Goal: Task Accomplishment & Management: Use online tool/utility

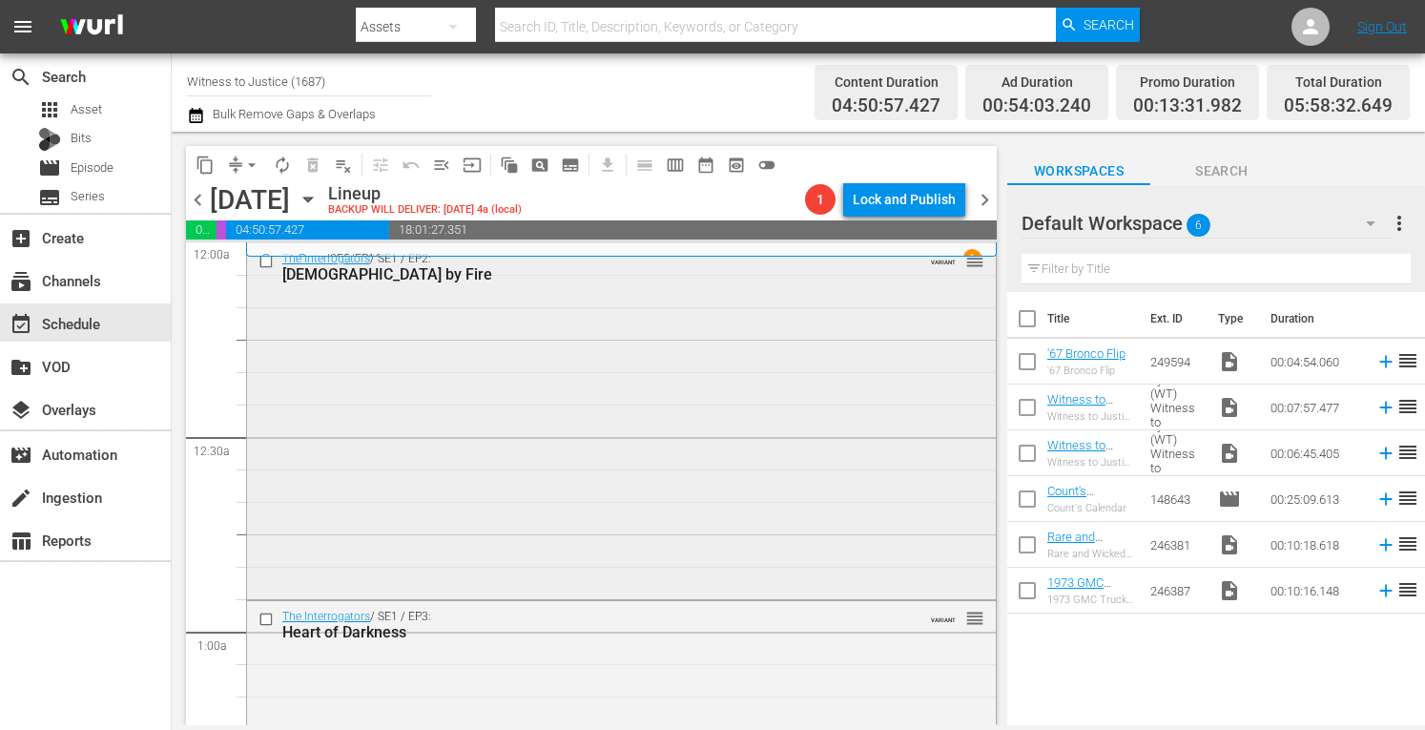
click at [502, 302] on div "The Interrogators / SE1 / EP2: Baptism by Fire VARIANT reorder" at bounding box center [621, 418] width 749 height 350
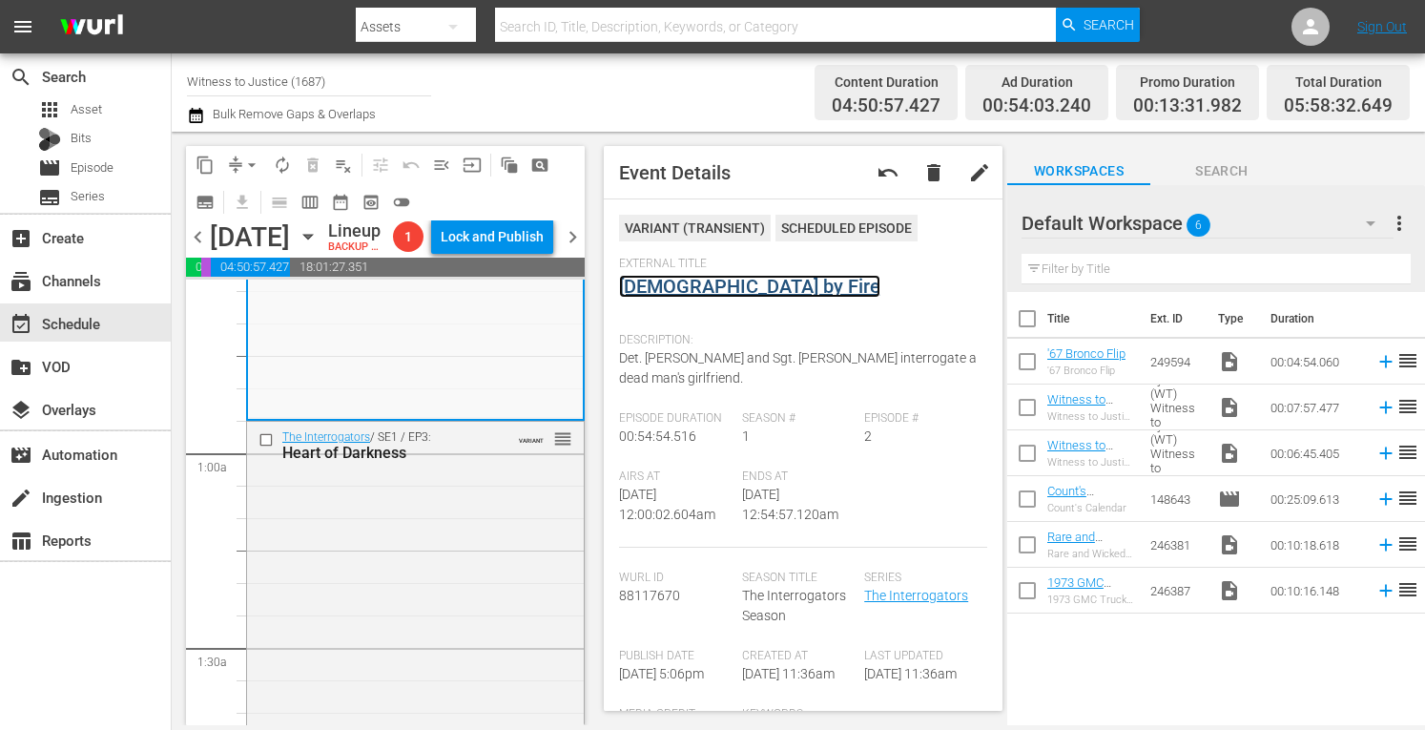
scroll to position [292, 0]
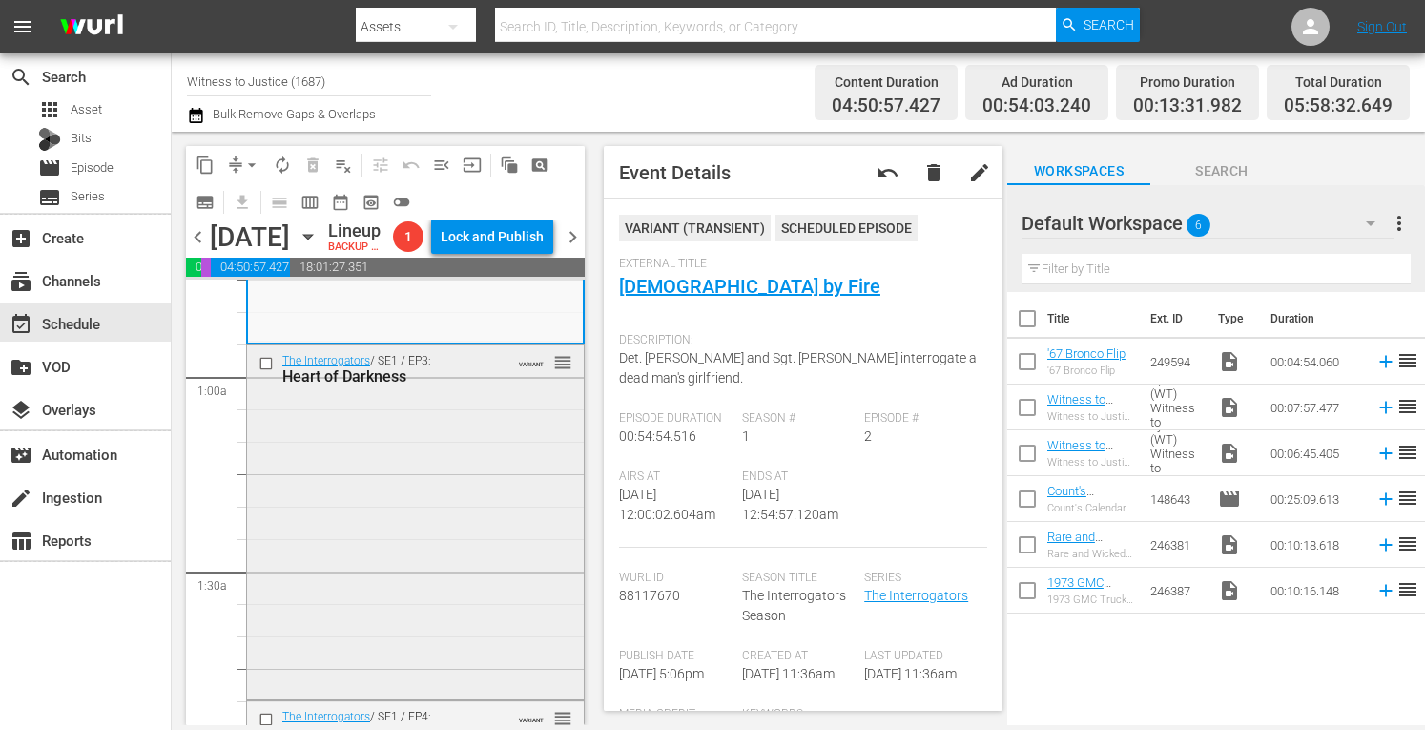
click at [483, 599] on div "The Interrogators / SE1 / EP3: Heart of Darkness VARIANT reorder" at bounding box center [415, 520] width 337 height 350
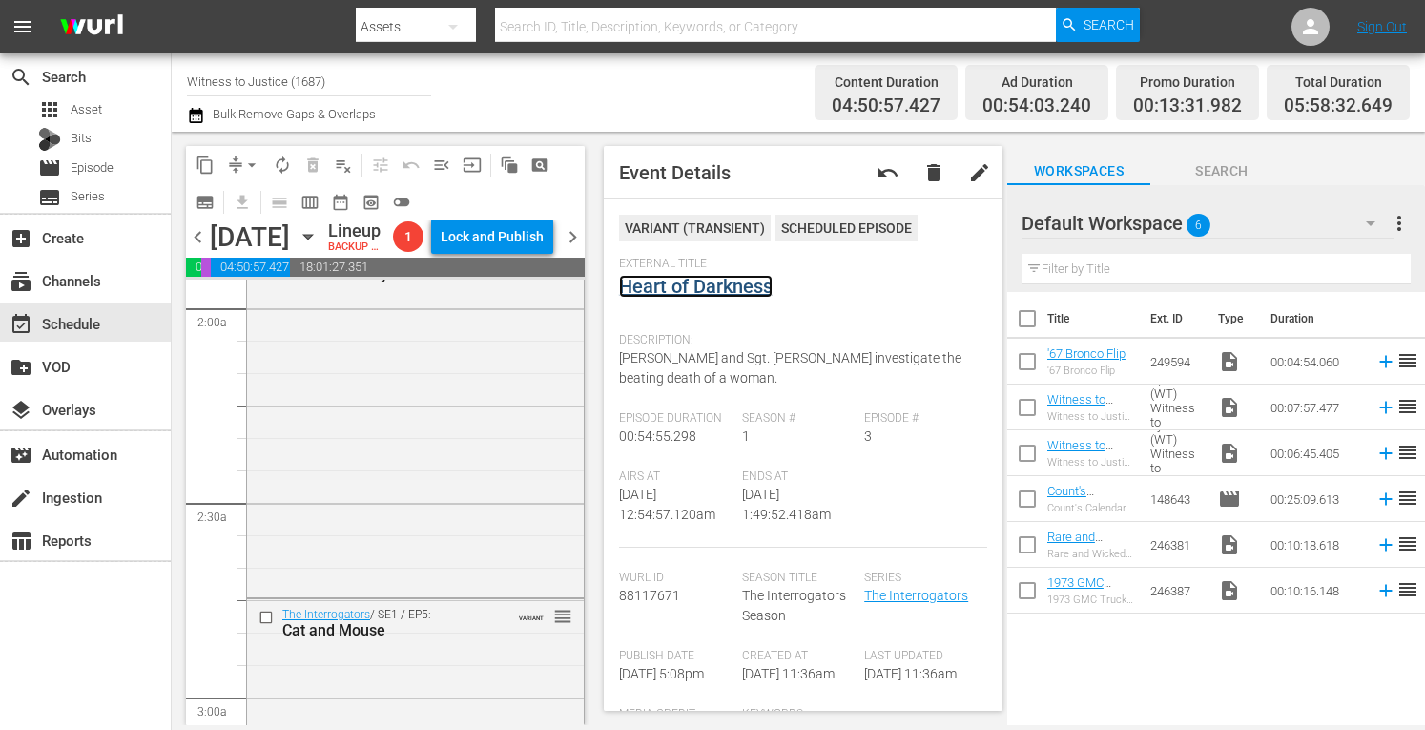
scroll to position [775, 0]
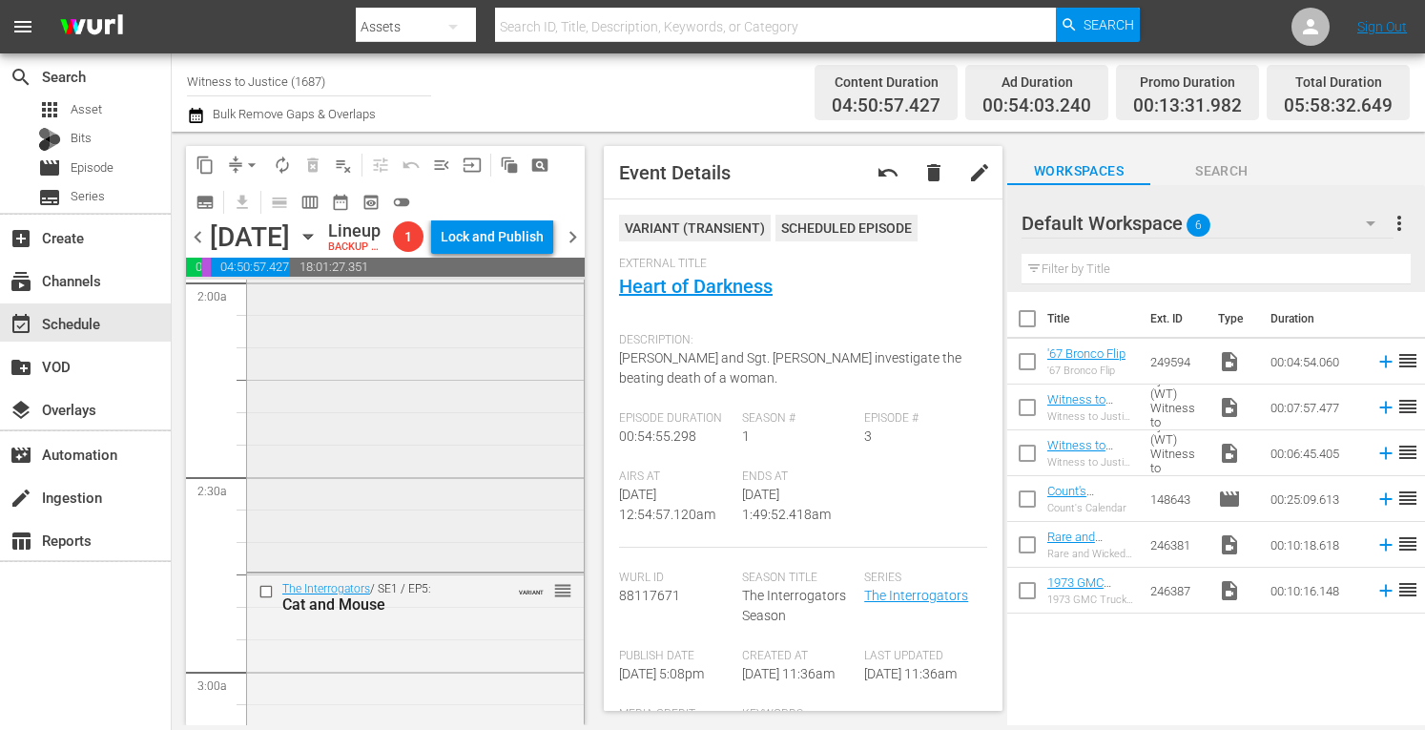
click at [486, 542] on div "The Interrogators / SE1 / EP4: Ultimate Betrayal VARIANT reorder" at bounding box center [415, 392] width 337 height 350
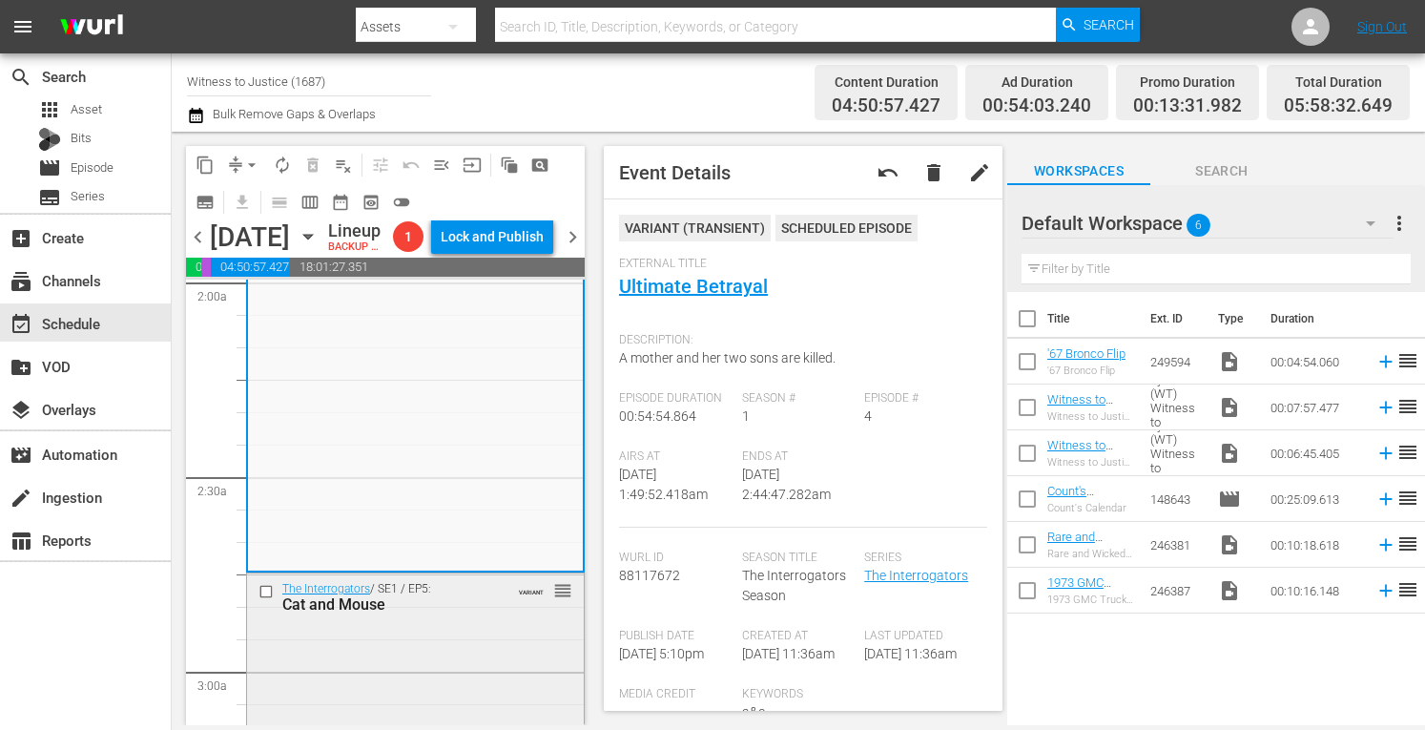
click at [464, 620] on div "The Interrogators / SE1 / EP5: Cat and Mouse VARIANT reorder" at bounding box center [415, 596] width 337 height 47
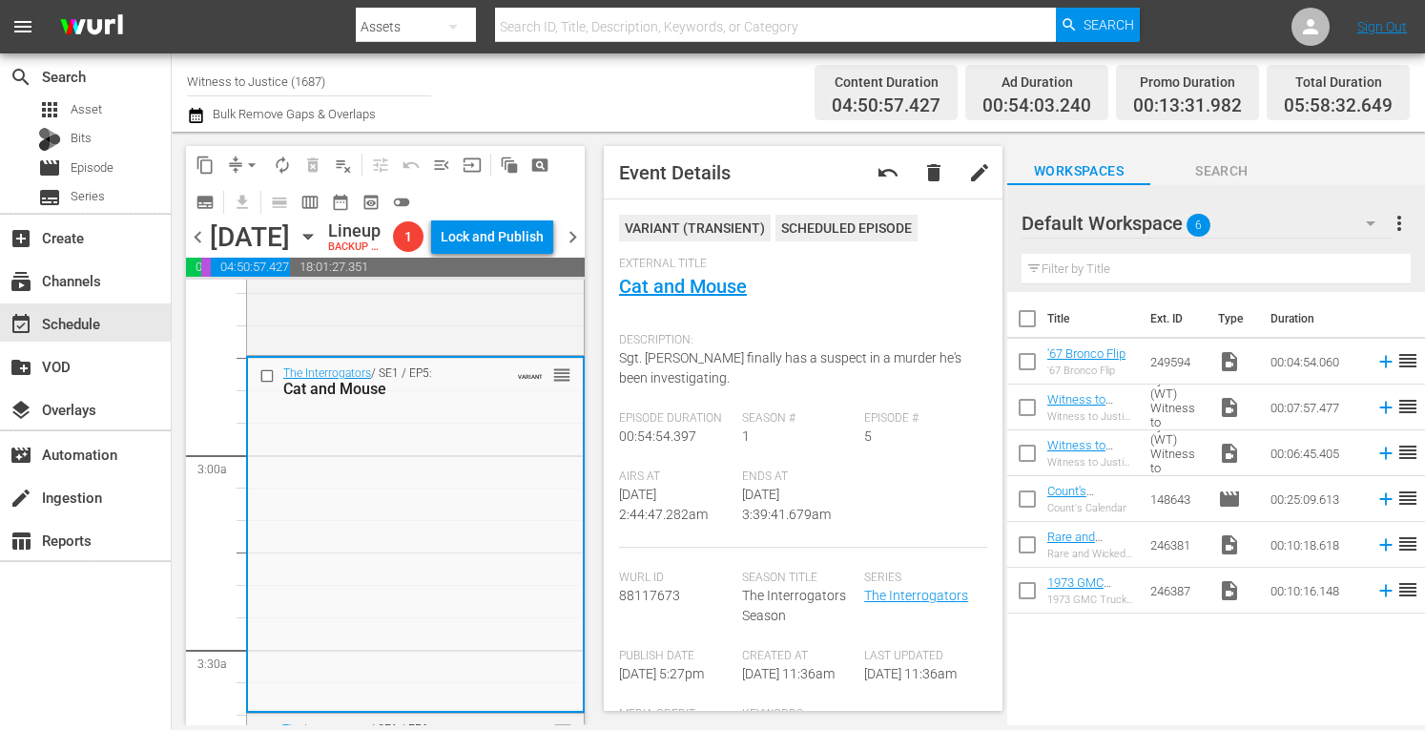
scroll to position [1106, 0]
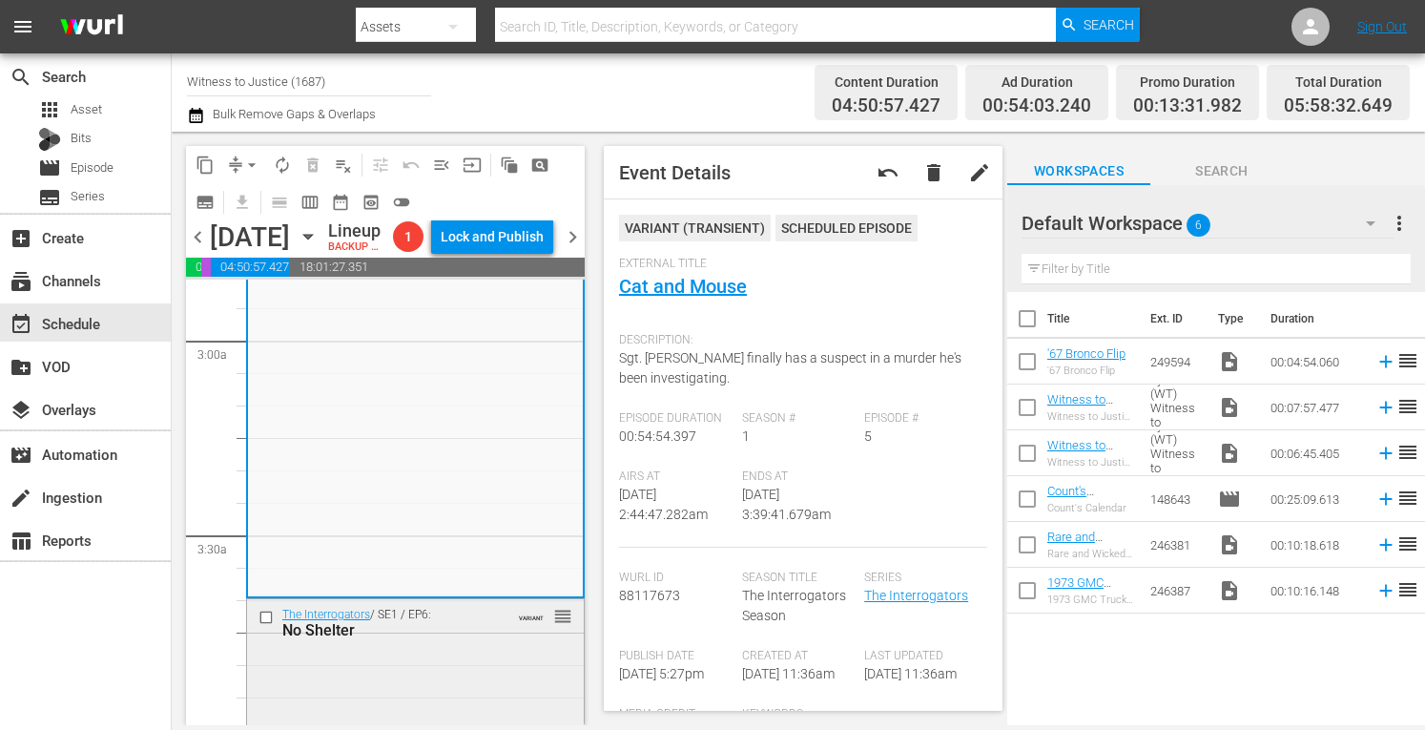
click at [488, 646] on div "The Interrogators / SE1 / EP6: No Shelter VARIANT reorder" at bounding box center [415, 622] width 337 height 47
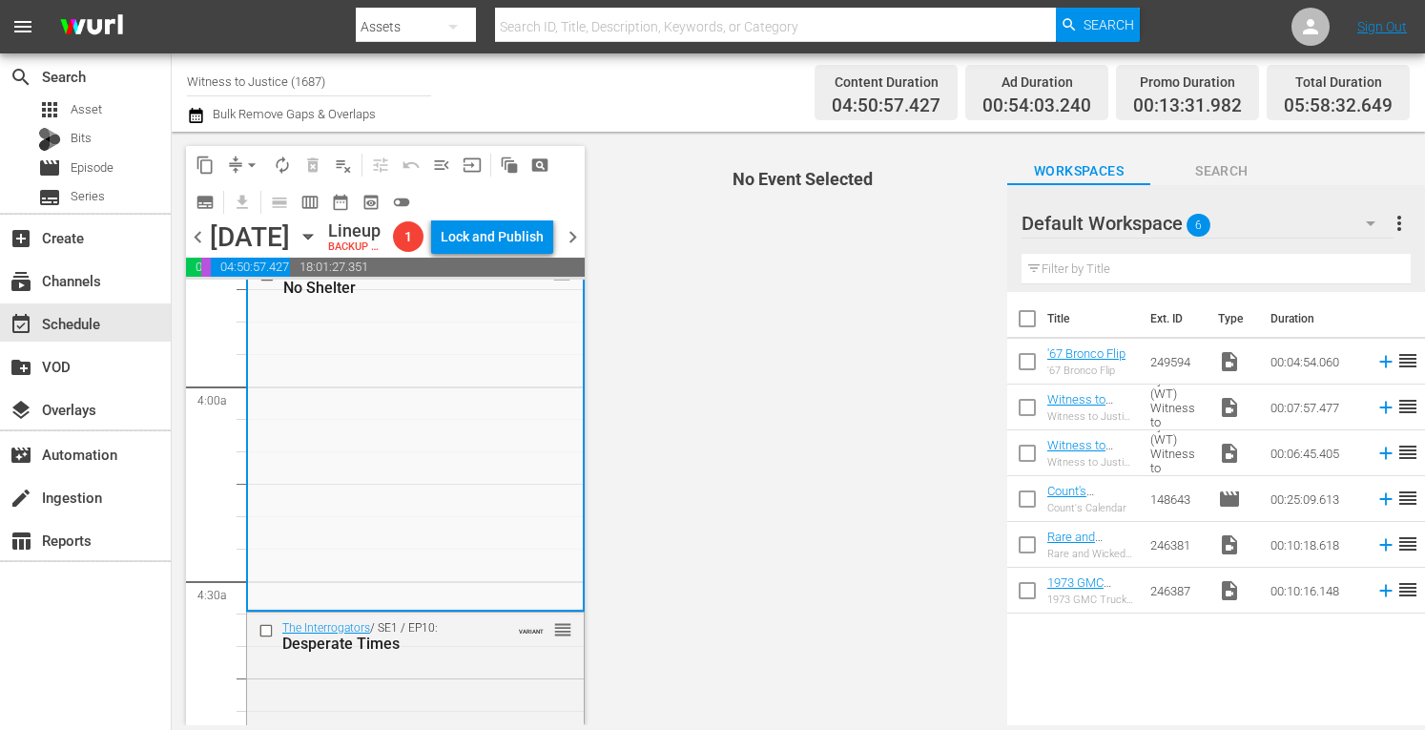
scroll to position [1526, 0]
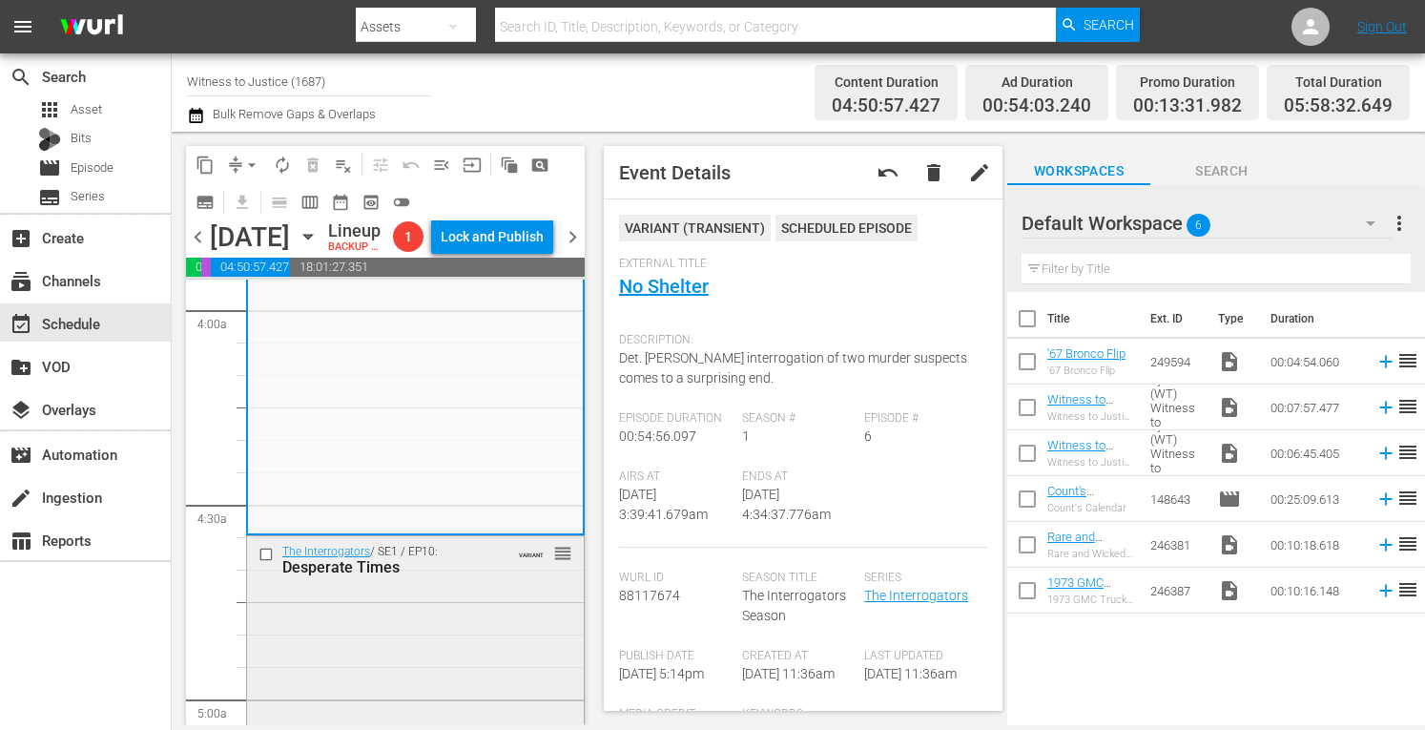
click at [455, 637] on div "The Interrogators / SE1 / EP10: Desperate Times VARIANT reorder" at bounding box center [415, 711] width 337 height 350
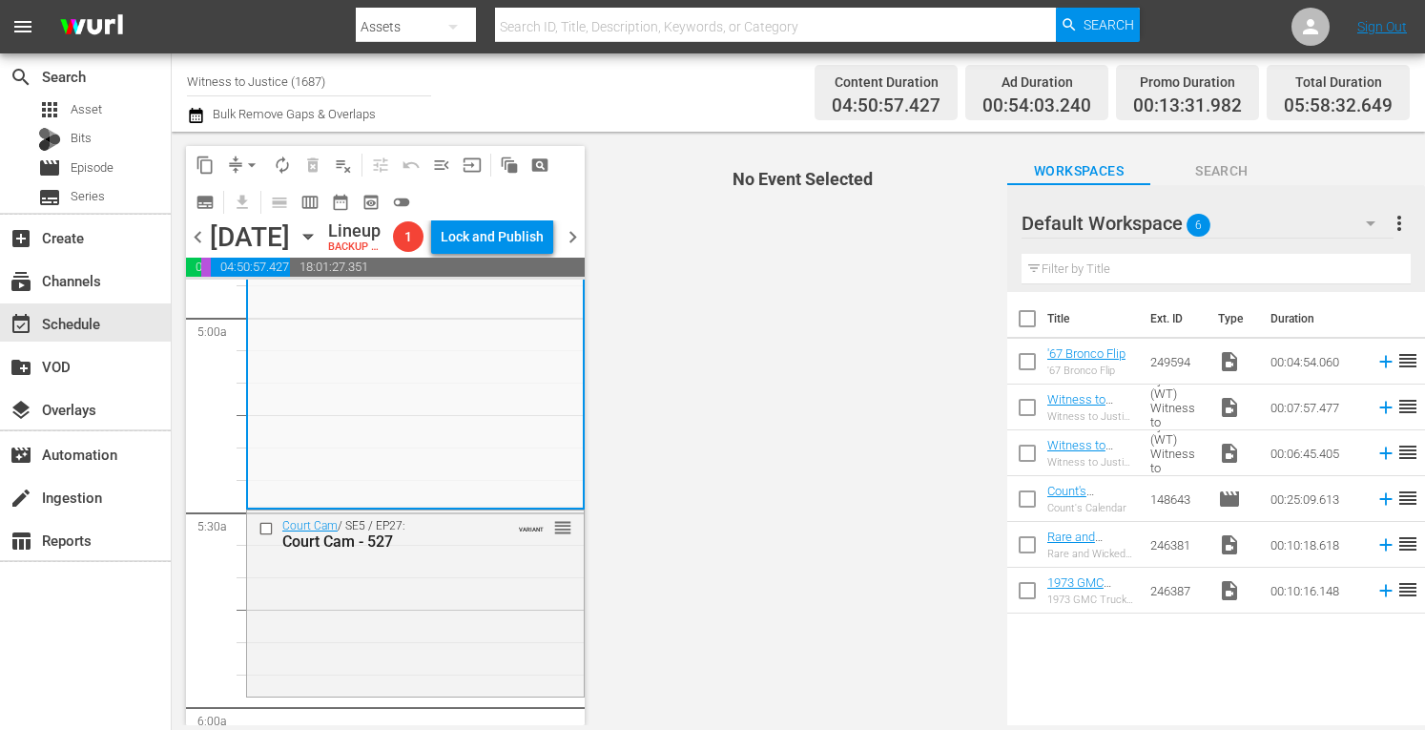
scroll to position [1946, 0]
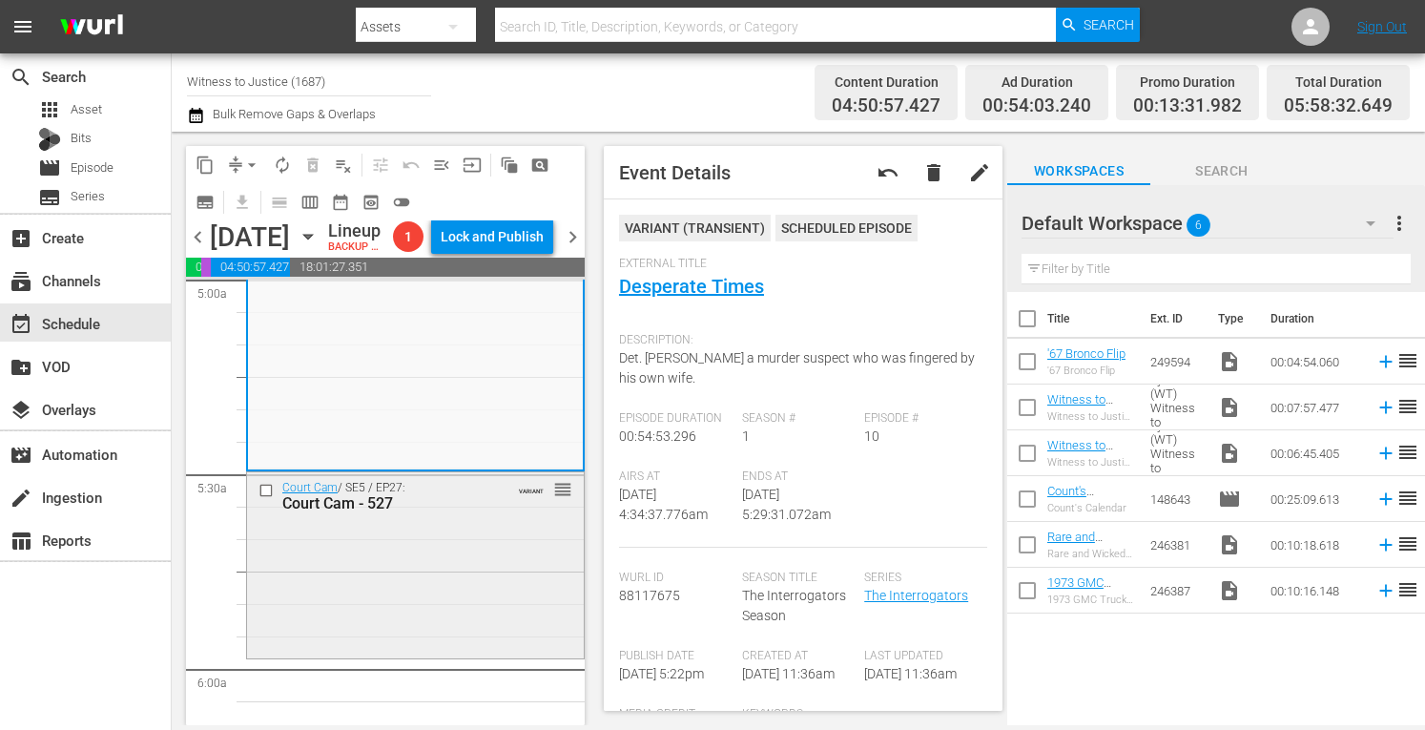
click at [460, 613] on div "Court Cam / SE5 / EP27: Court Cam - 527 VARIANT reorder" at bounding box center [415, 563] width 337 height 183
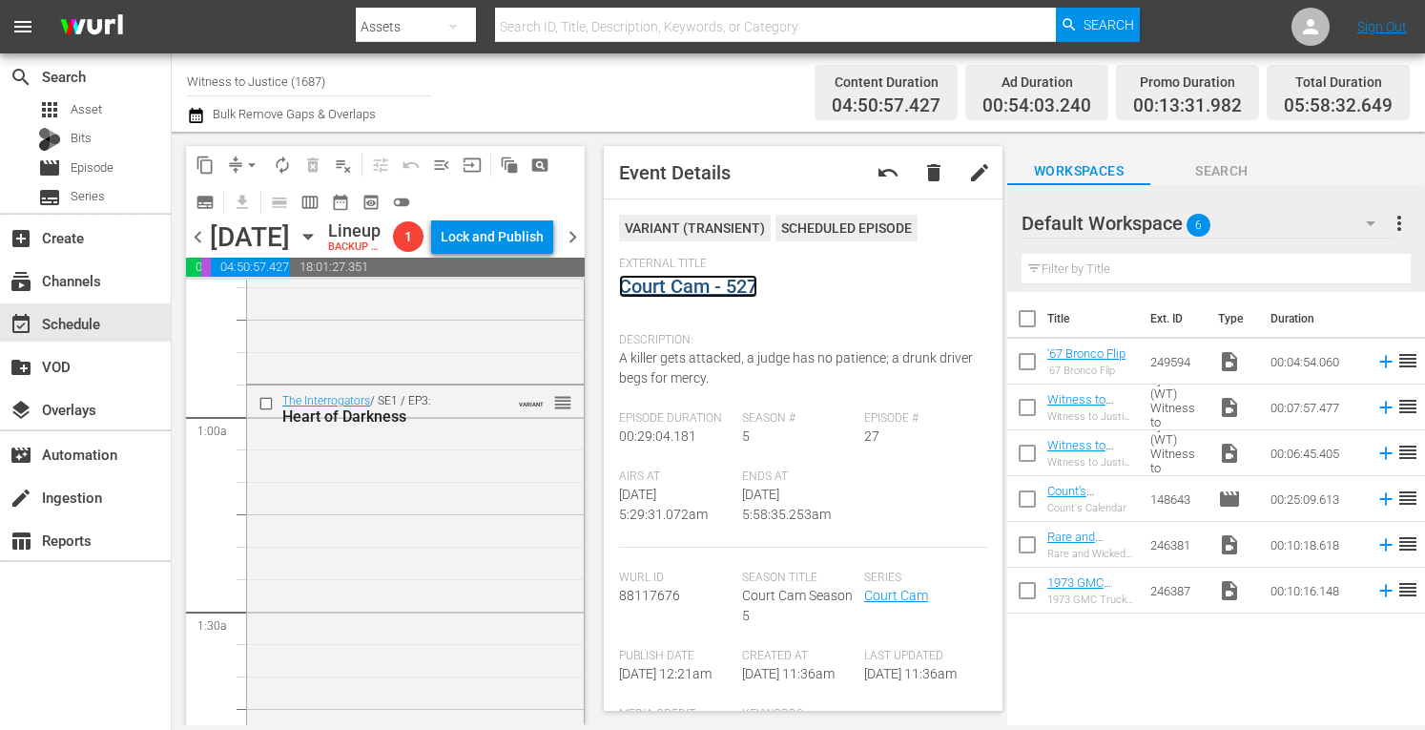
scroll to position [0, 0]
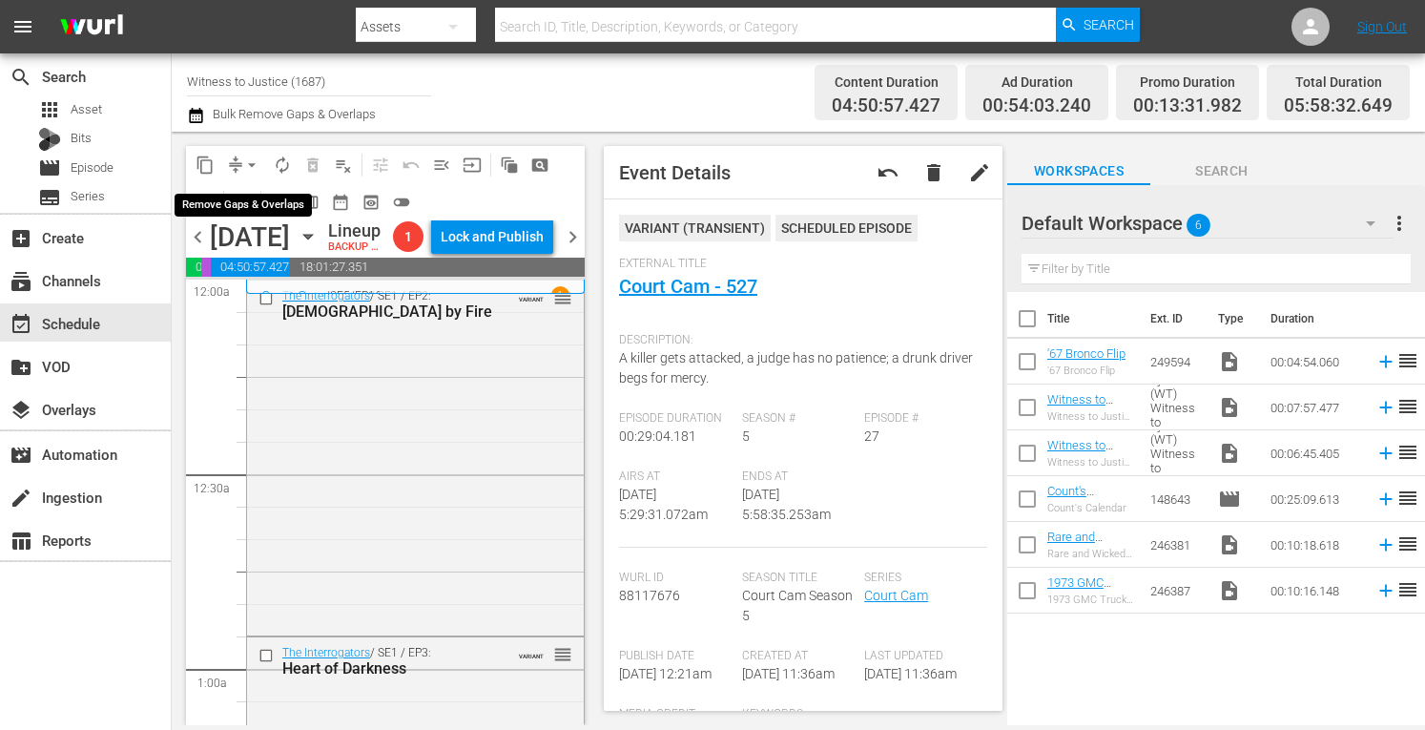
click at [254, 157] on span "arrow_drop_down" at bounding box center [251, 164] width 19 height 19
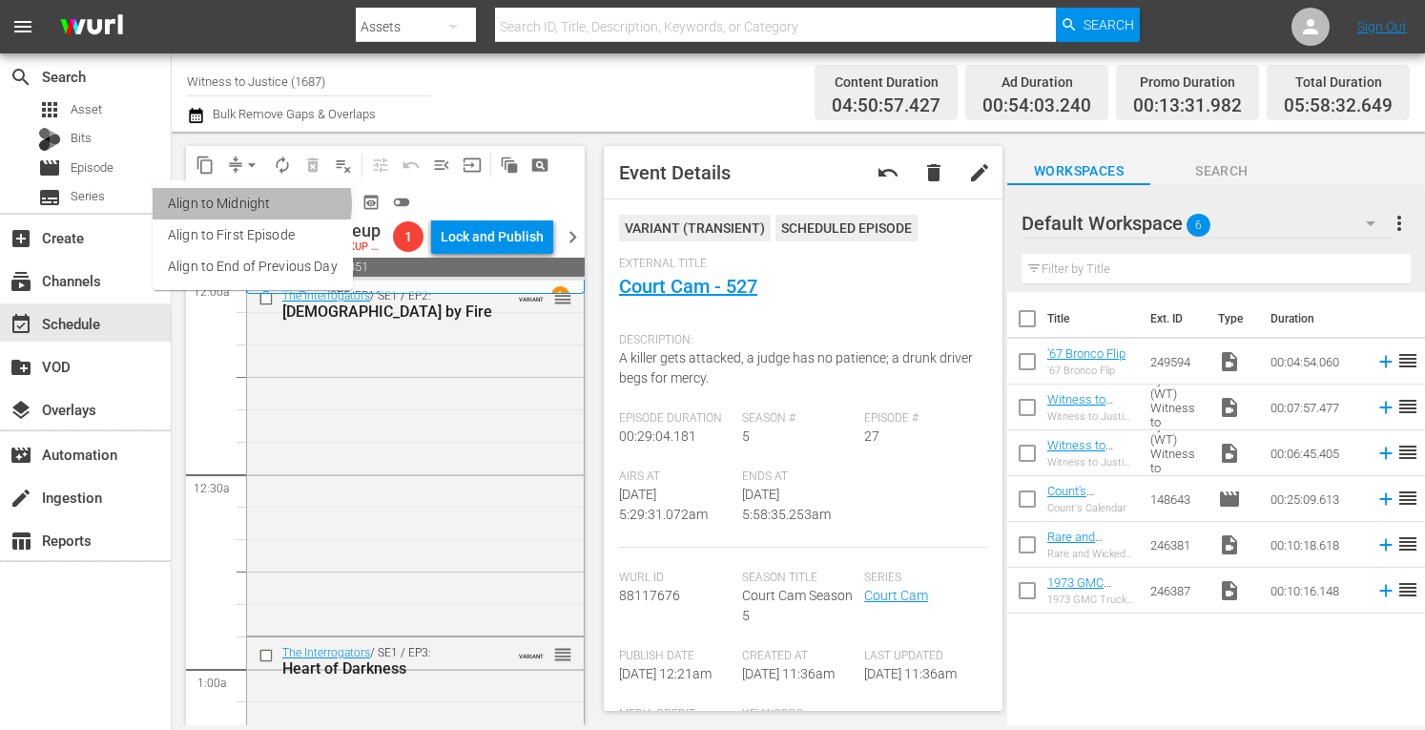
click at [246, 204] on li "Align to Midnight" at bounding box center [253, 203] width 200 height 31
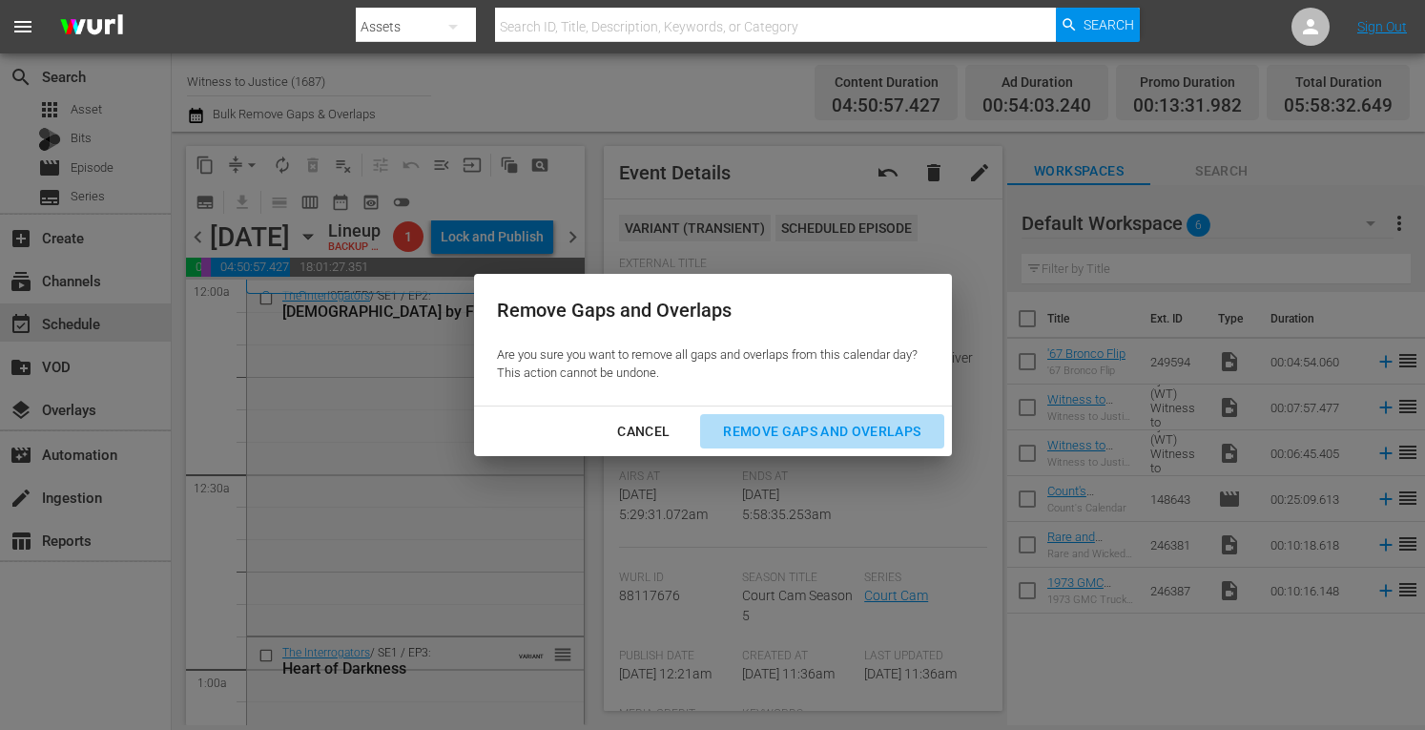
click at [796, 421] on div "Remove Gaps and Overlaps" at bounding box center [822, 432] width 228 height 24
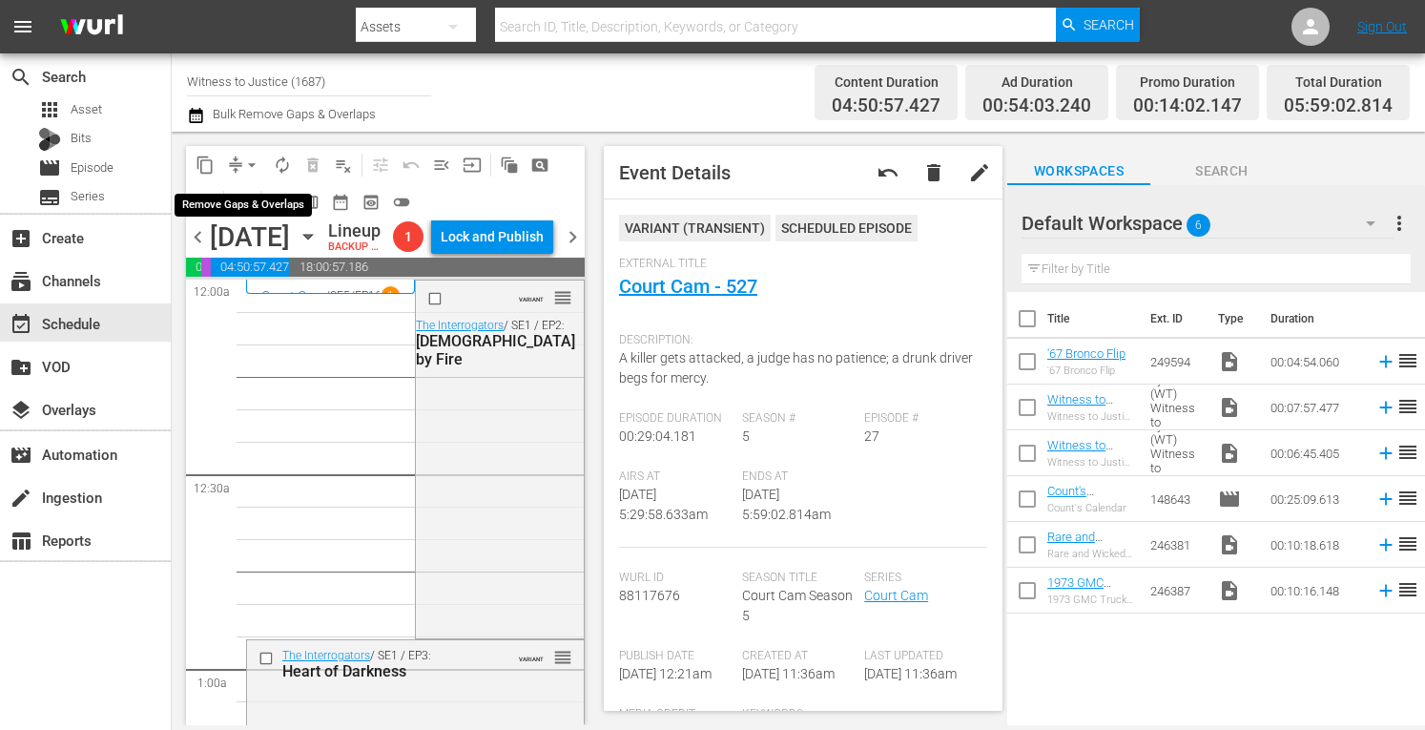
click at [257, 157] on span "arrow_drop_down" at bounding box center [251, 164] width 19 height 19
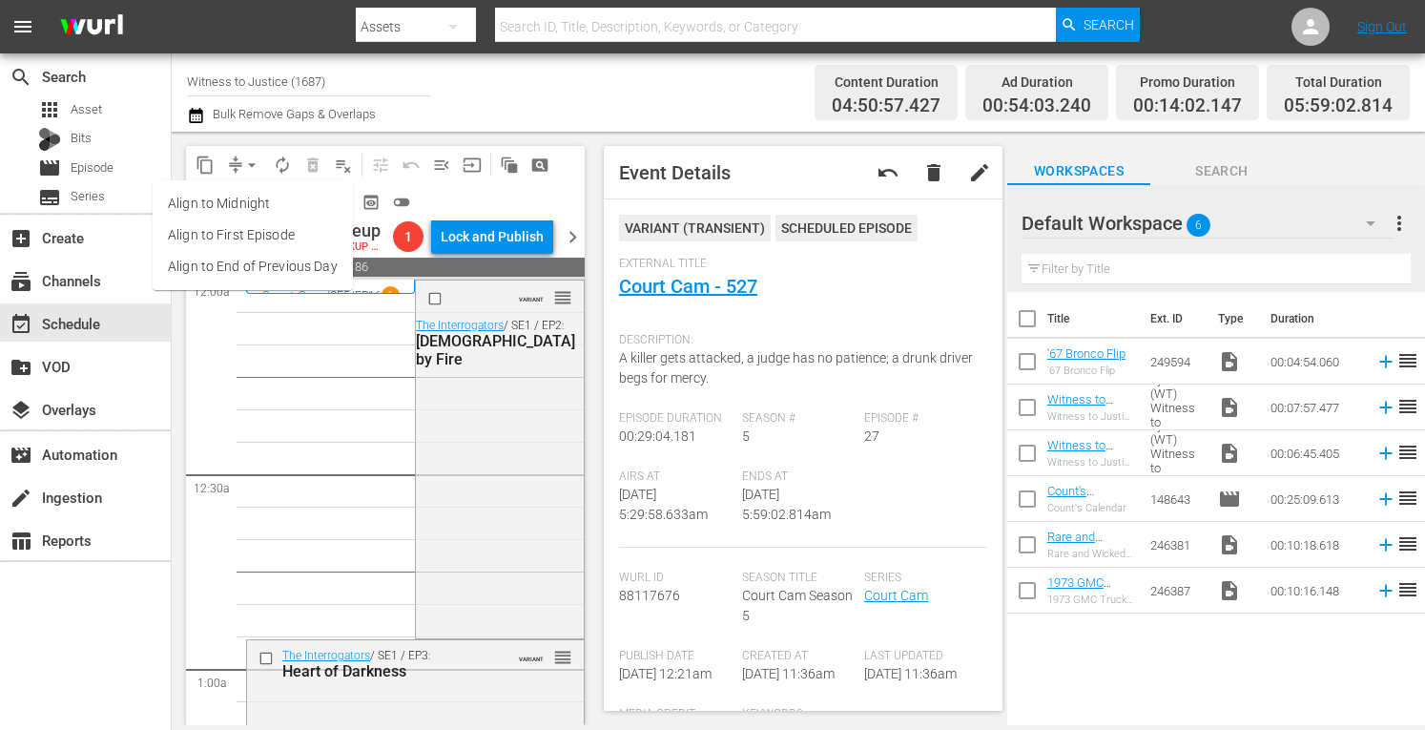
click at [241, 198] on li "Align to Midnight" at bounding box center [253, 203] width 200 height 31
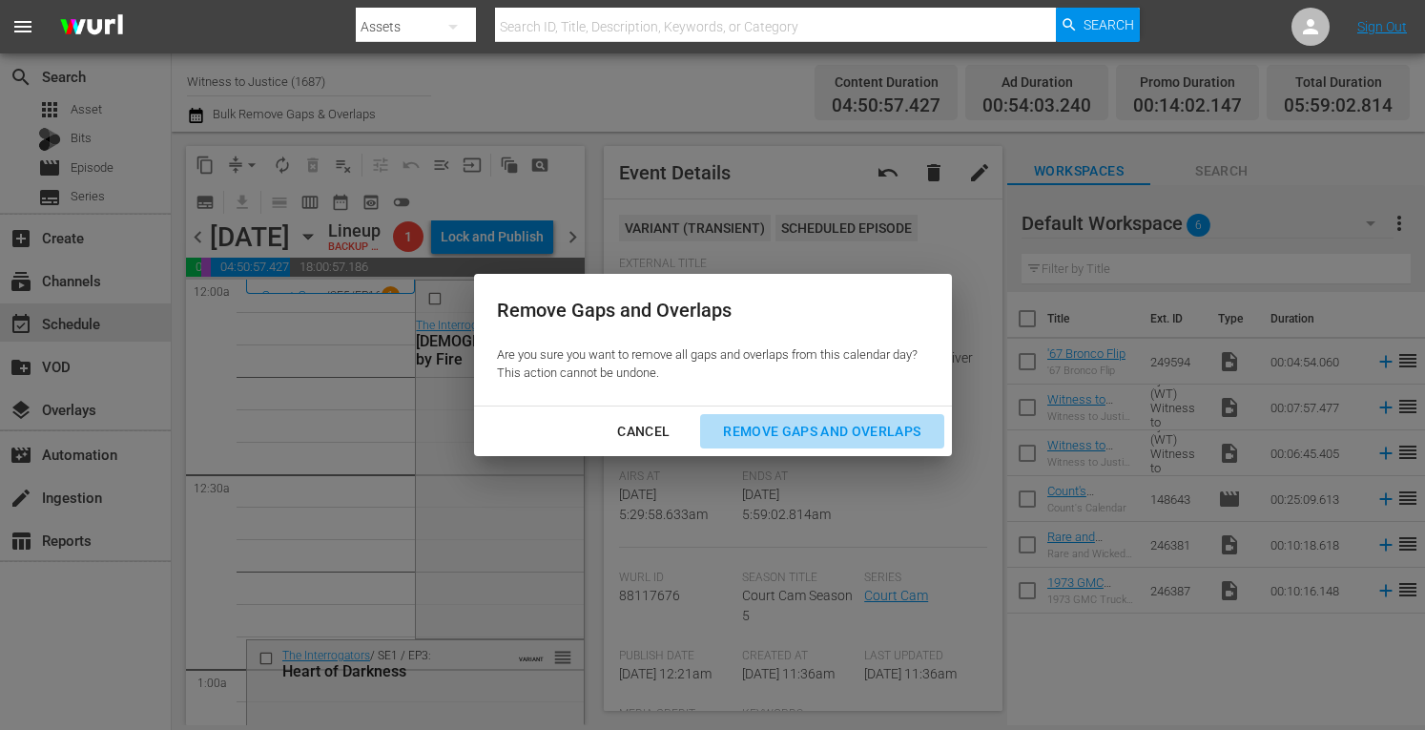
click at [756, 423] on div "Remove Gaps and Overlaps" at bounding box center [822, 432] width 228 height 24
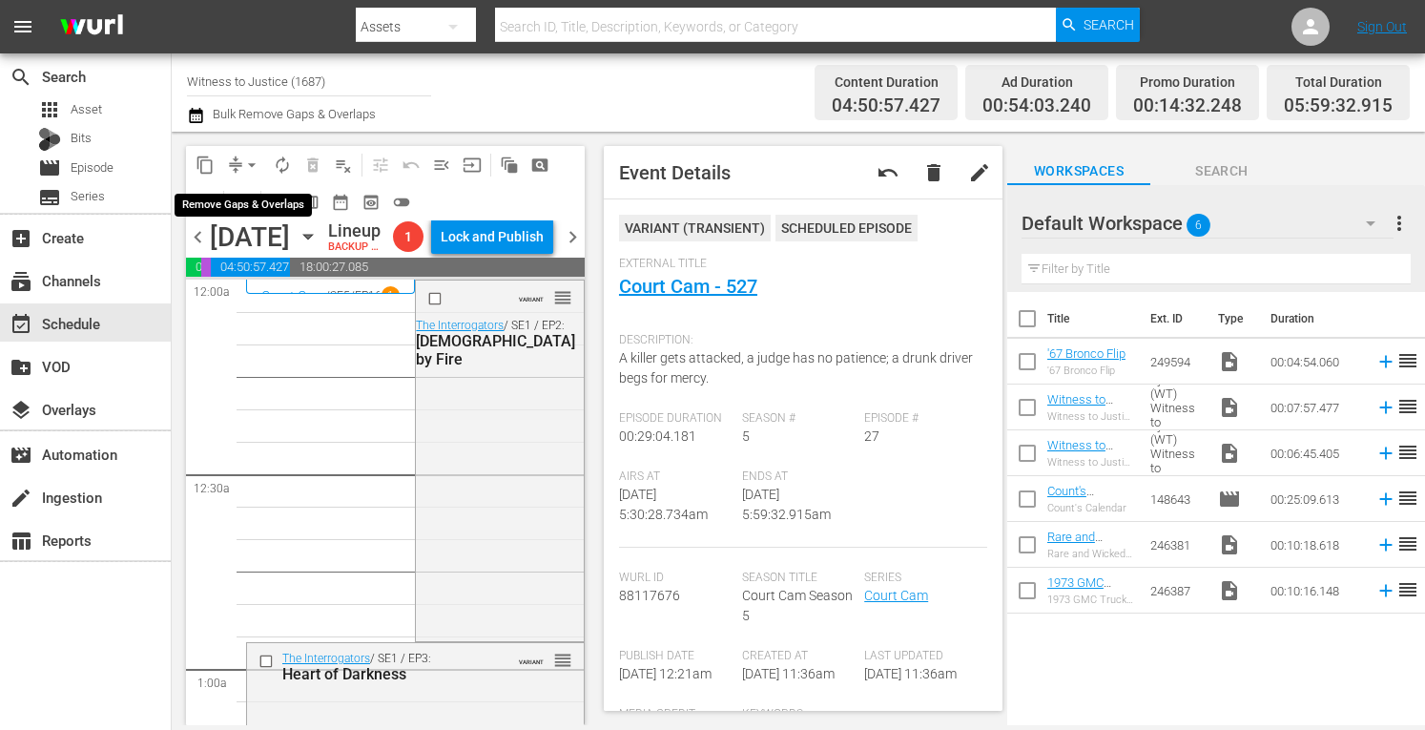
click at [252, 164] on span "arrow_drop_down" at bounding box center [251, 164] width 19 height 19
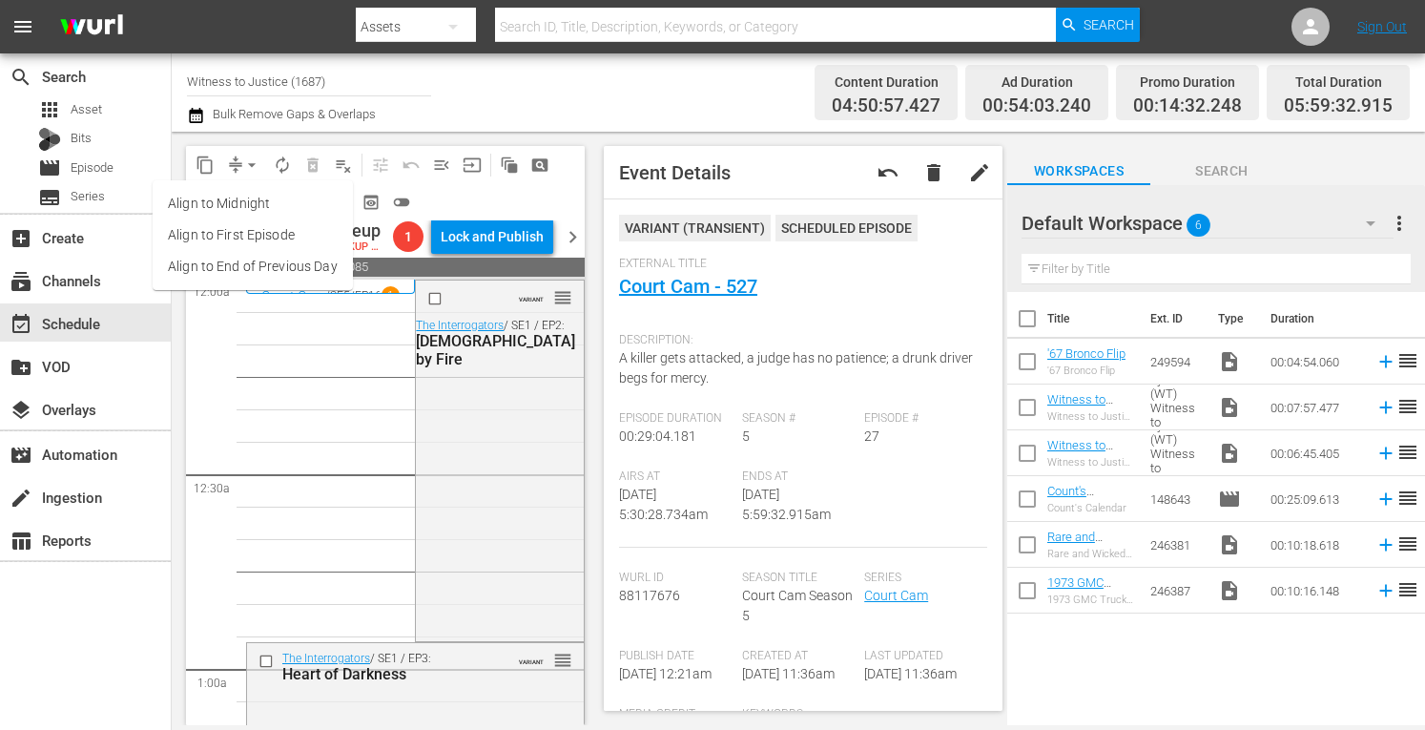
click at [252, 199] on li "Align to Midnight" at bounding box center [253, 203] width 200 height 31
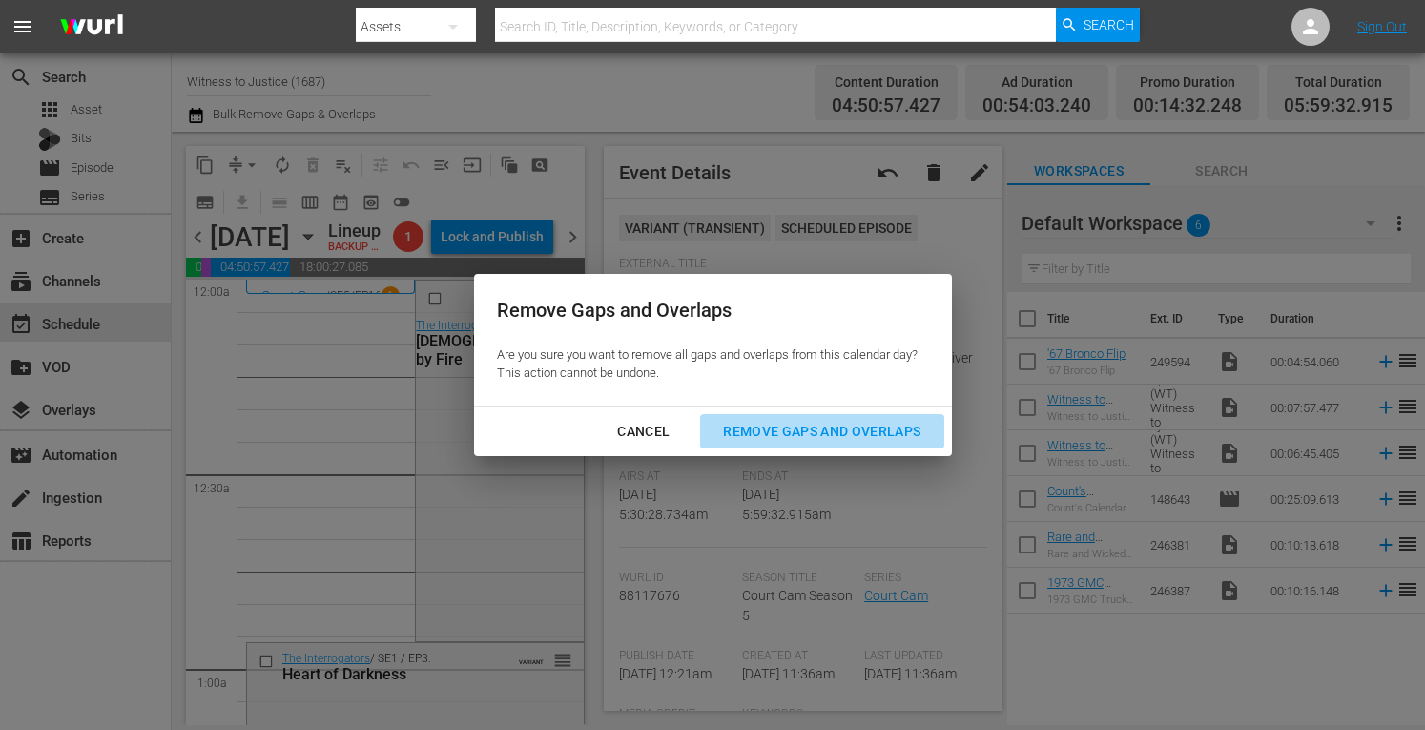
click at [752, 434] on div "Remove Gaps and Overlaps" at bounding box center [822, 432] width 228 height 24
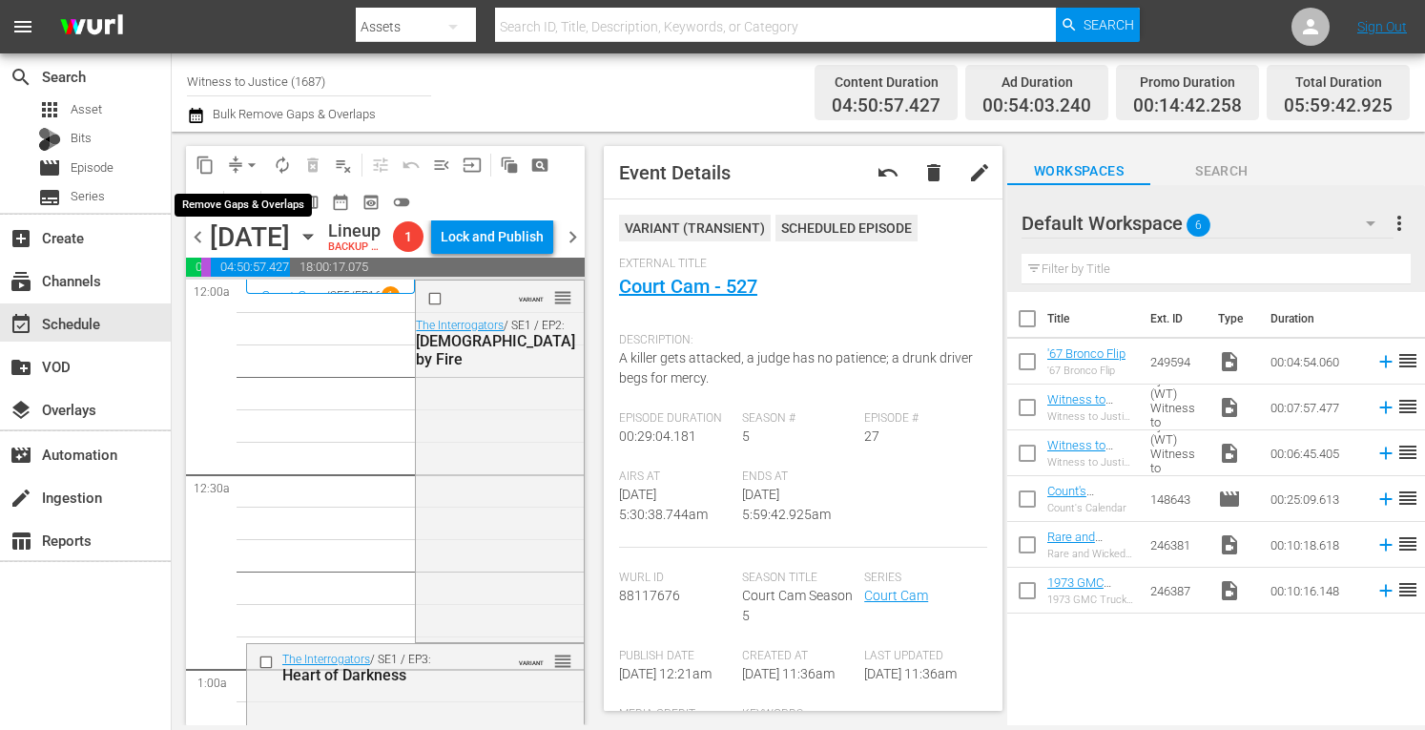
click at [250, 159] on span "arrow_drop_down" at bounding box center [251, 164] width 19 height 19
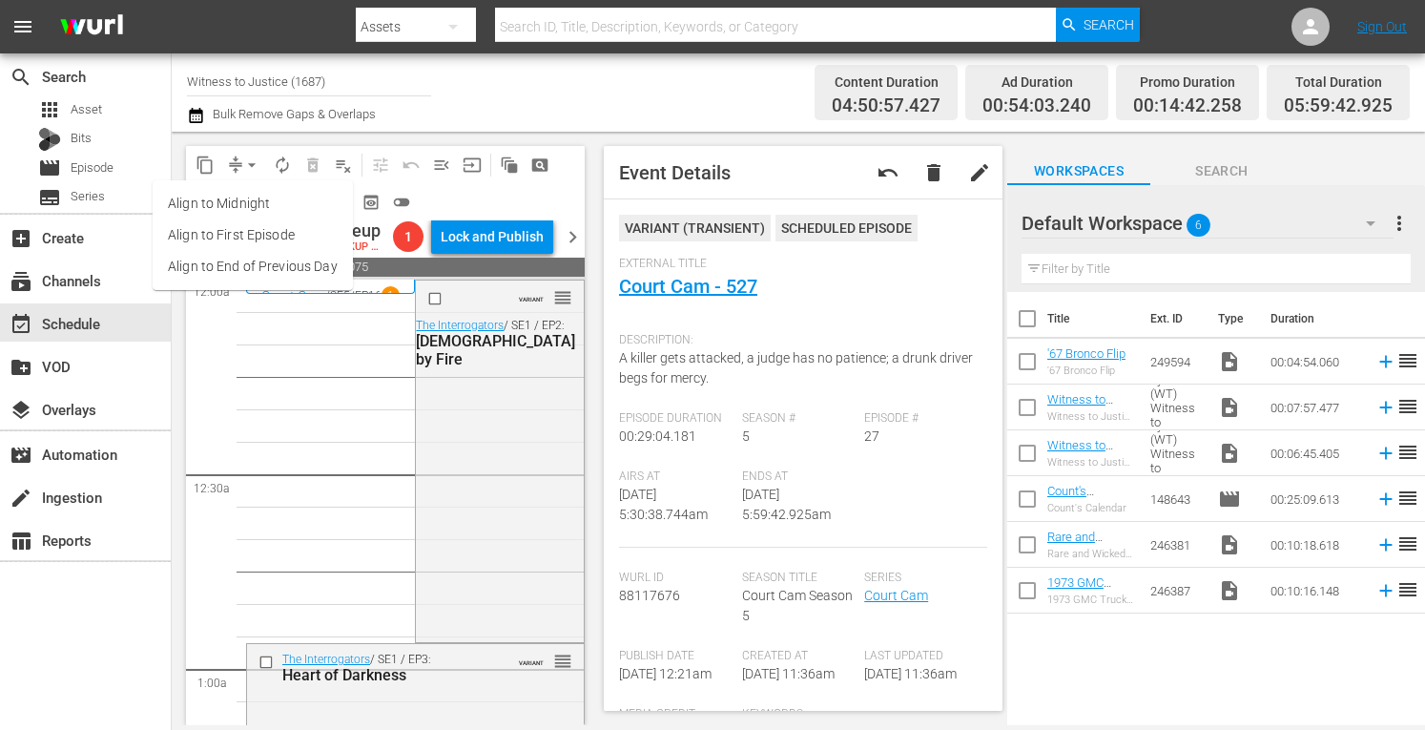
click at [246, 200] on li "Align to Midnight" at bounding box center [253, 203] width 200 height 31
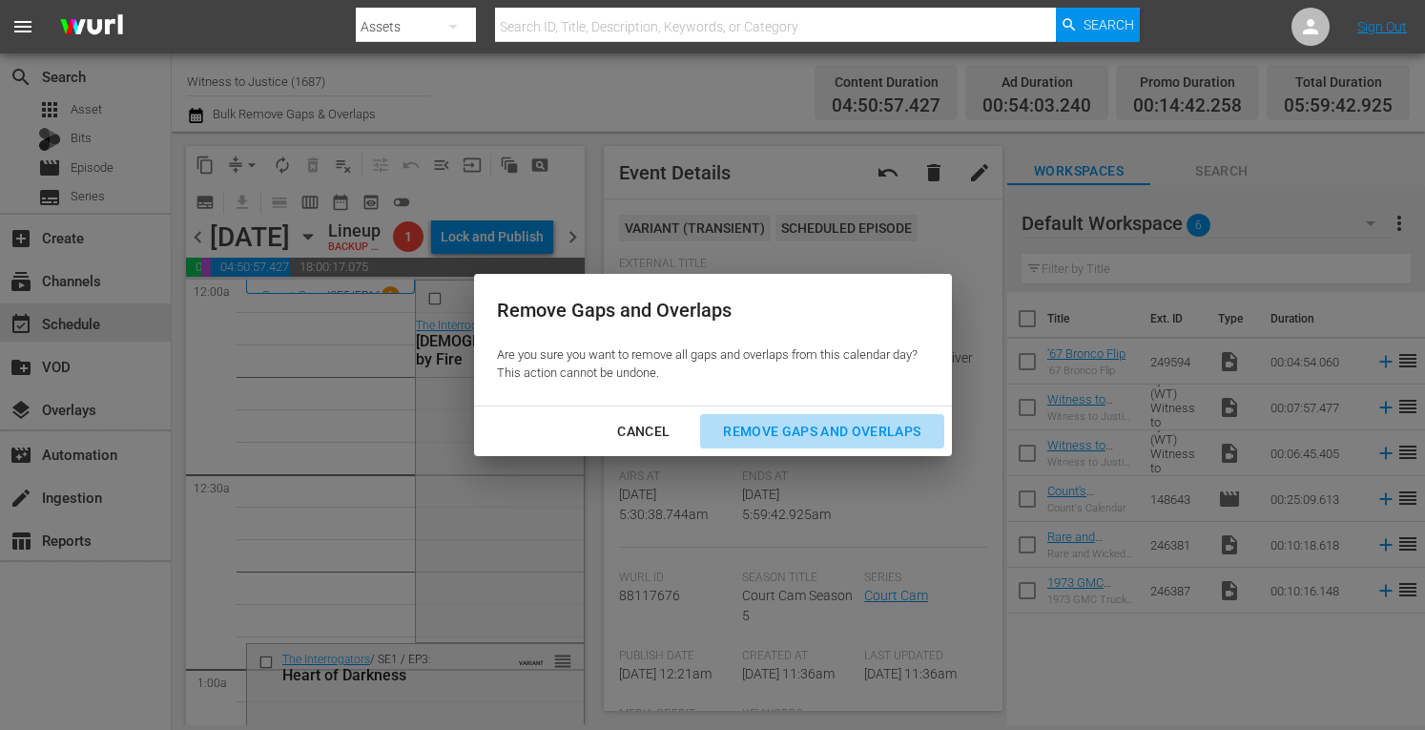
click at [747, 424] on div "Remove Gaps and Overlaps" at bounding box center [822, 432] width 228 height 24
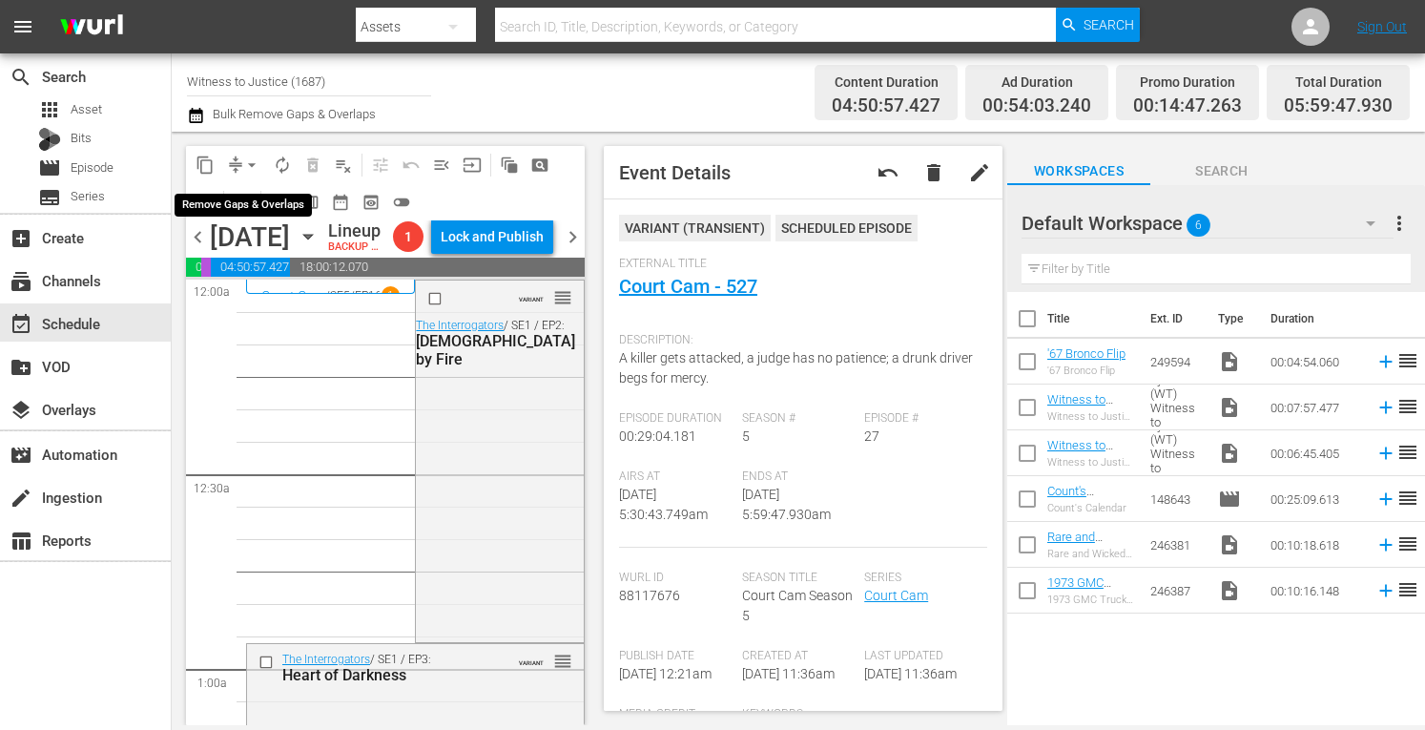
click at [250, 159] on span "arrow_drop_down" at bounding box center [251, 164] width 19 height 19
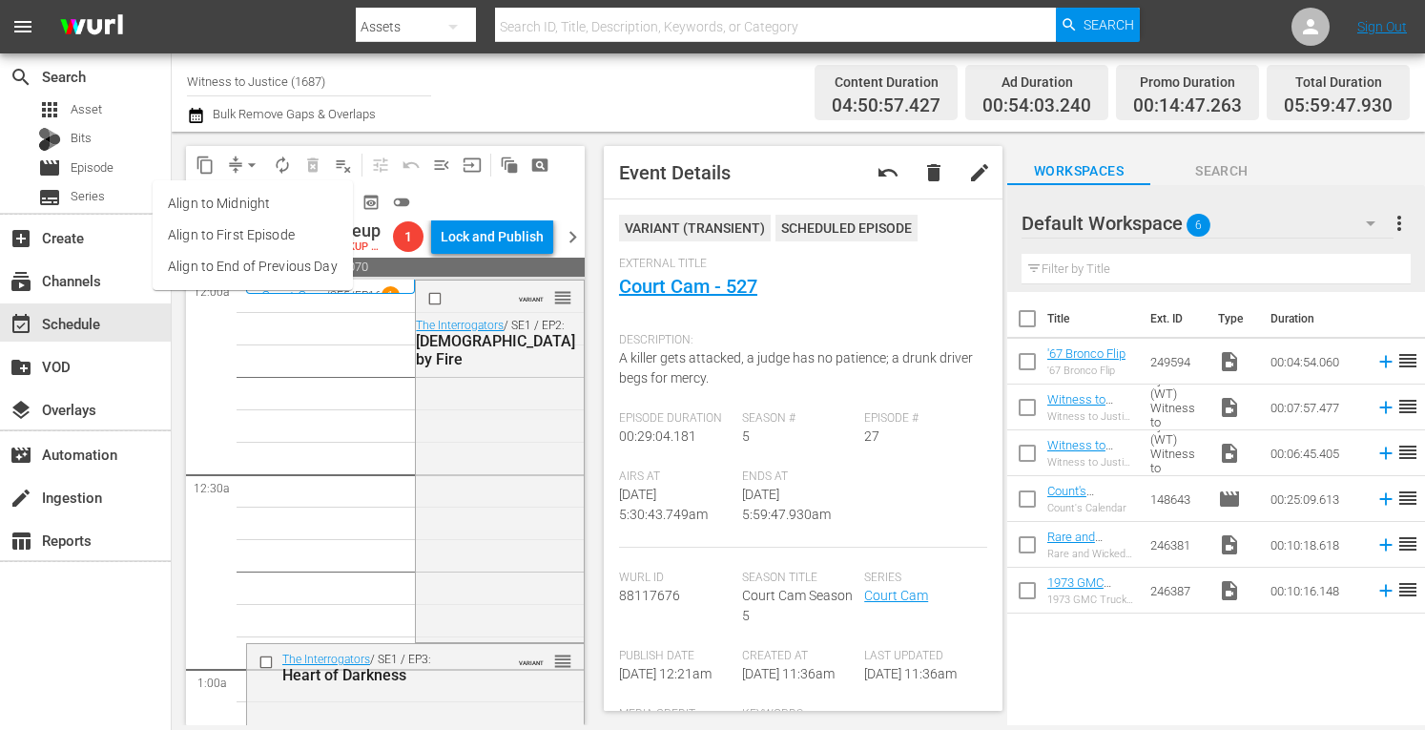
click at [241, 207] on li "Align to Midnight" at bounding box center [253, 203] width 200 height 31
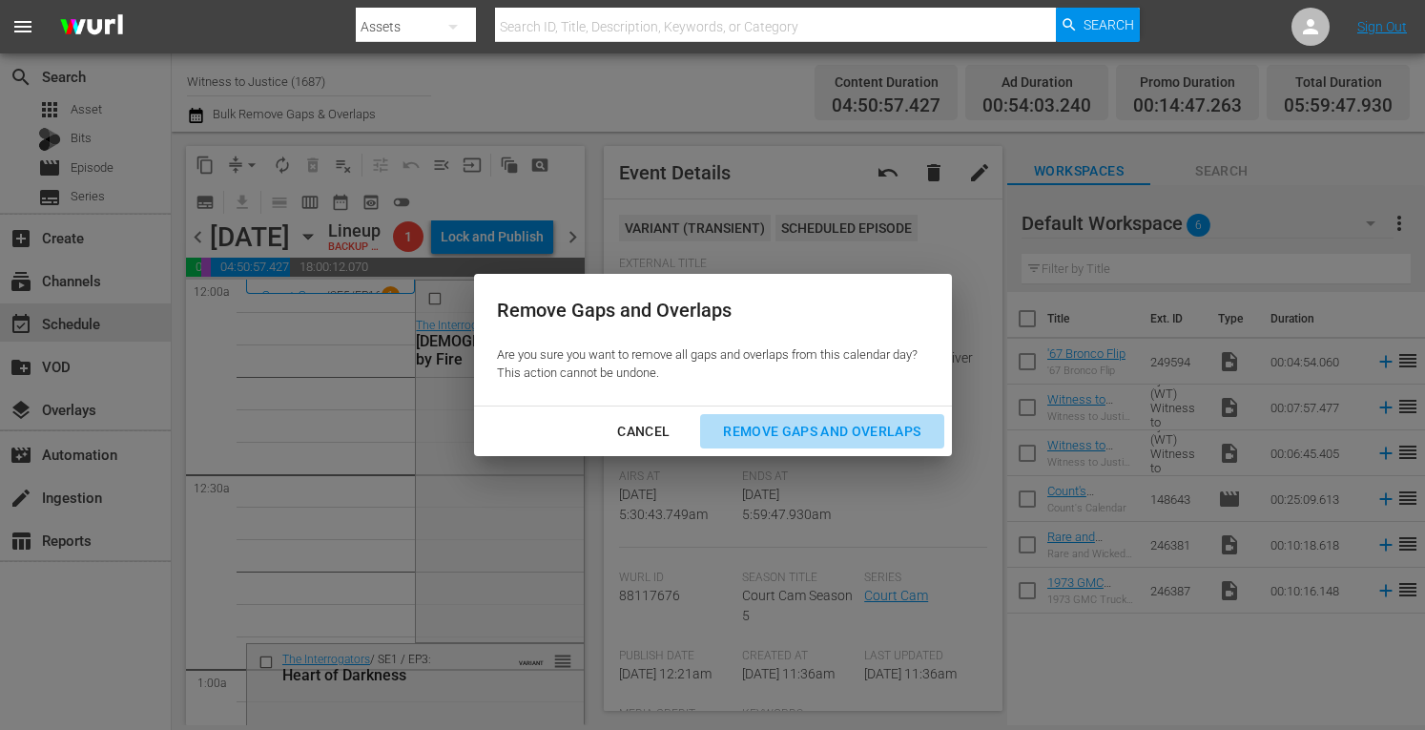
click at [763, 426] on div "Remove Gaps and Overlaps" at bounding box center [822, 432] width 228 height 24
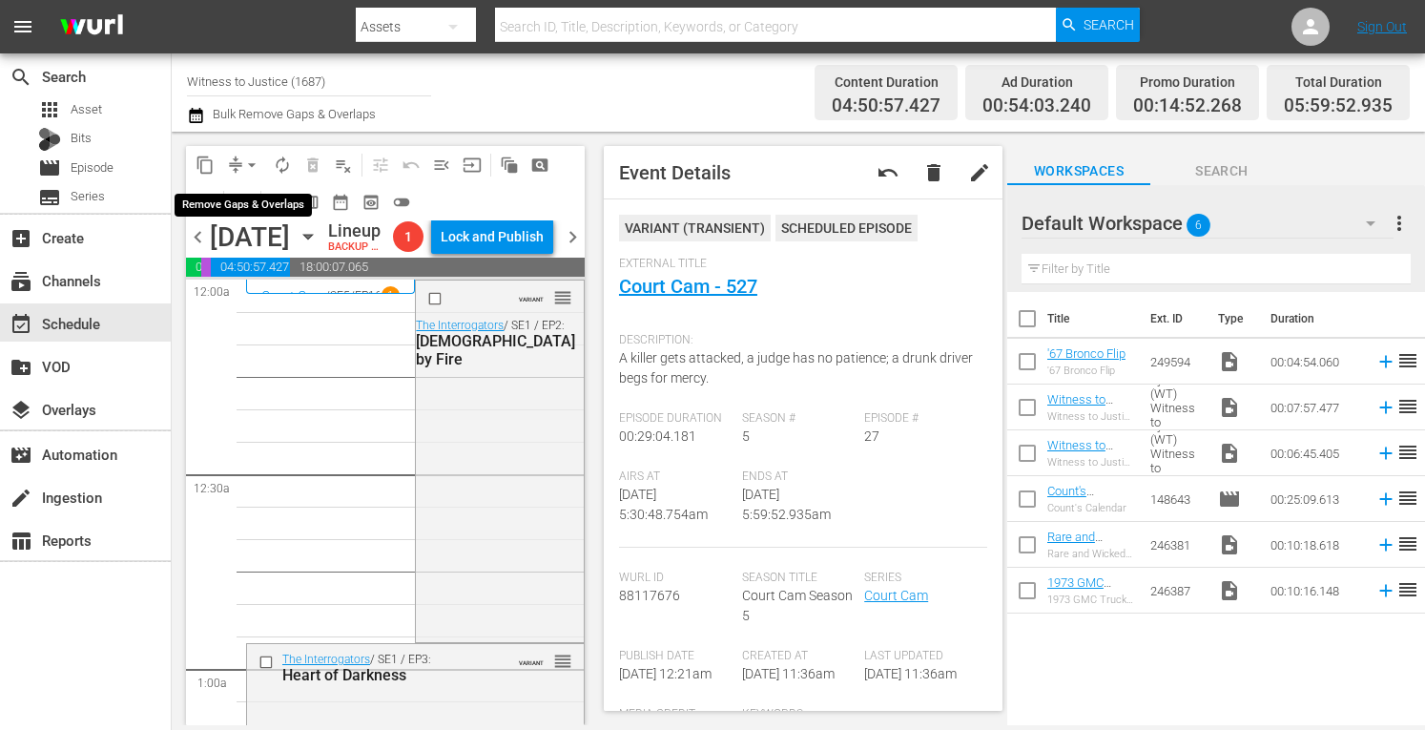
click at [249, 162] on span "arrow_drop_down" at bounding box center [251, 164] width 19 height 19
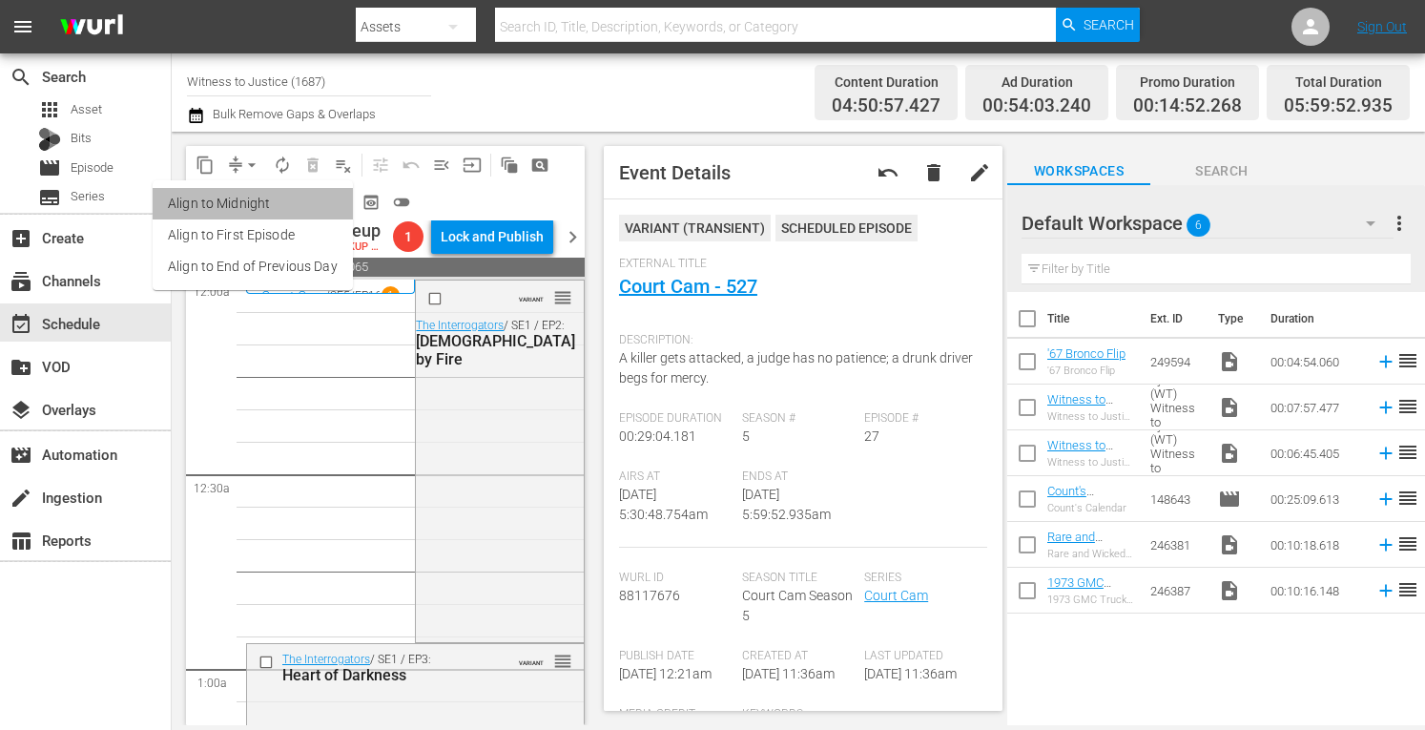
click at [254, 196] on li "Align to Midnight" at bounding box center [253, 203] width 200 height 31
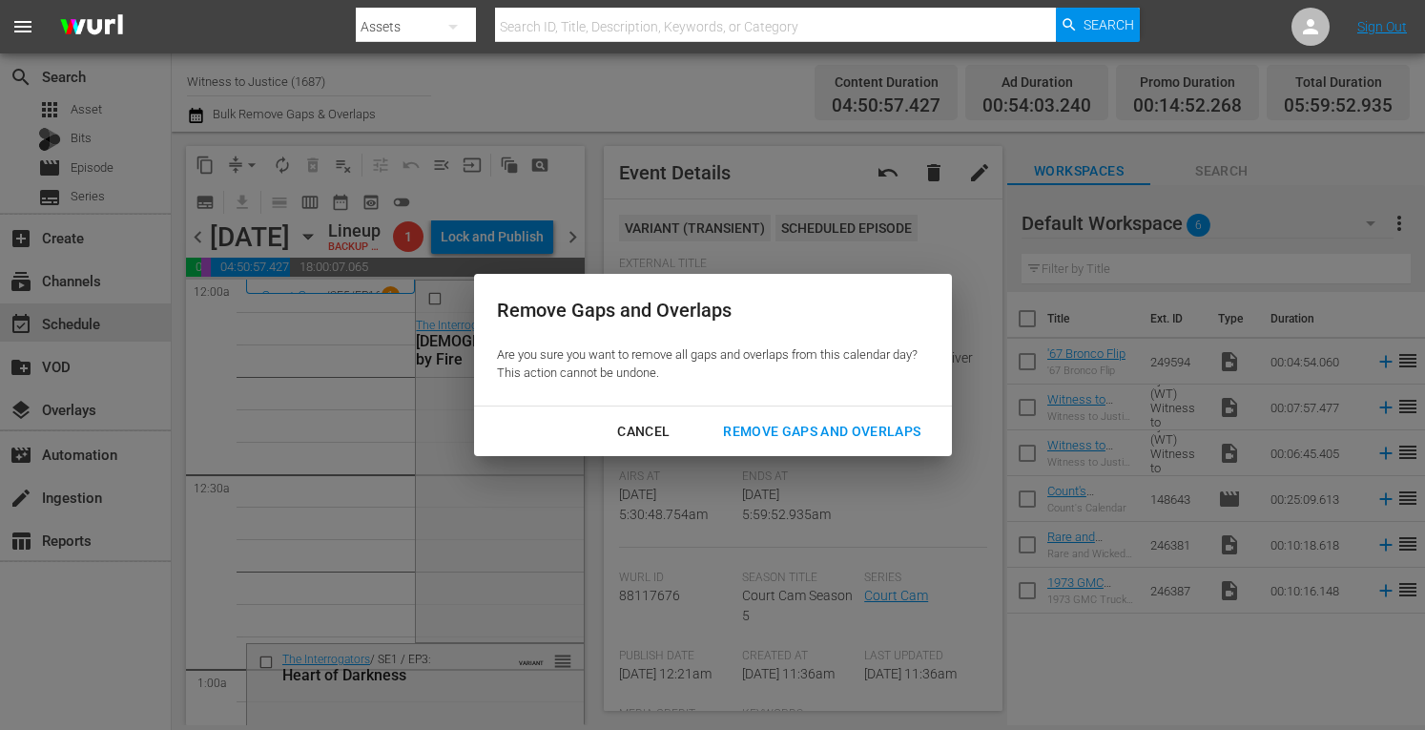
click at [751, 429] on div "Remove Gaps and Overlaps" at bounding box center [822, 432] width 228 height 24
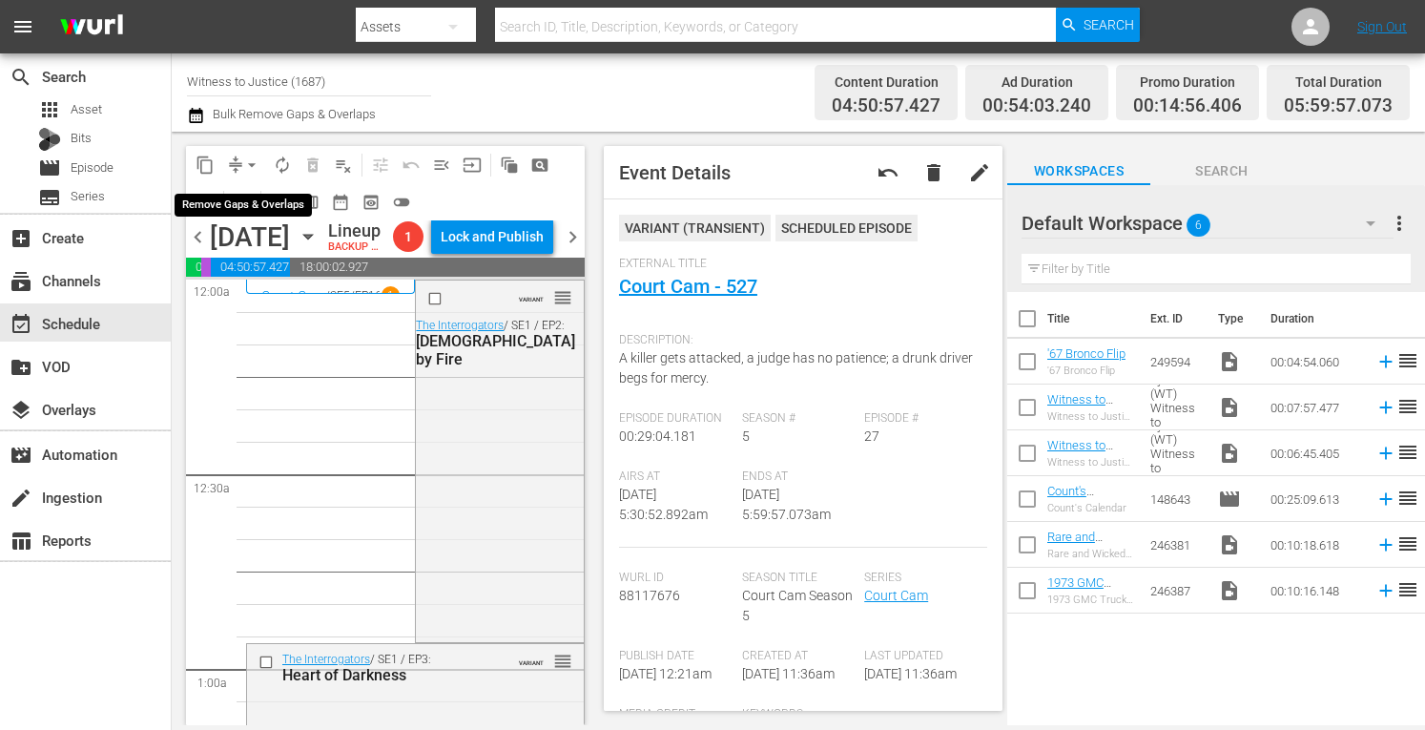
click at [254, 161] on span "arrow_drop_down" at bounding box center [251, 164] width 19 height 19
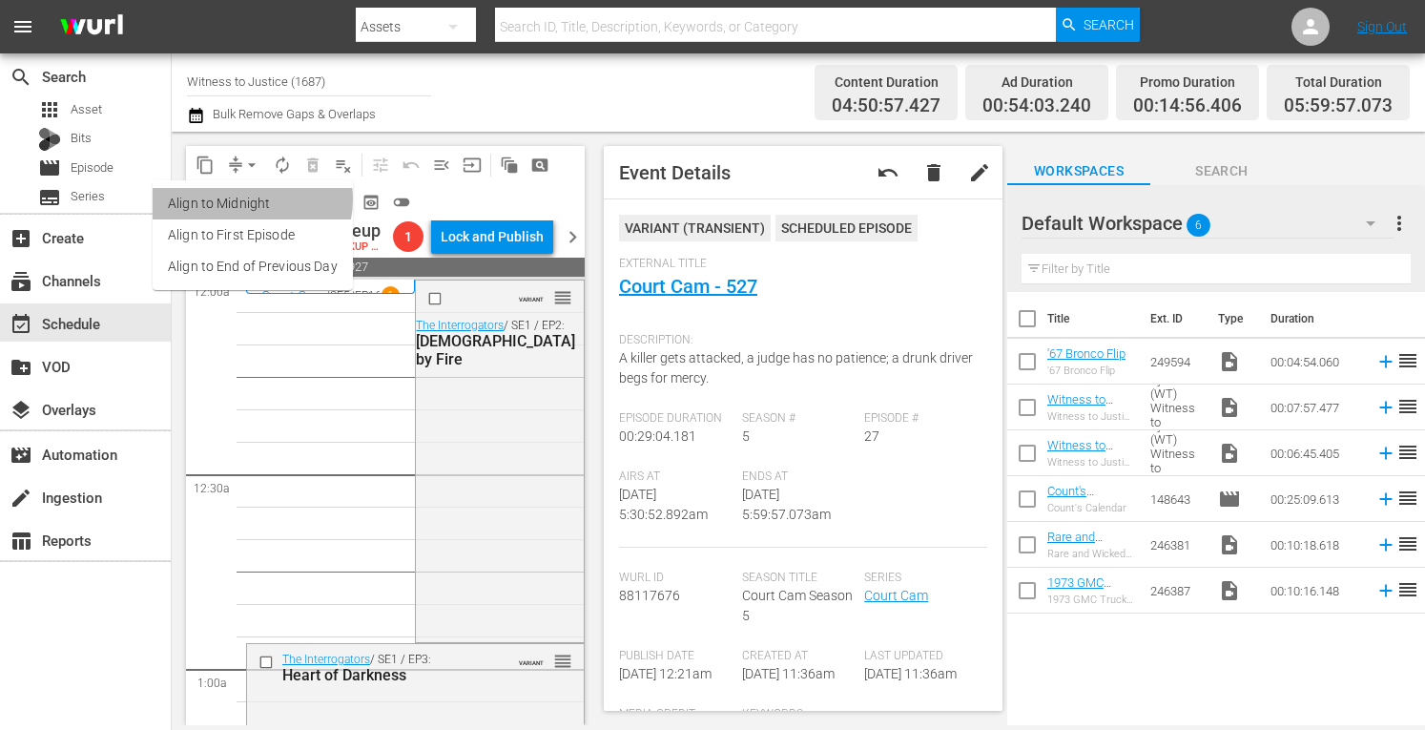
click at [248, 199] on li "Align to Midnight" at bounding box center [253, 203] width 200 height 31
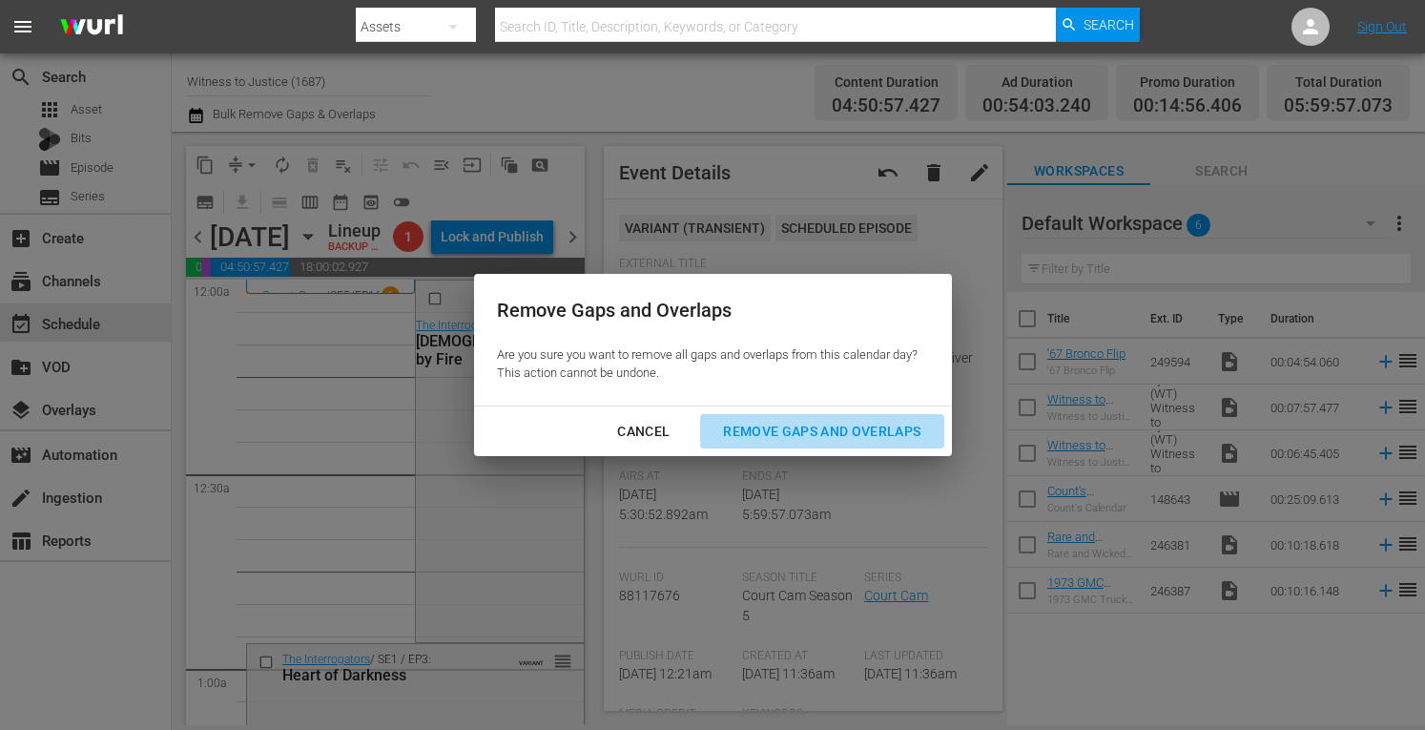
click at [761, 421] on div "Remove Gaps and Overlaps" at bounding box center [822, 432] width 228 height 24
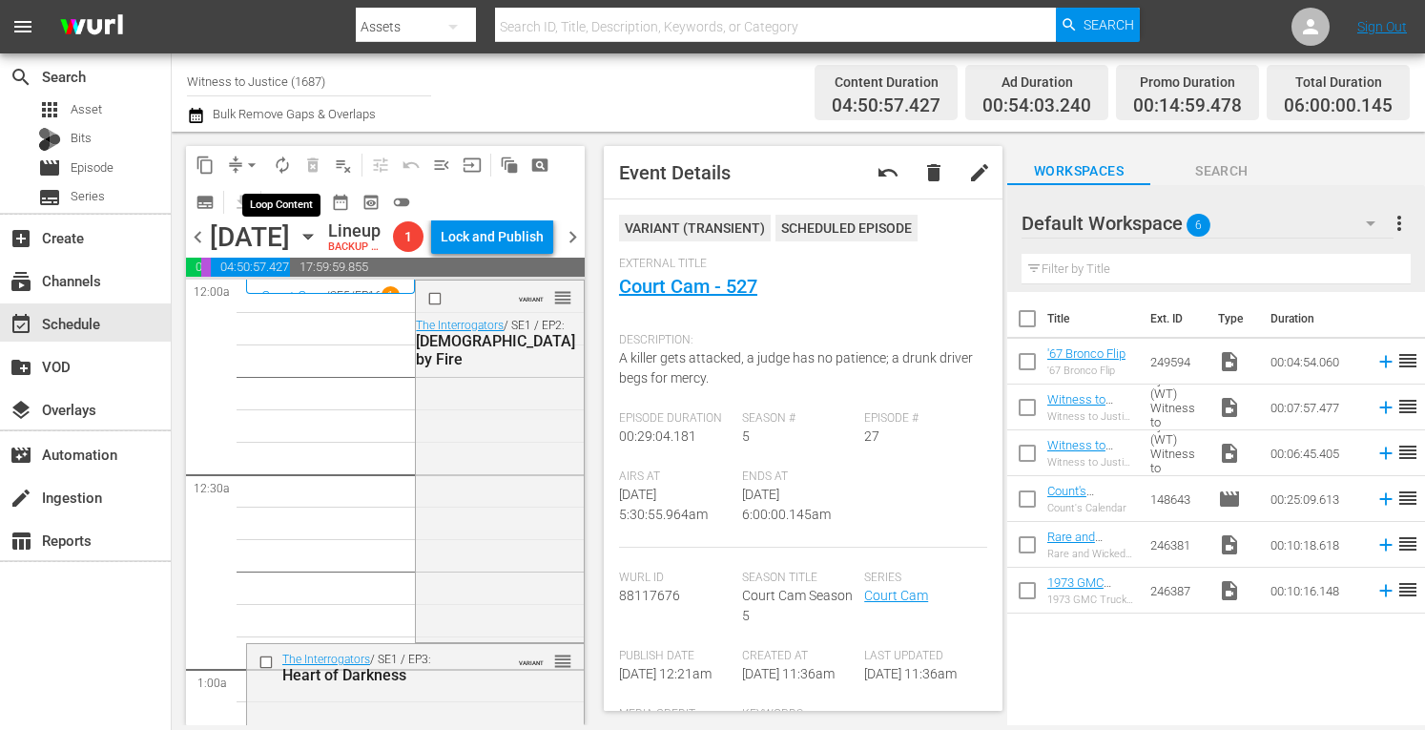
click at [278, 163] on span "autorenew_outlined" at bounding box center [282, 164] width 19 height 19
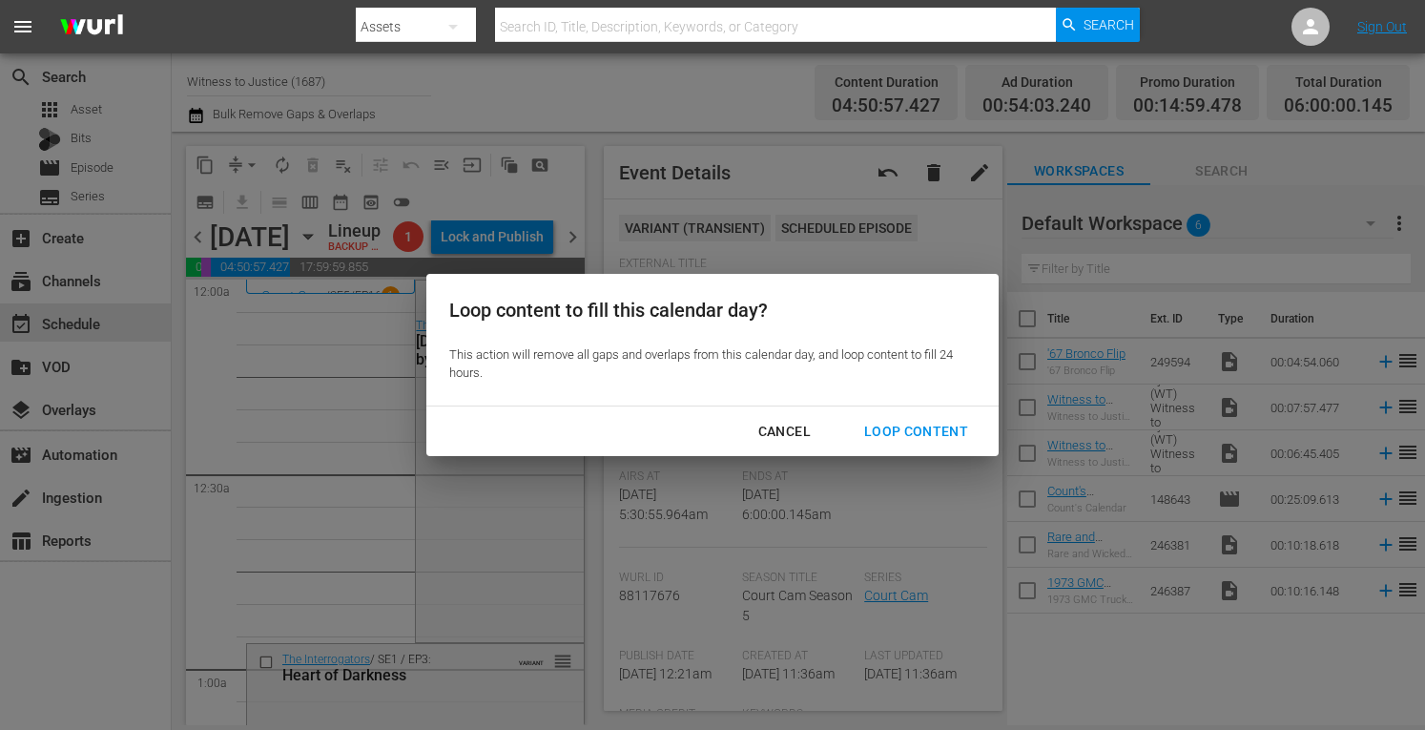
click at [900, 430] on div "Loop Content" at bounding box center [916, 432] width 134 height 24
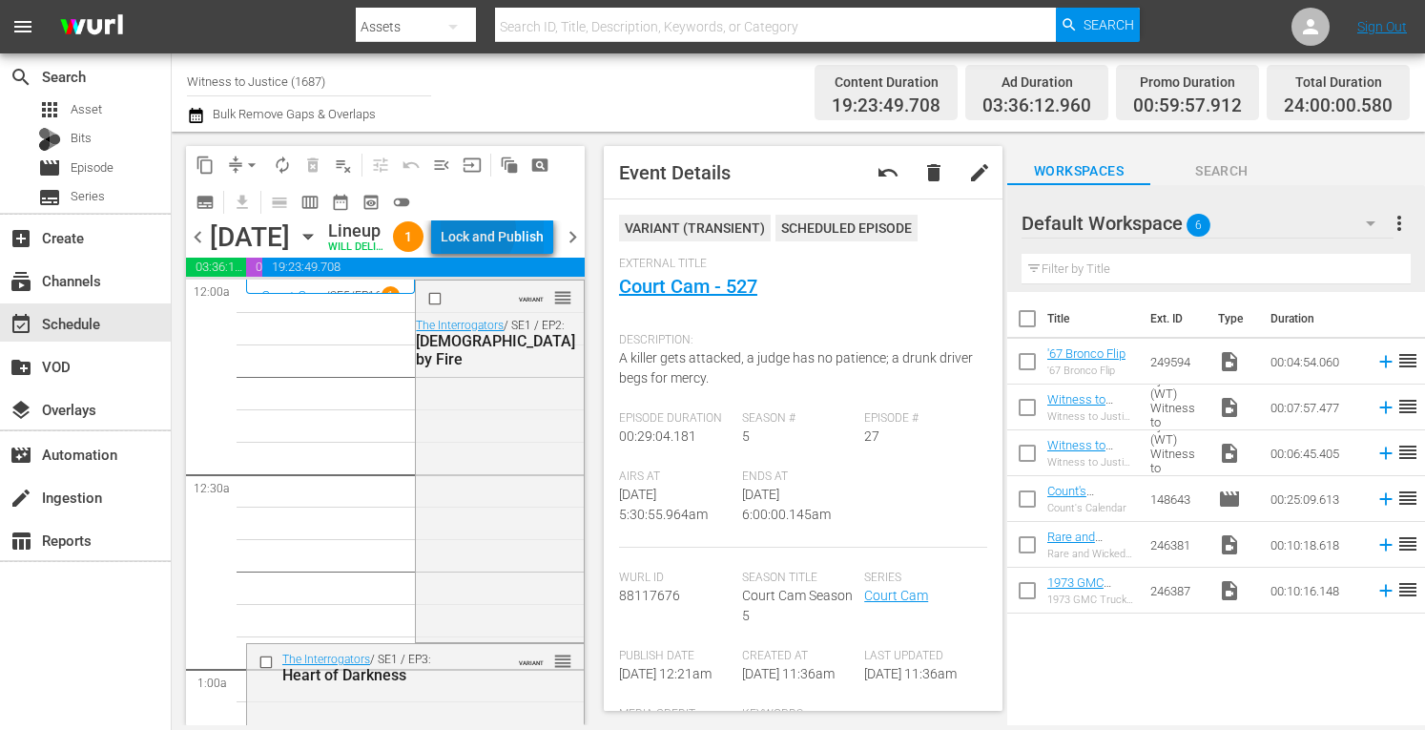
click at [518, 234] on div "Lock and Publish" at bounding box center [492, 236] width 103 height 34
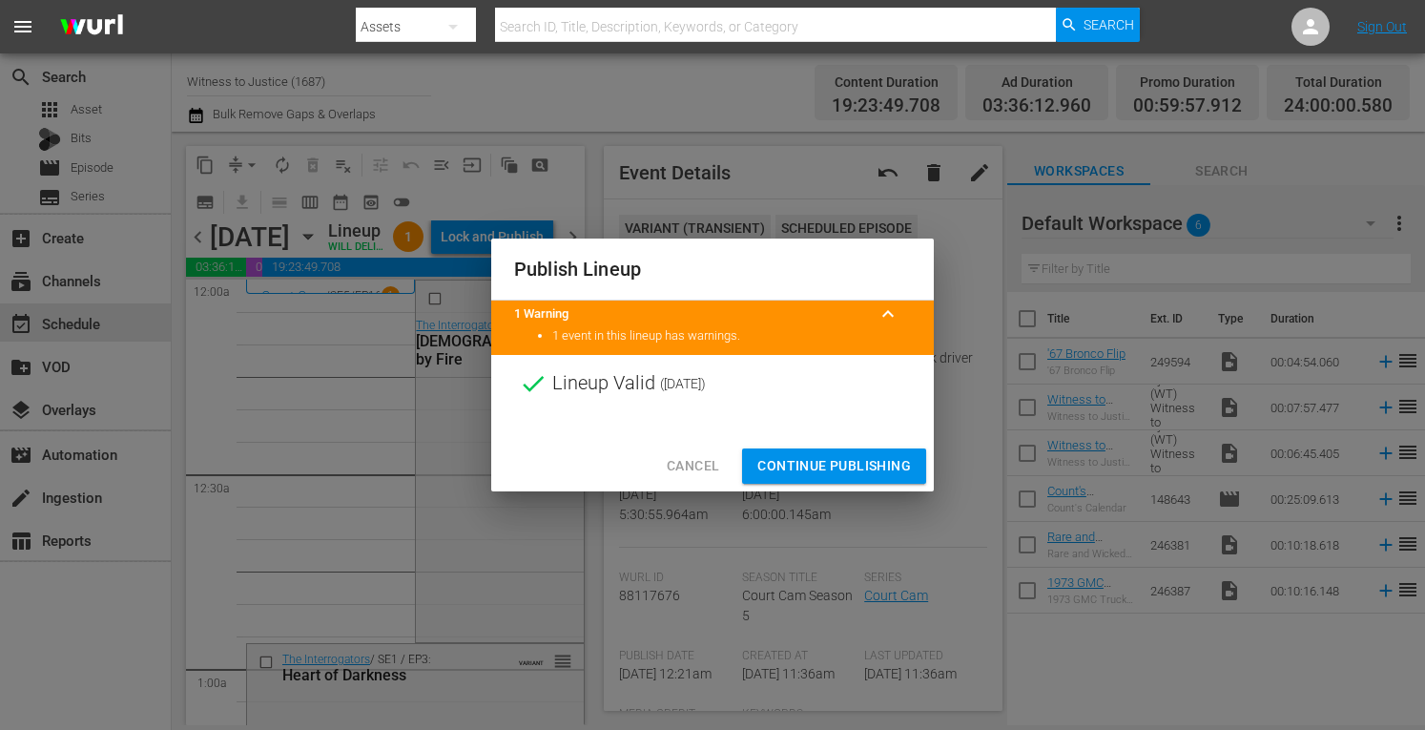
click at [811, 463] on span "Continue Publishing" at bounding box center [834, 466] width 154 height 24
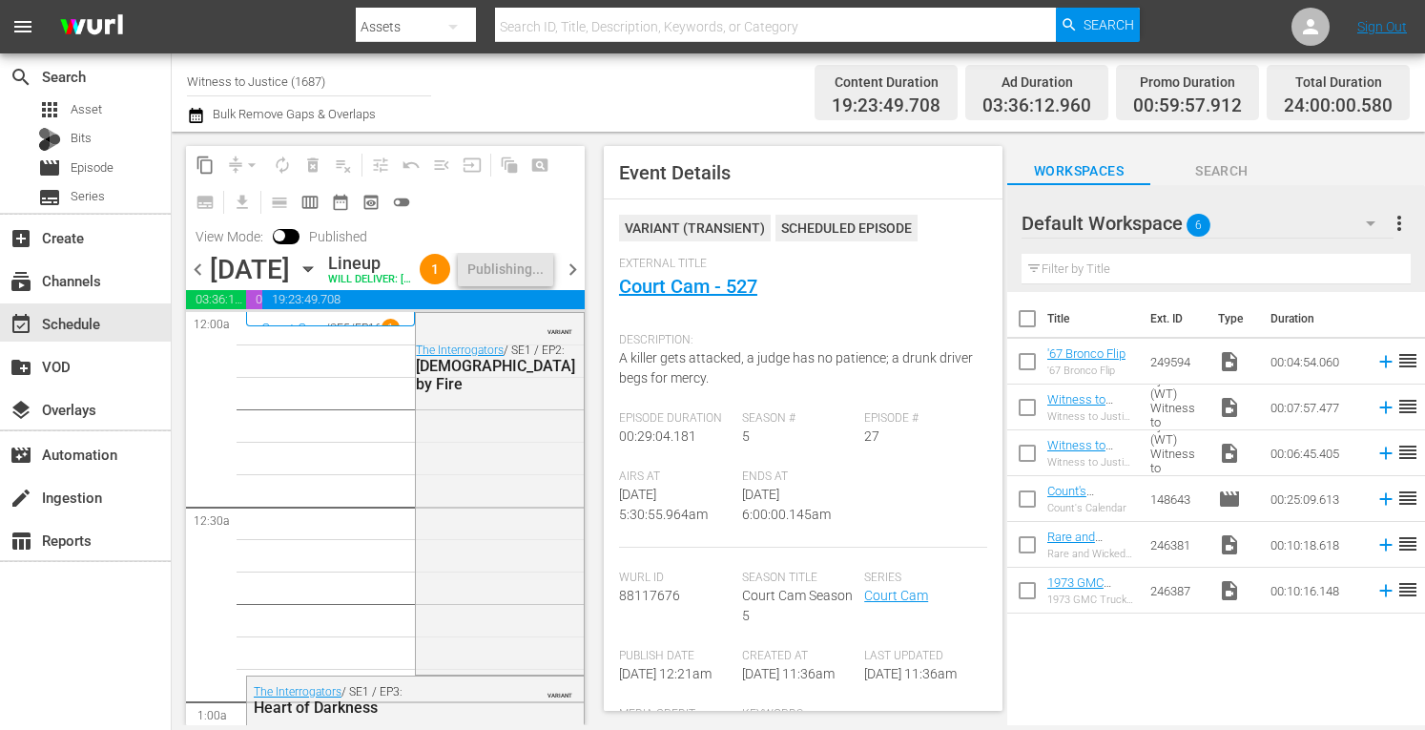
click at [574, 281] on span "chevron_right" at bounding box center [573, 270] width 24 height 24
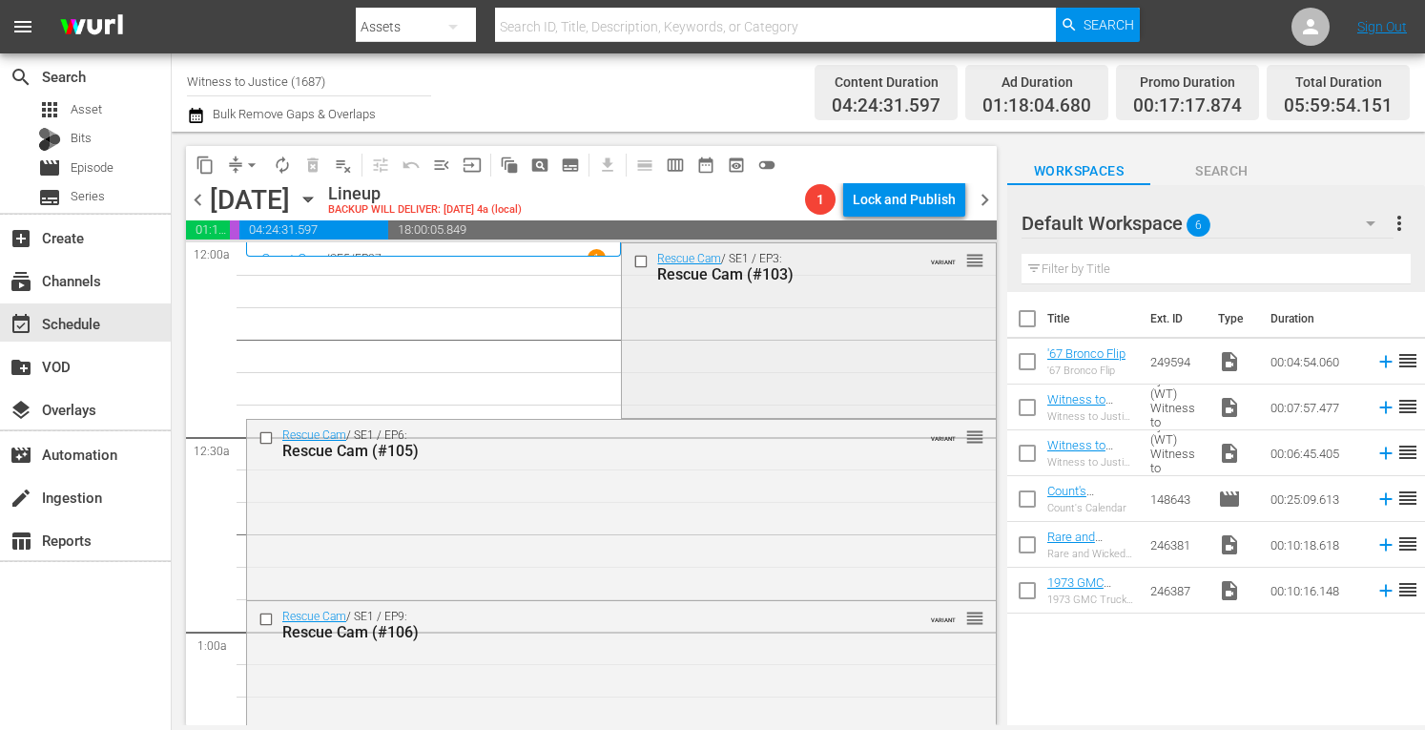
click at [698, 363] on div "Rescue Cam / SE1 / EP3: Rescue Cam (#103) VARIANT reorder" at bounding box center [808, 328] width 373 height 171
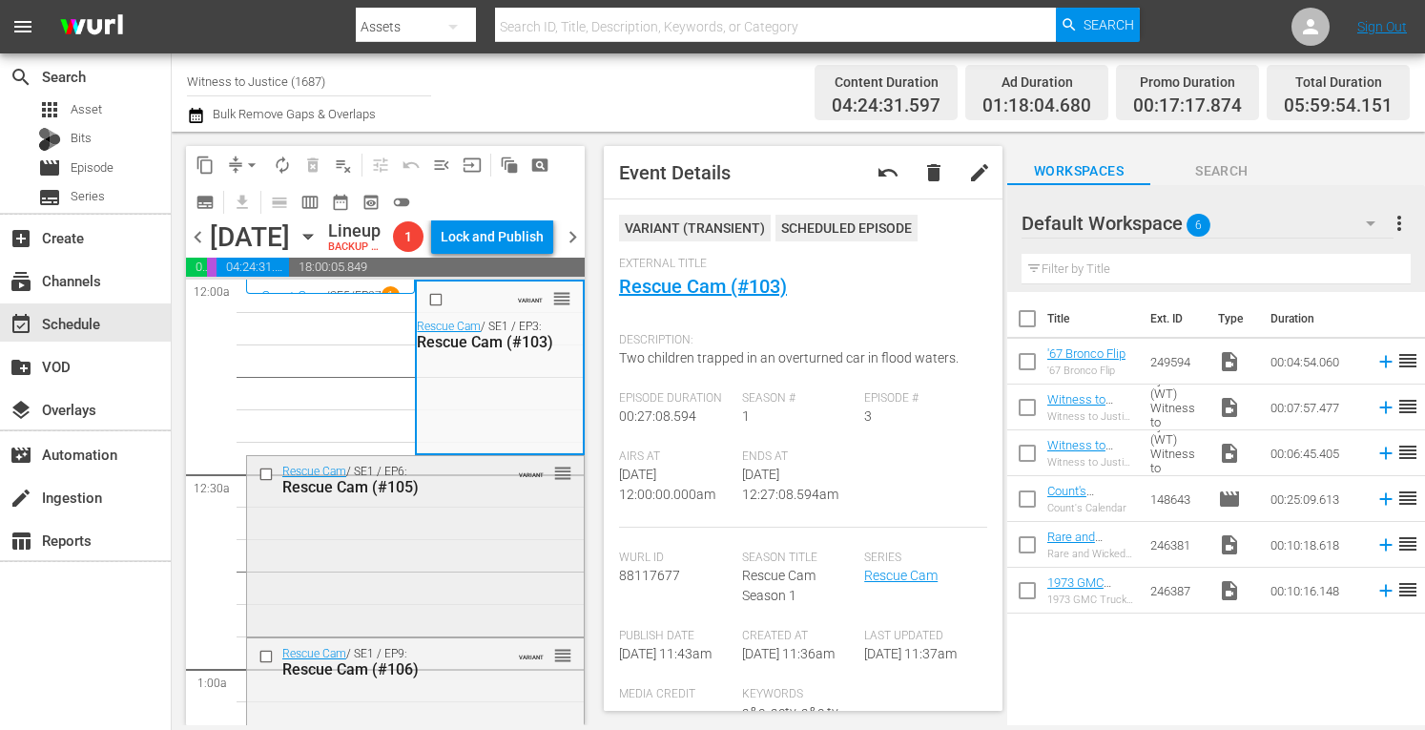
click at [476, 562] on div "Rescue Cam / SE1 / EP6: Rescue Cam (#105) VARIANT reorder" at bounding box center [415, 544] width 337 height 176
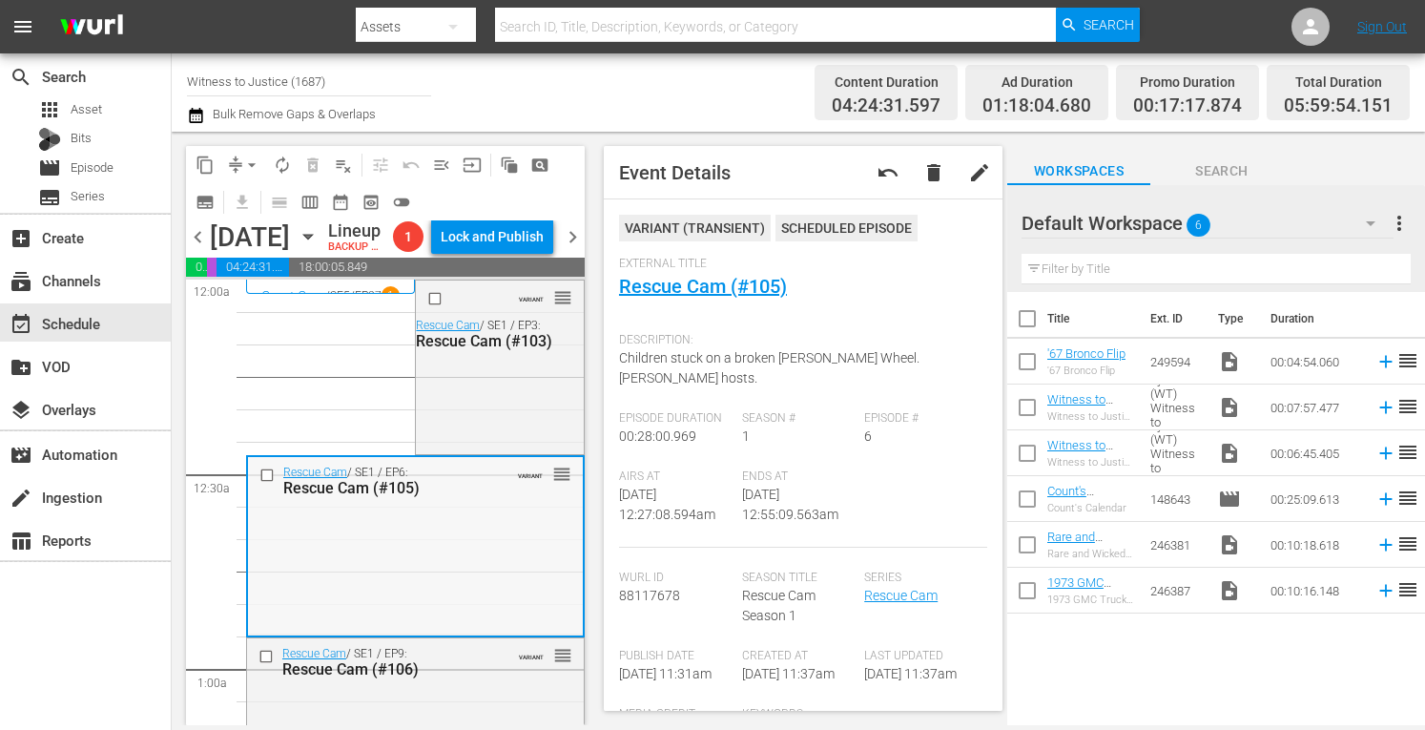
click at [455, 585] on div "Rescue Cam / SE1 / EP6: Rescue Cam (#105) VARIANT reorder" at bounding box center [415, 545] width 335 height 176
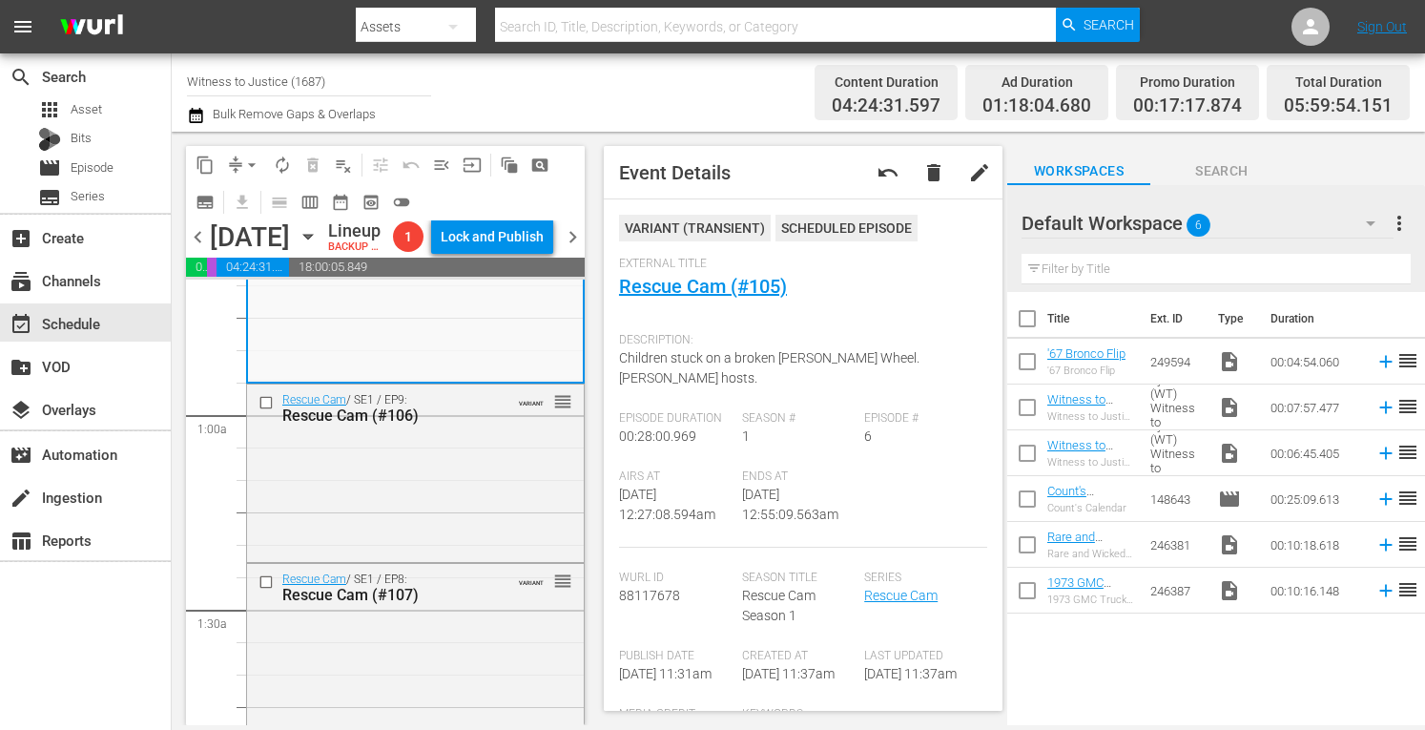
scroll to position [356, 0]
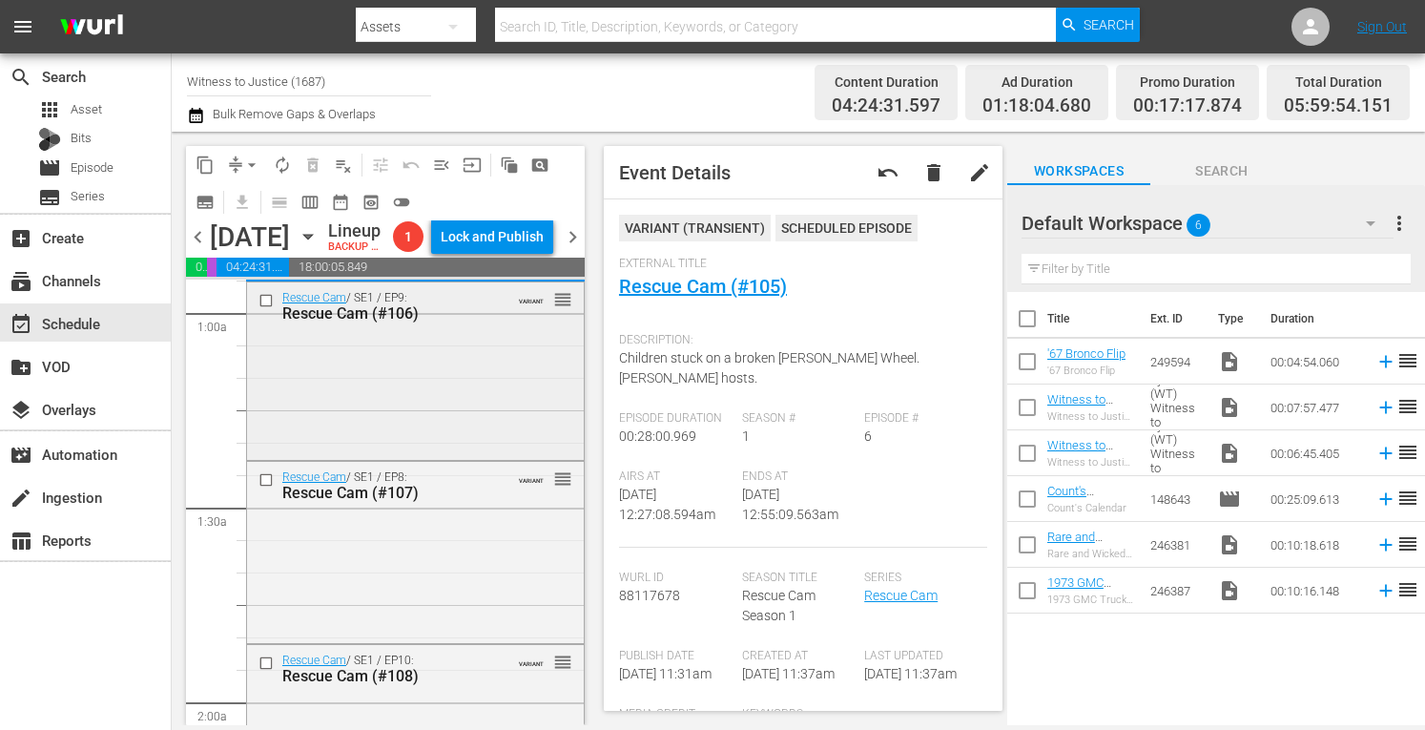
click at [435, 402] on div "Rescue Cam / SE1 / EP9: Rescue Cam (#106) VARIANT reorder" at bounding box center [415, 369] width 337 height 174
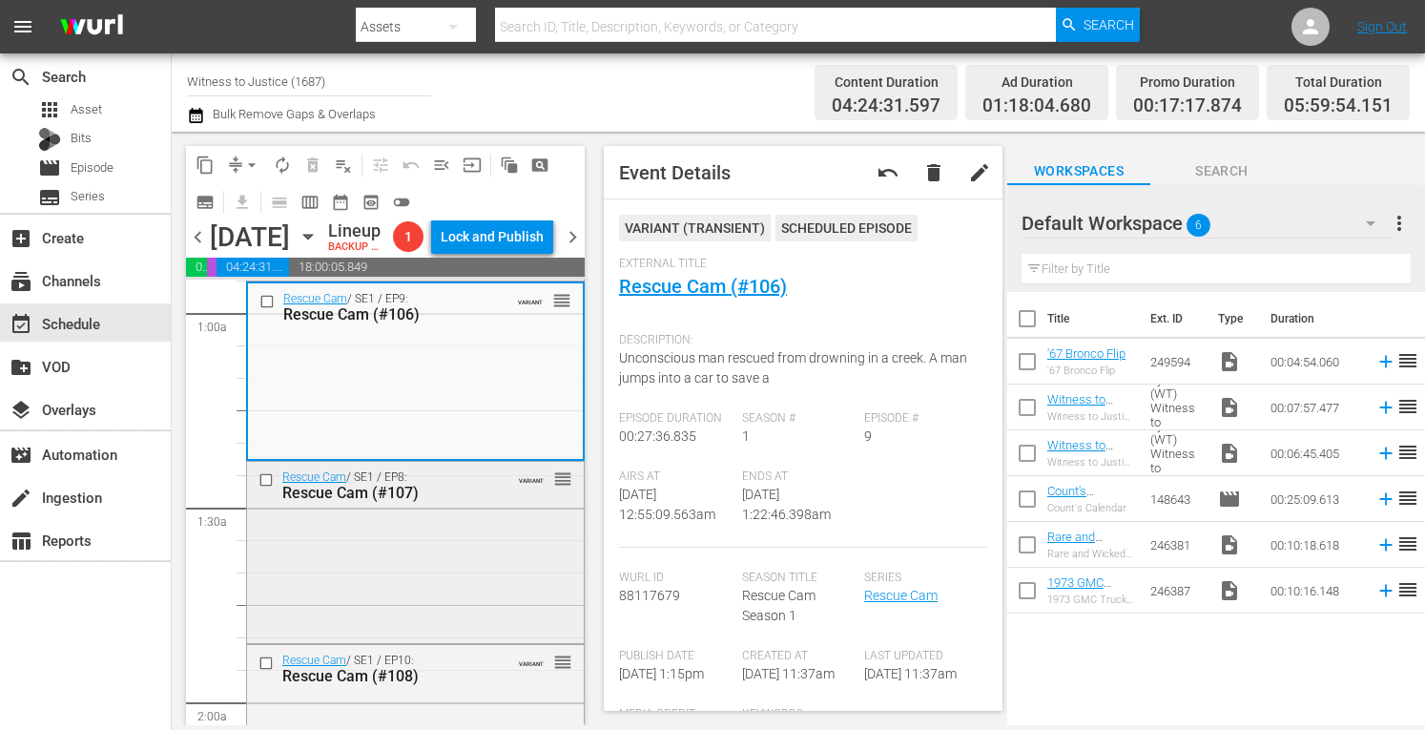
click at [449, 622] on div "Rescue Cam / SE1 / EP8: Rescue Cam (#107) VARIANT reorder" at bounding box center [415, 550] width 337 height 177
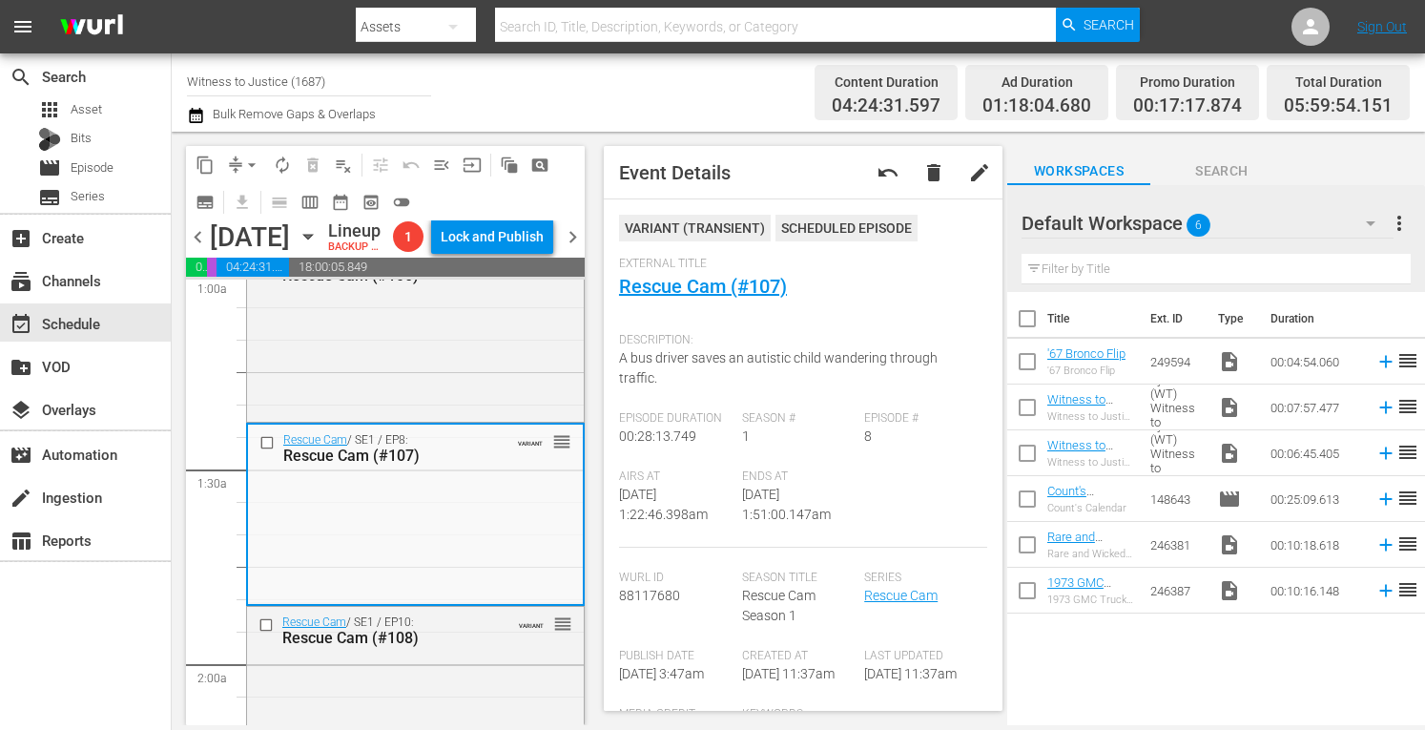
scroll to position [597, 0]
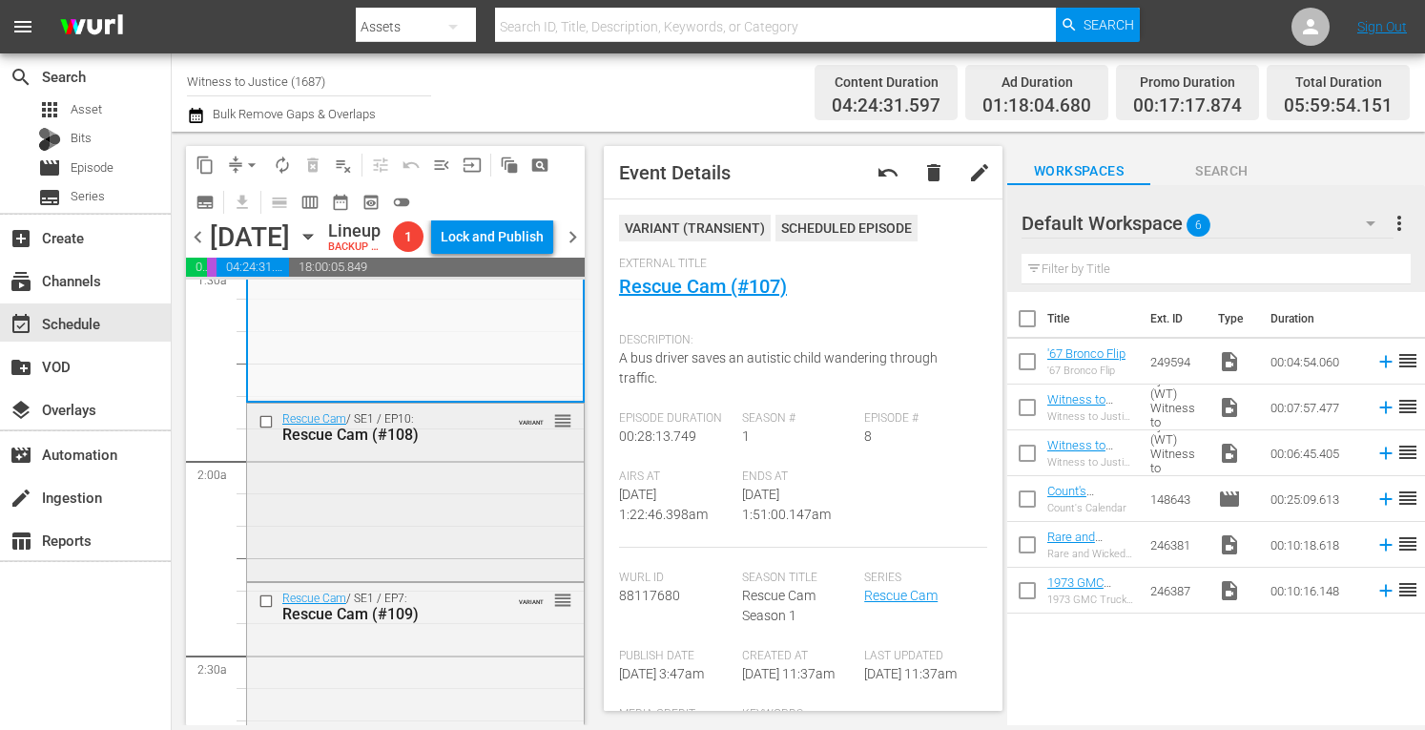
click at [502, 517] on div "Rescue Cam / SE1 / EP10: Rescue Cam (#108) VARIANT reorder" at bounding box center [415, 490] width 337 height 174
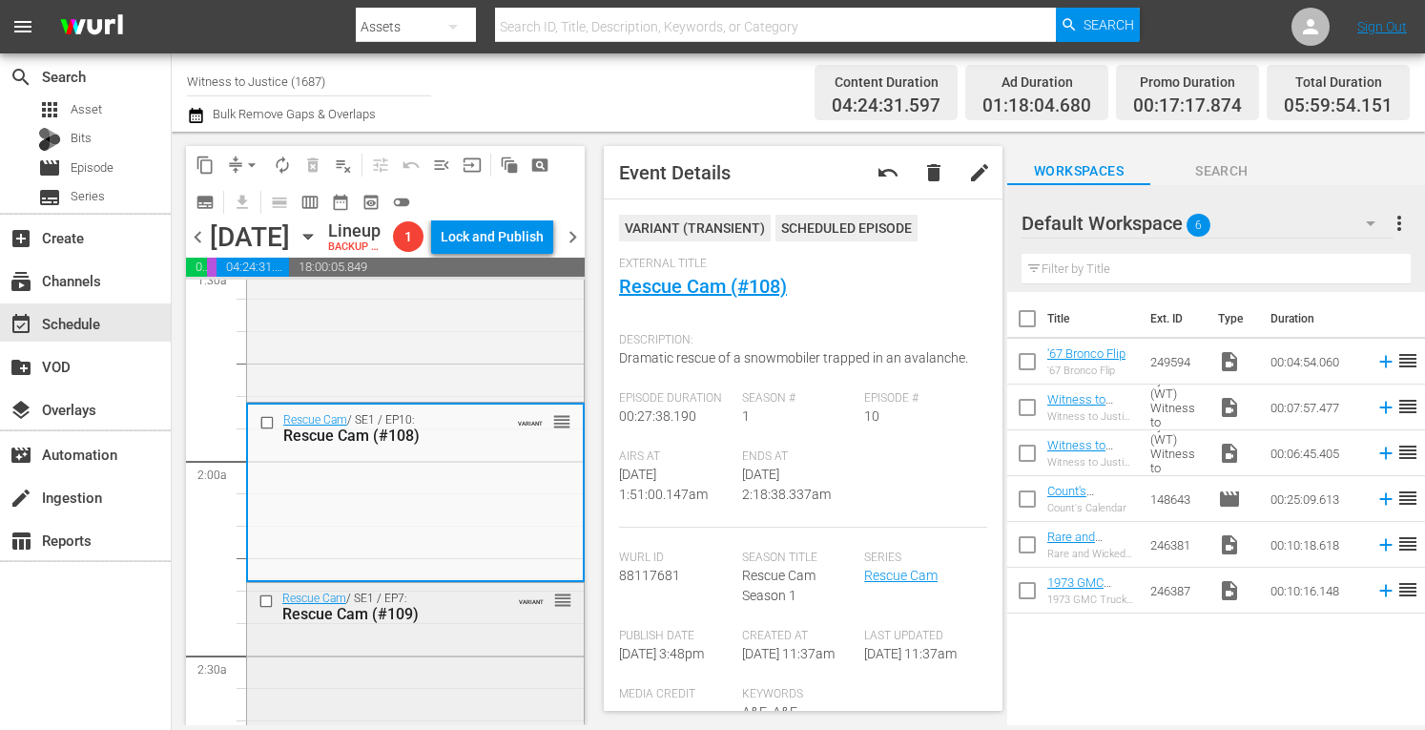
click at [484, 685] on div "Rescue Cam / SE1 / EP7: Rescue Cam (#109) VARIANT reorder" at bounding box center [415, 670] width 337 height 175
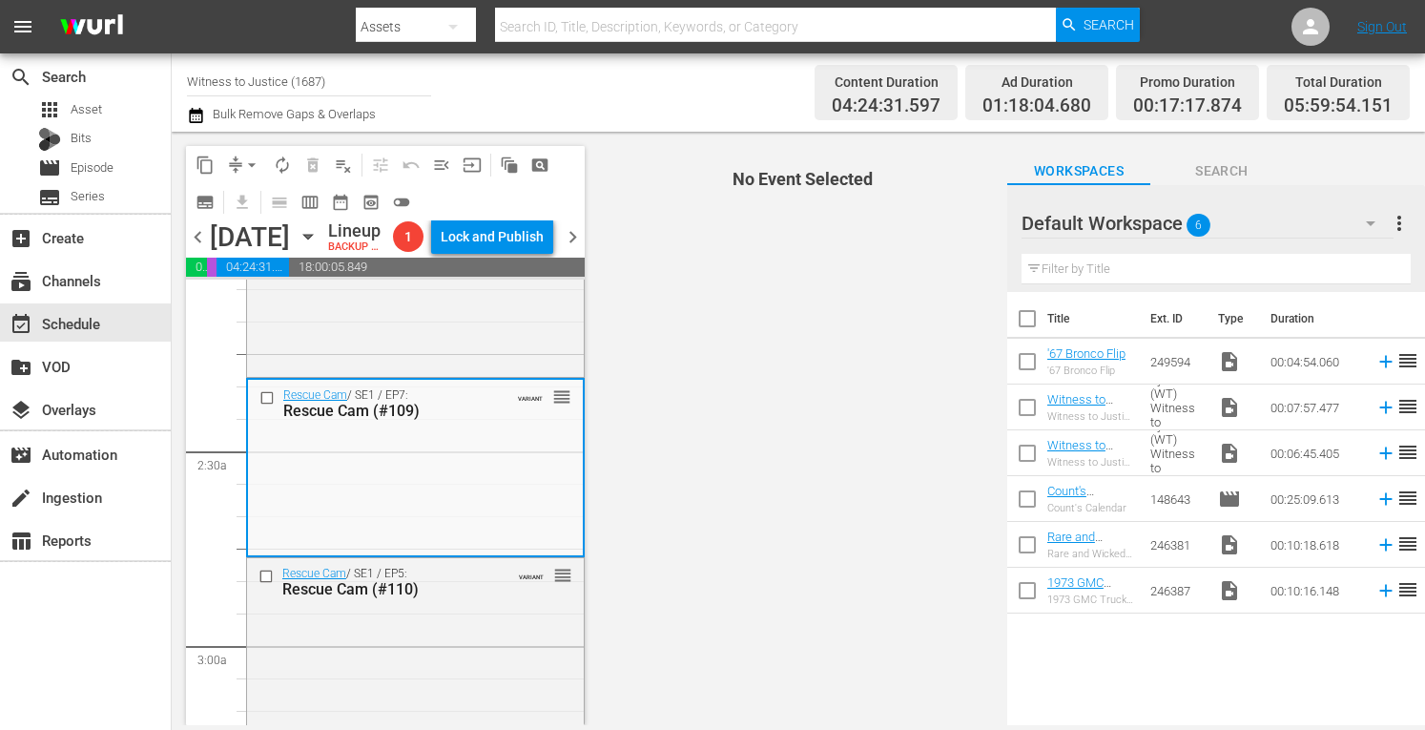
scroll to position [877, 0]
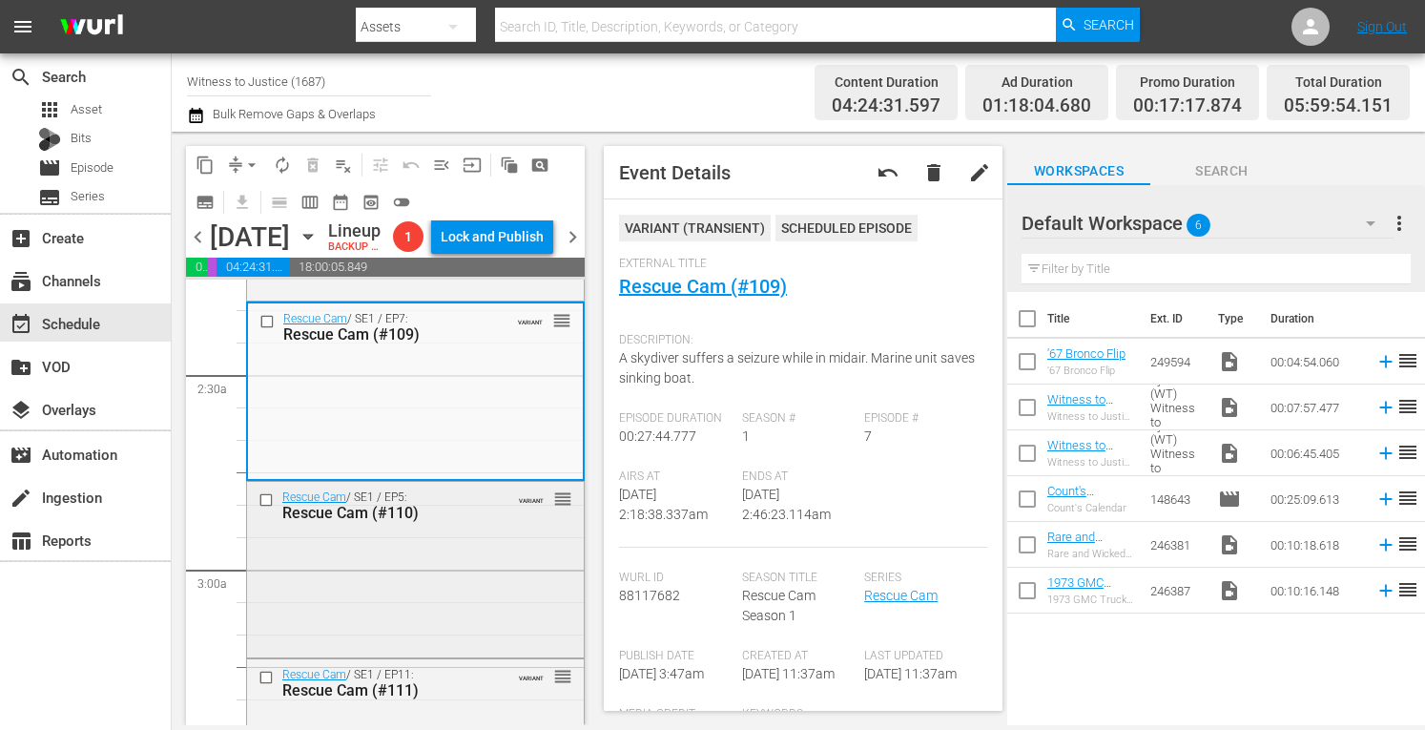
click at [511, 567] on div "Rescue Cam / SE1 / EP5: Rescue Cam (#110) VARIANT reorder" at bounding box center [415, 568] width 337 height 172
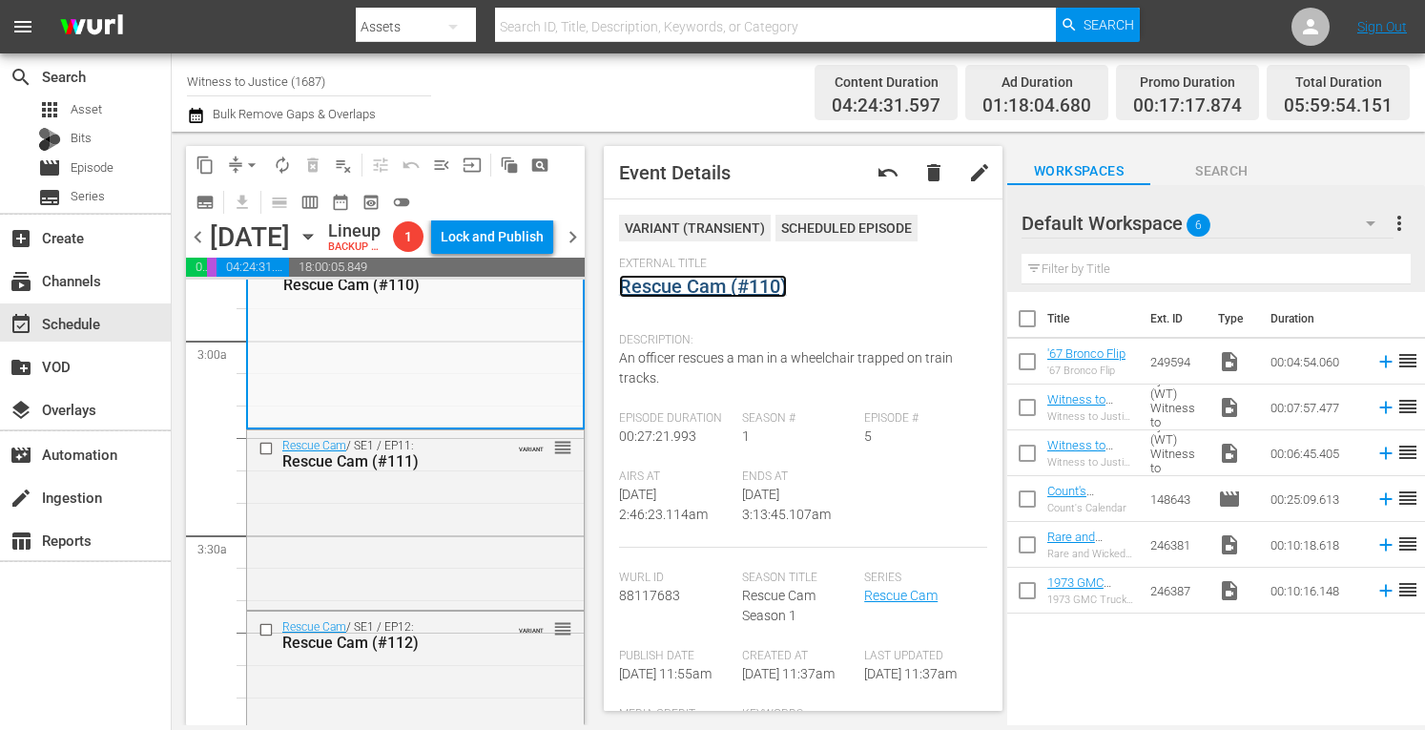
scroll to position [1221, 0]
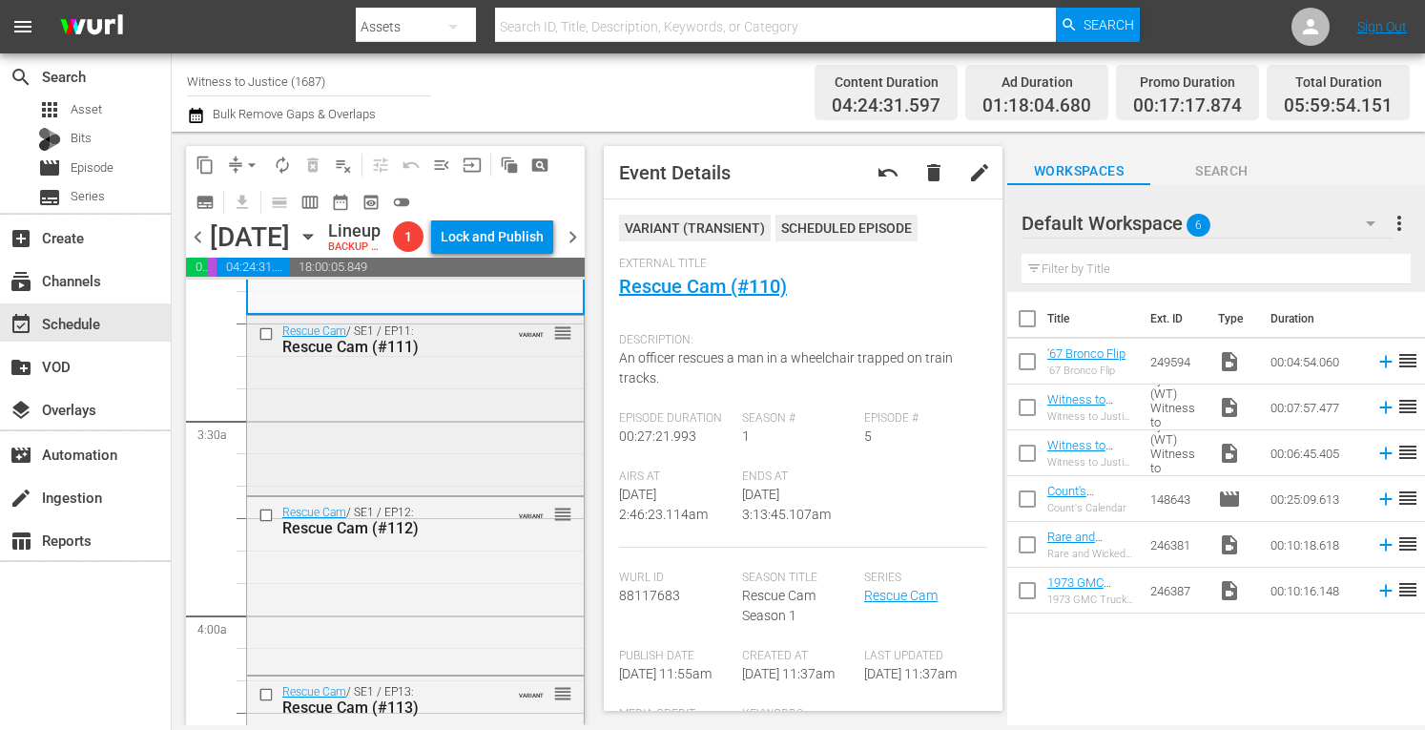
click at [463, 407] on div "Rescue Cam / SE1 / EP11: Rescue Cam (#111) VARIANT reorder" at bounding box center [415, 403] width 337 height 175
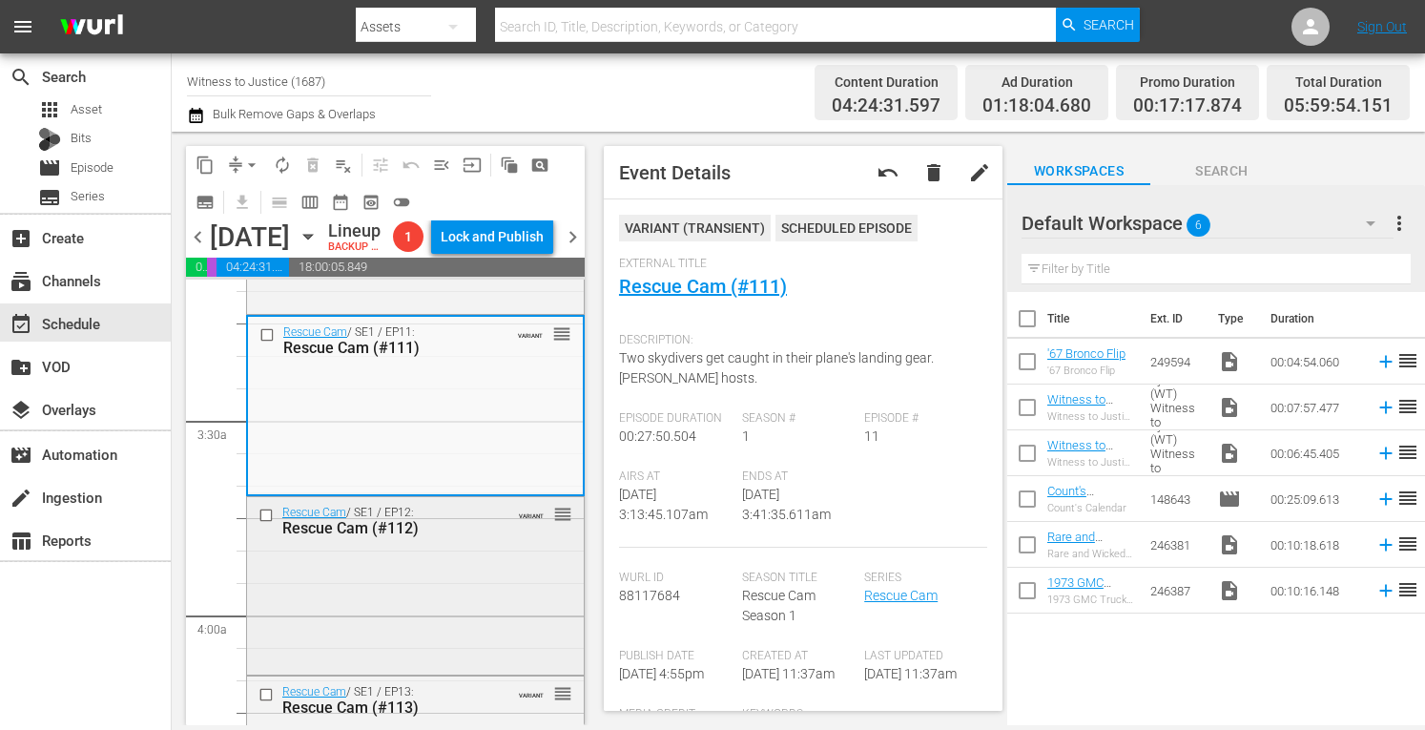
click at [512, 544] on div "Rescue Cam / SE1 / EP12: Rescue Cam (#112) VARIANT reorder" at bounding box center [415, 520] width 337 height 47
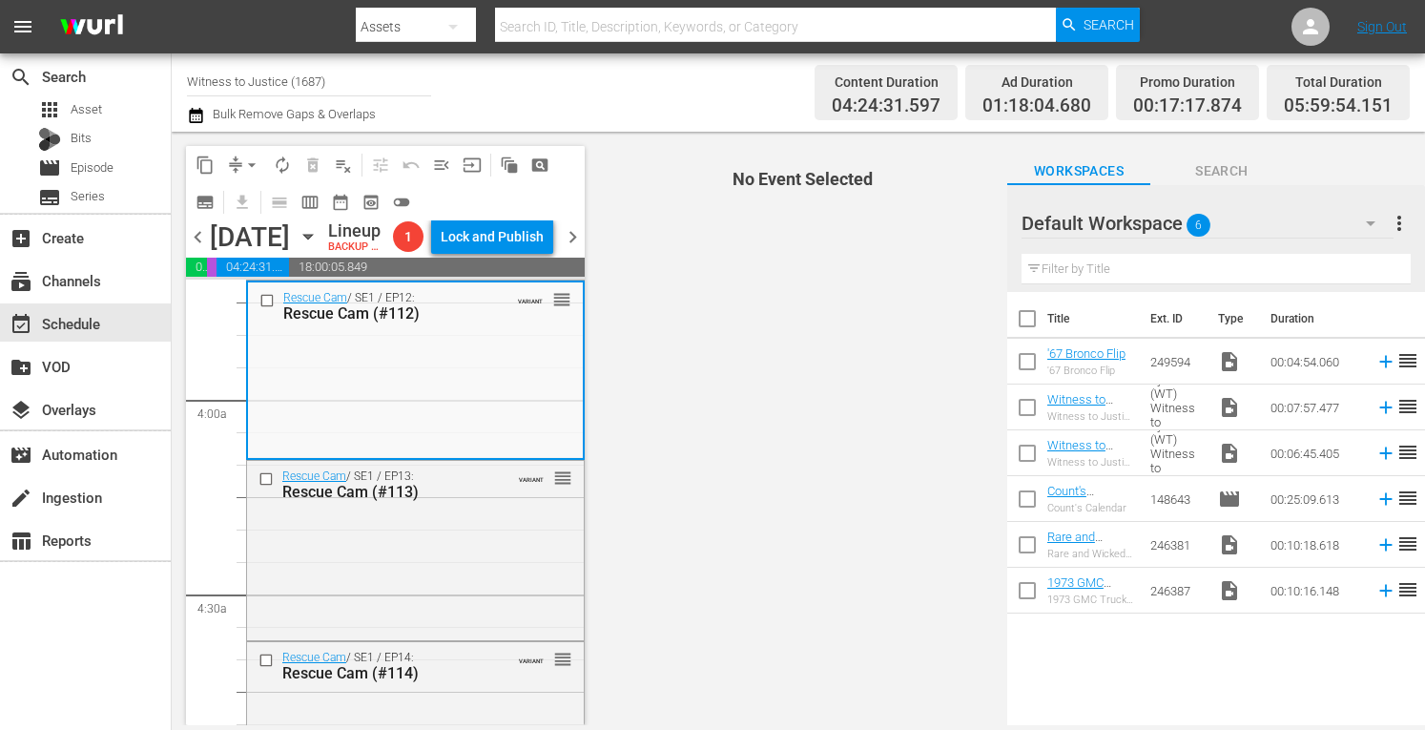
scroll to position [1602, 0]
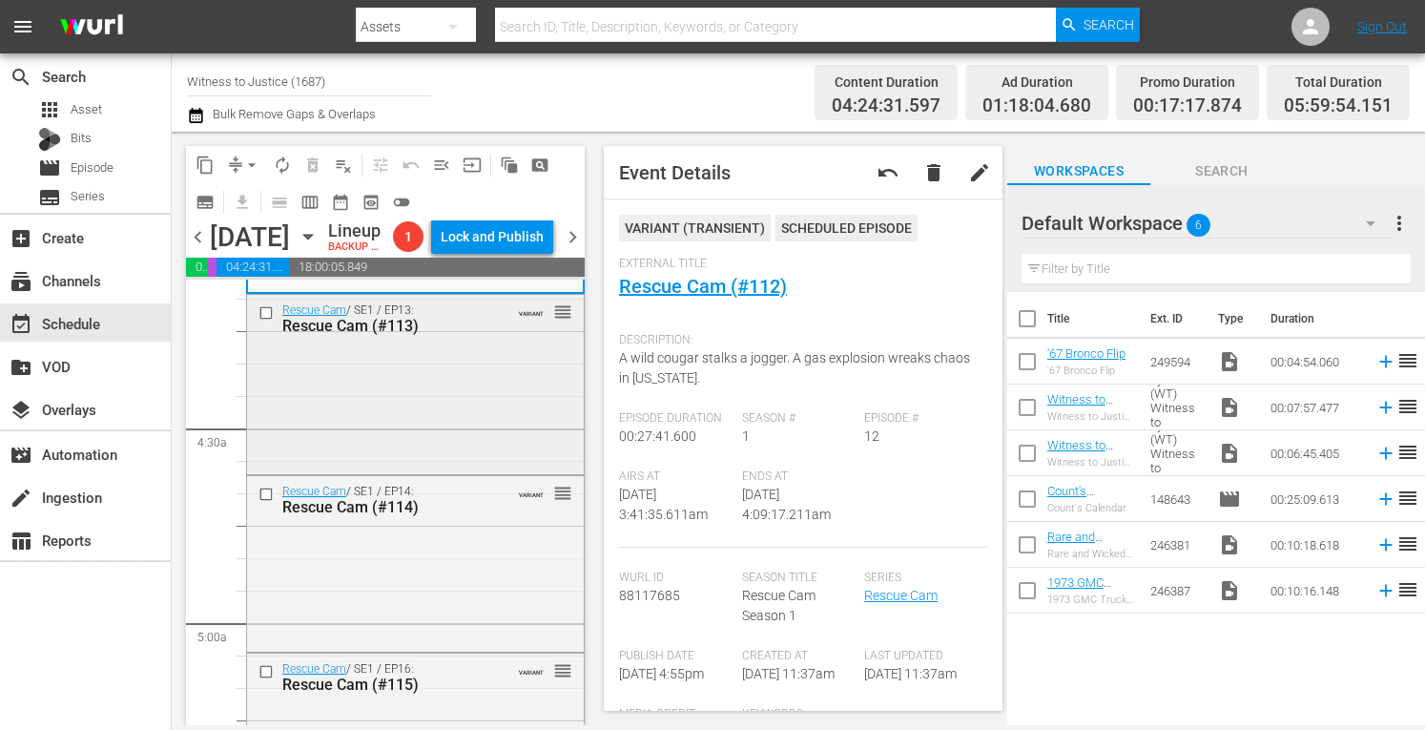
click at [487, 421] on div "Rescue Cam / SE1 / EP13: Rescue Cam (#113) VARIANT reorder" at bounding box center [415, 382] width 337 height 175
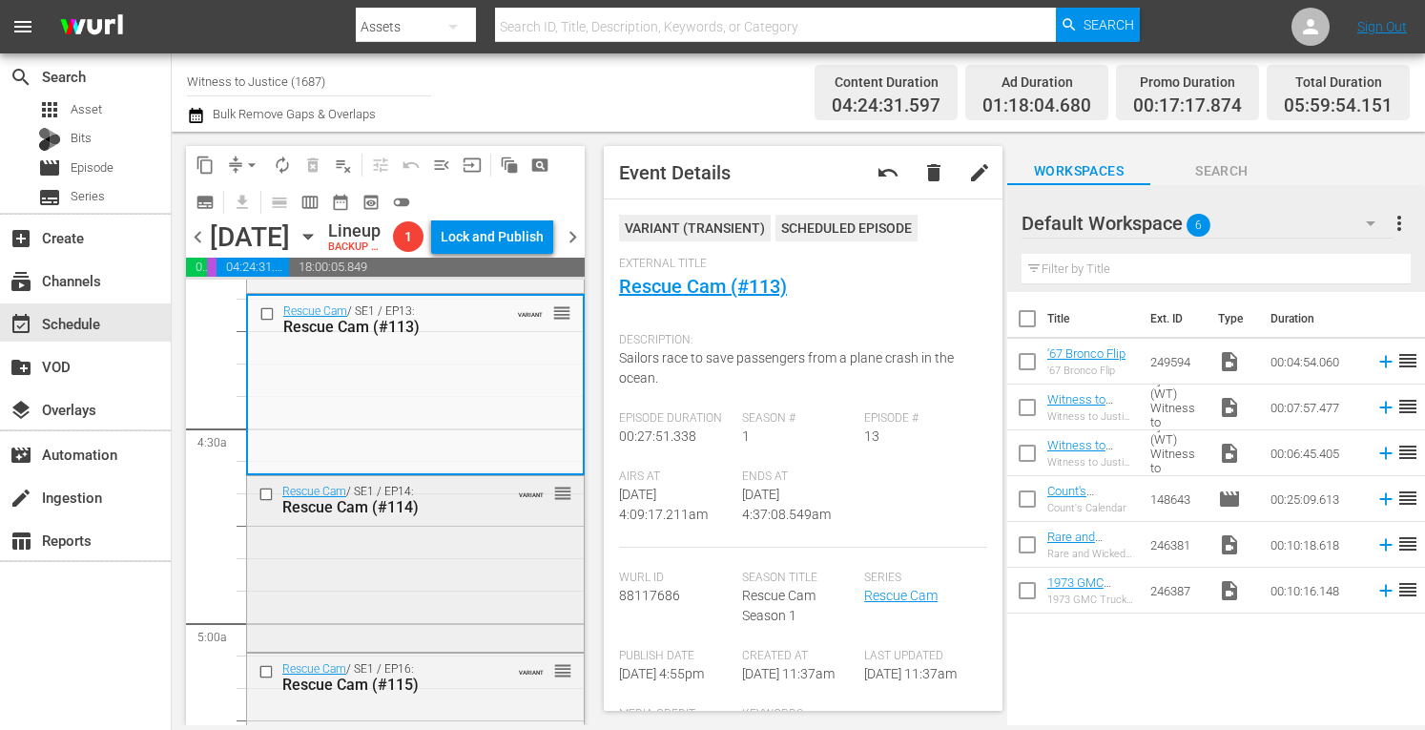
click at [450, 587] on div "Rescue Cam / SE1 / EP14: Rescue Cam (#114) VARIANT reorder" at bounding box center [415, 562] width 337 height 173
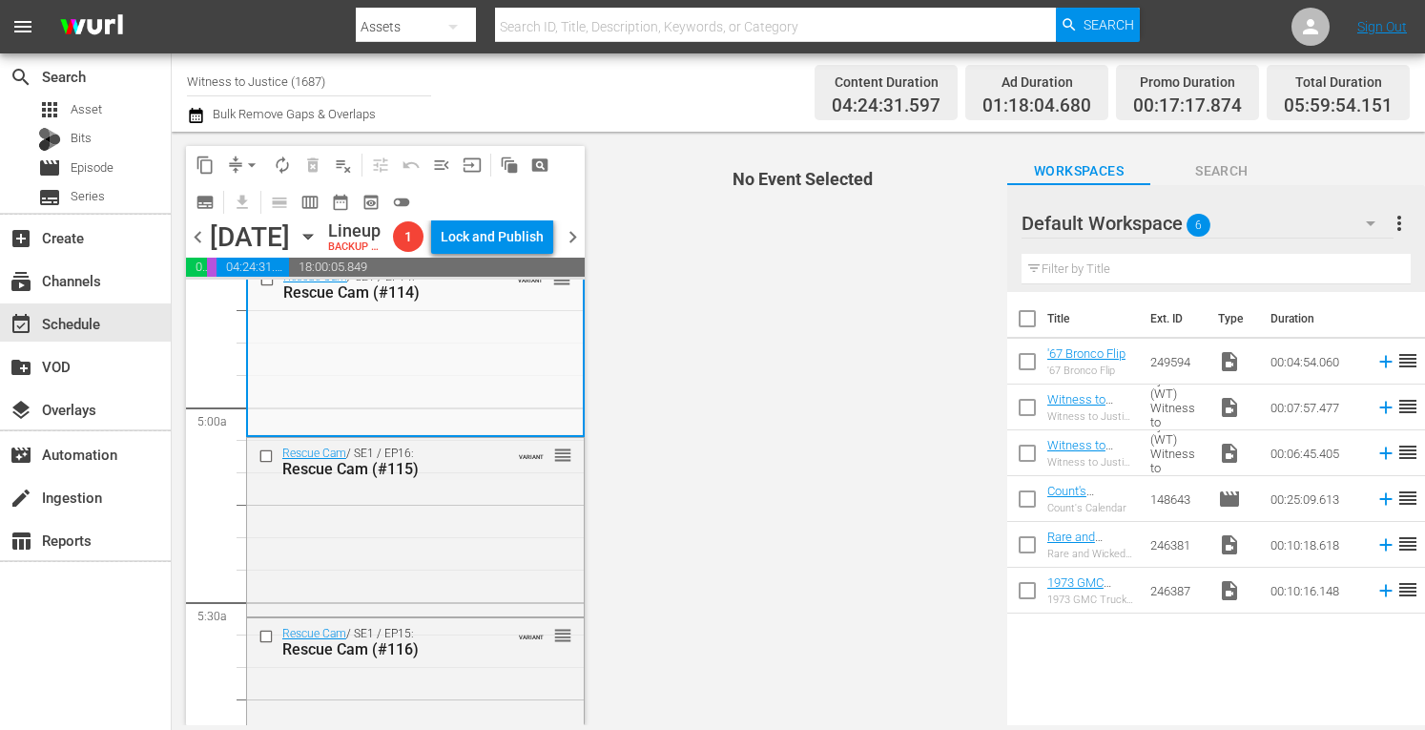
scroll to position [1844, 0]
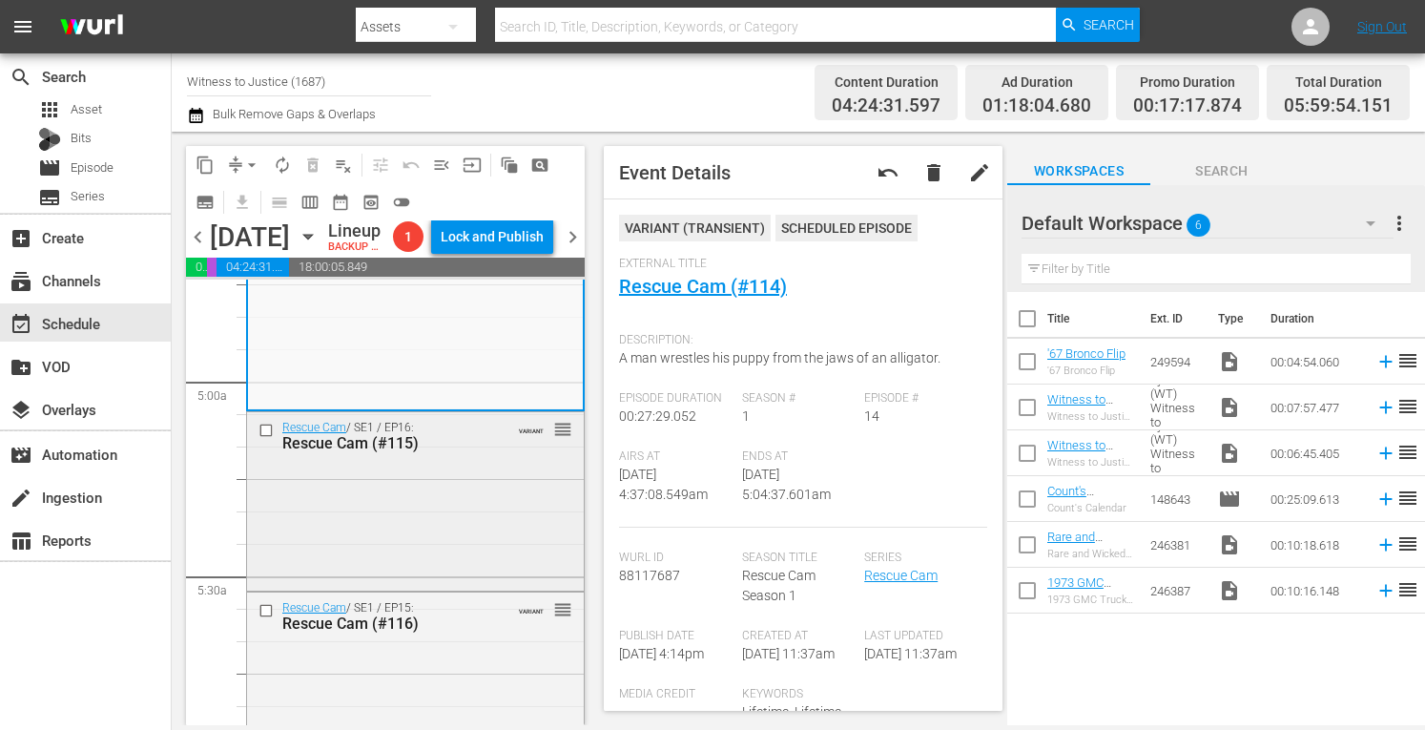
click at [479, 539] on div "Rescue Cam / SE1 / EP16: Rescue Cam (#115) VARIANT reorder" at bounding box center [415, 499] width 337 height 175
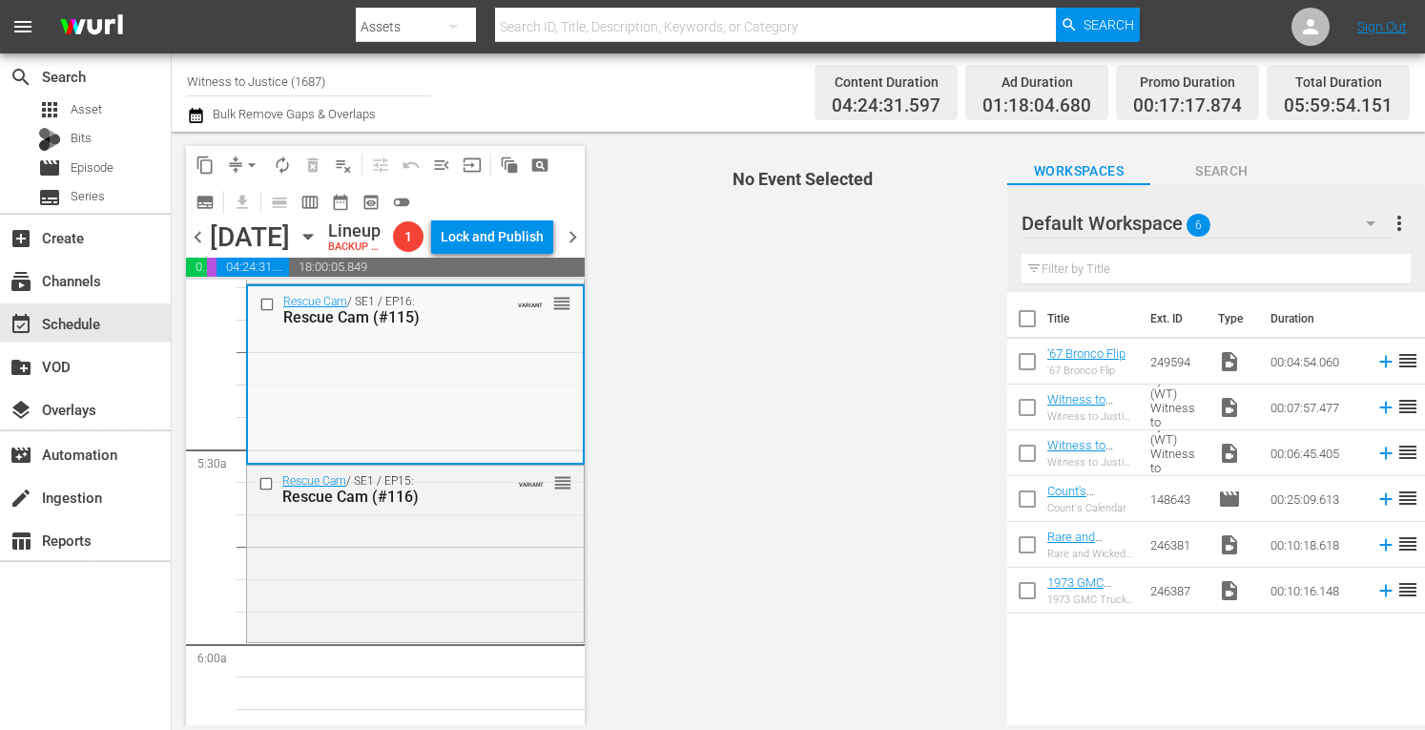
scroll to position [2034, 0]
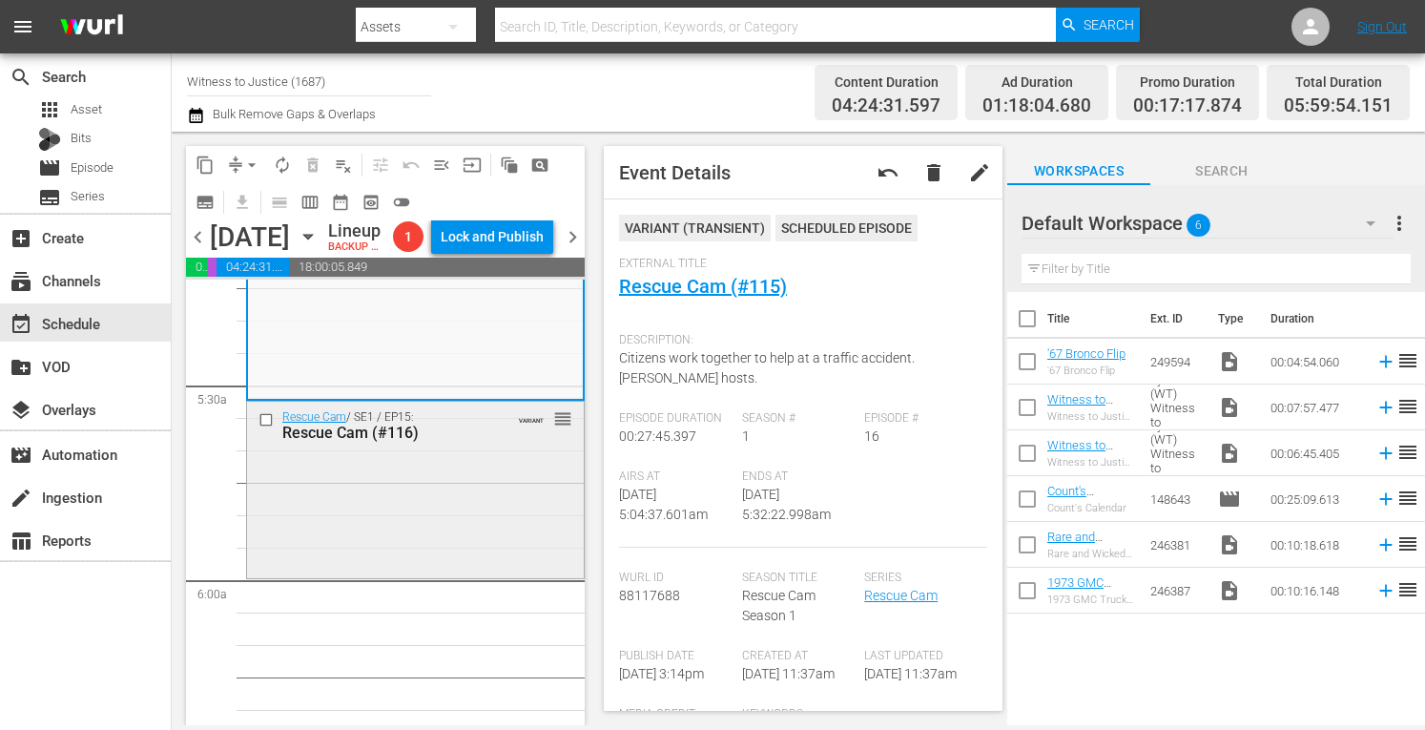
click at [479, 526] on div "Rescue Cam / SE1 / EP15: Rescue Cam (#116) VARIANT reorder" at bounding box center [415, 488] width 337 height 173
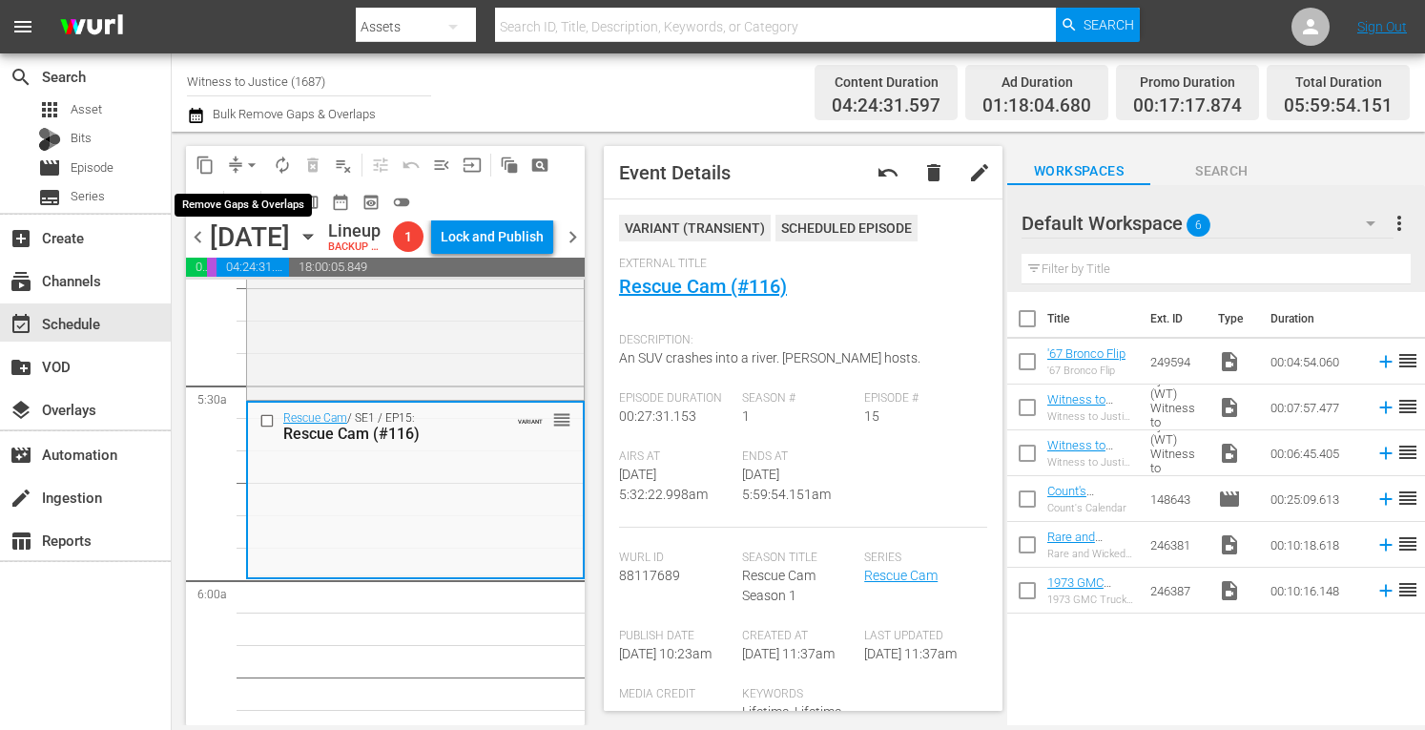
click at [256, 159] on span "arrow_drop_down" at bounding box center [251, 164] width 19 height 19
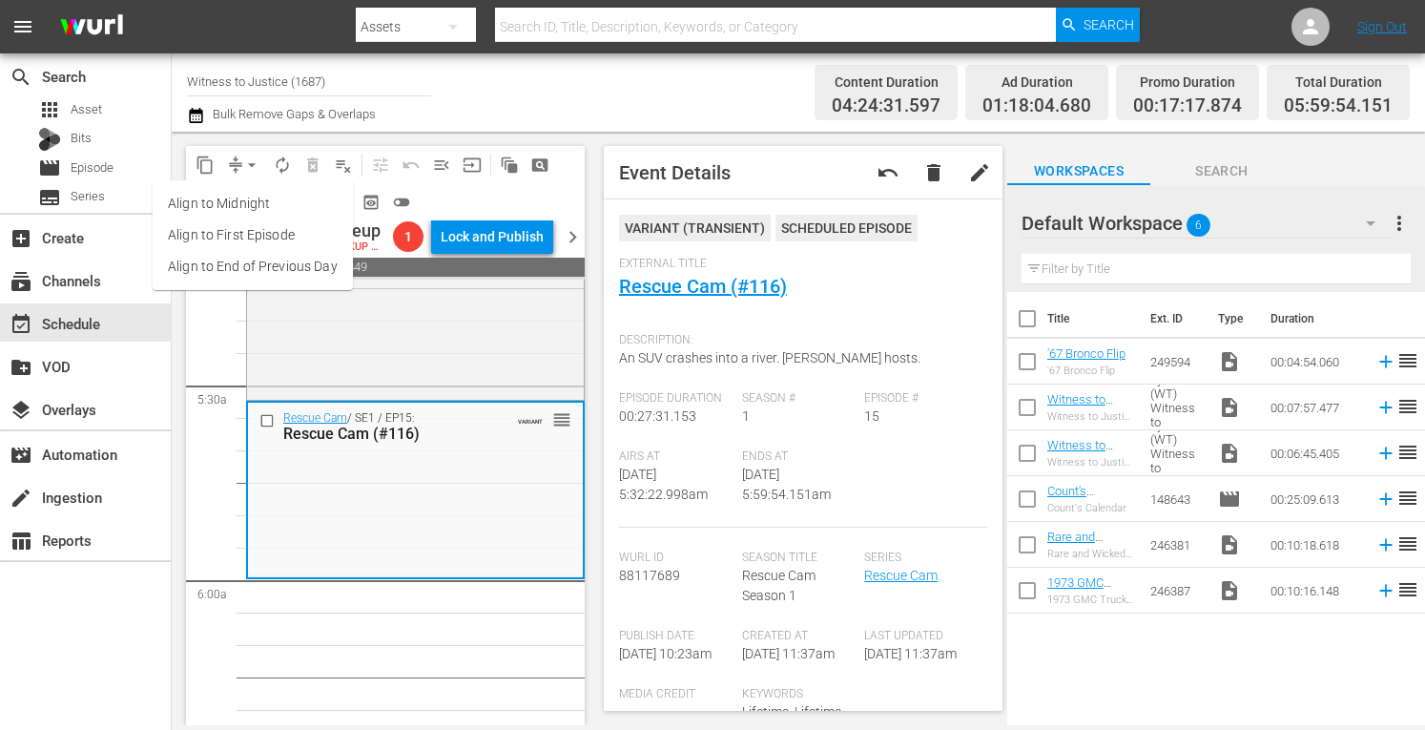
click at [242, 209] on li "Align to Midnight" at bounding box center [253, 203] width 200 height 31
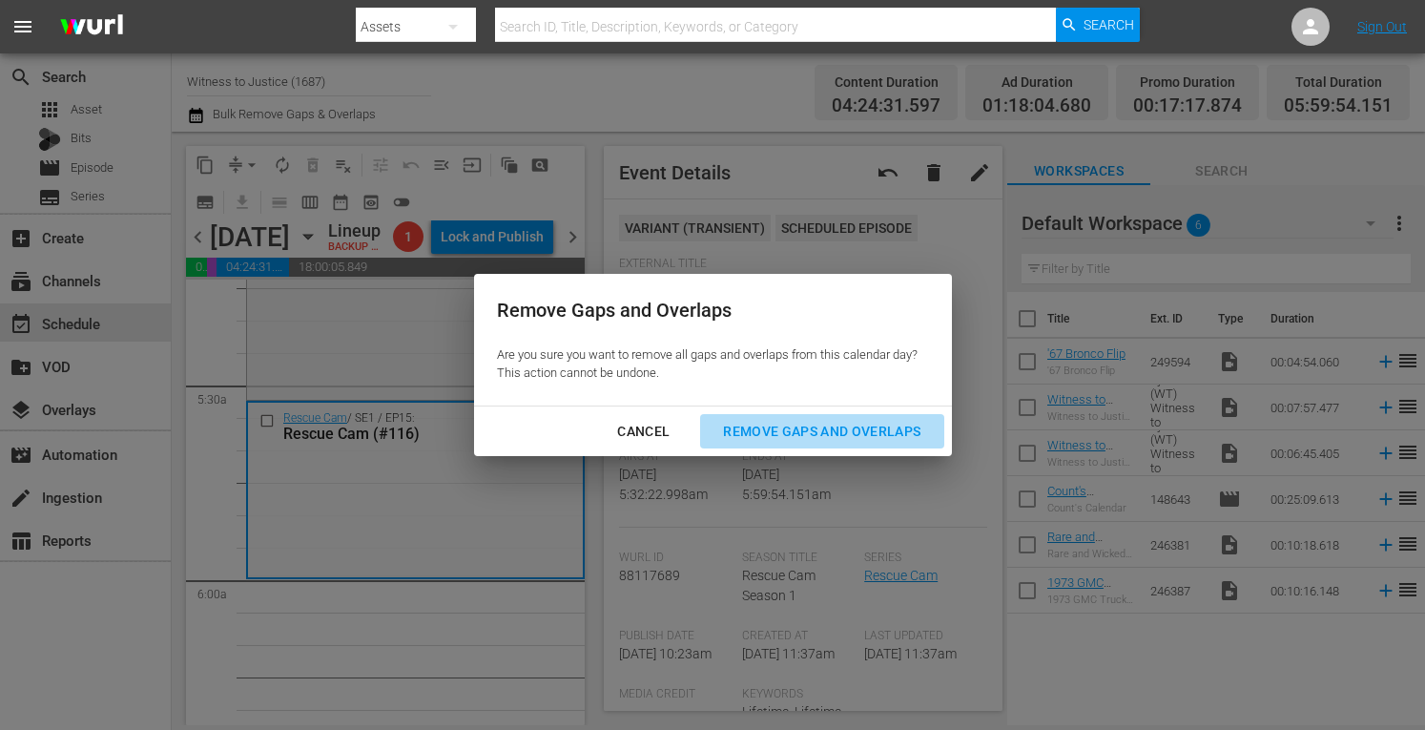
click at [795, 430] on div "Remove Gaps and Overlaps" at bounding box center [822, 432] width 228 height 24
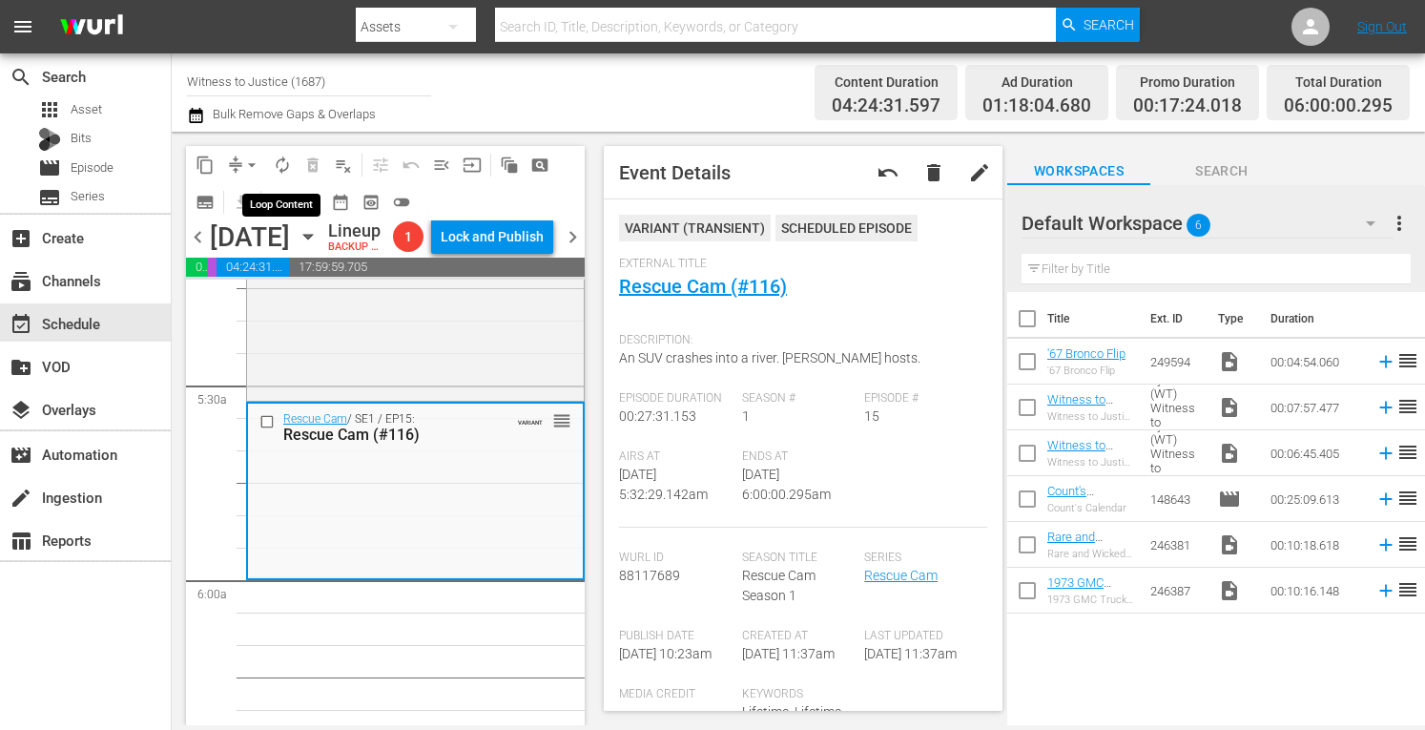
click at [282, 158] on span "autorenew_outlined" at bounding box center [282, 164] width 19 height 19
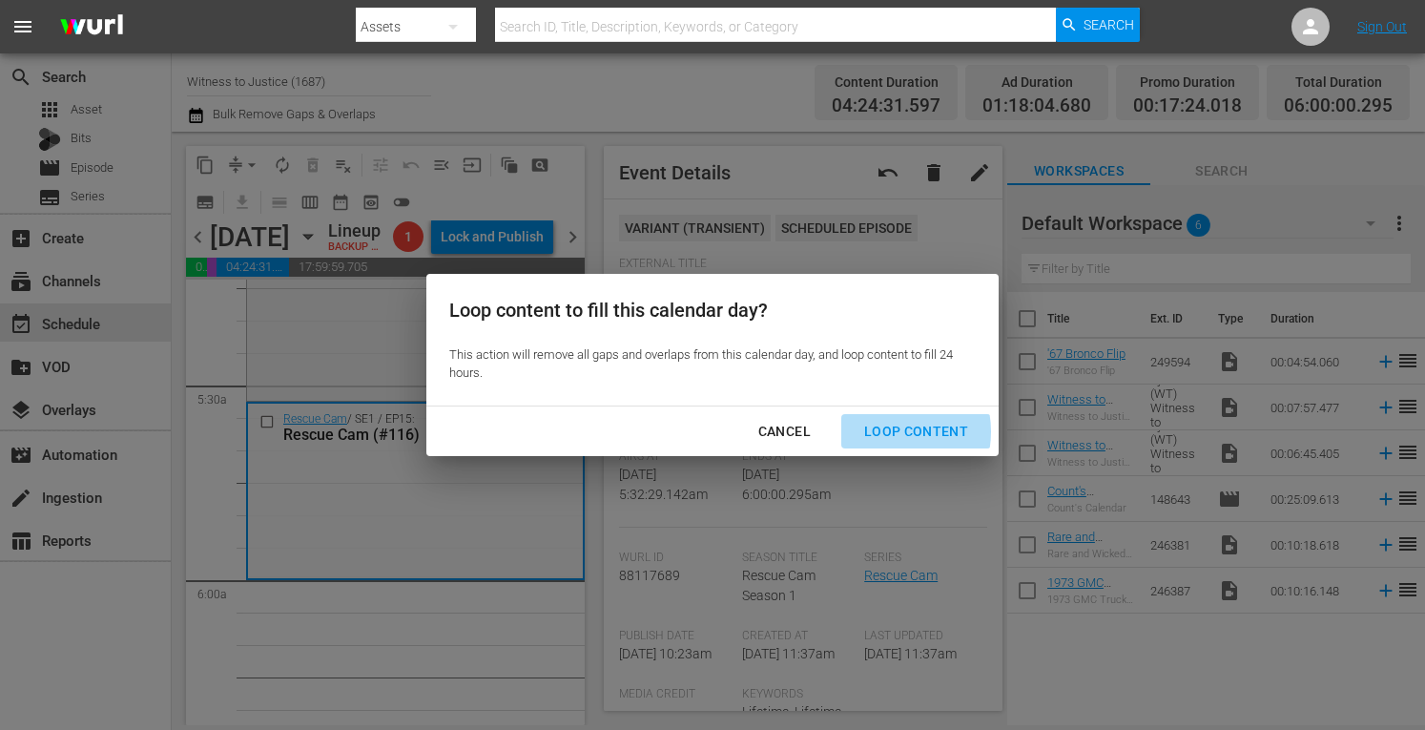
click at [883, 432] on div "Loop Content" at bounding box center [916, 432] width 134 height 24
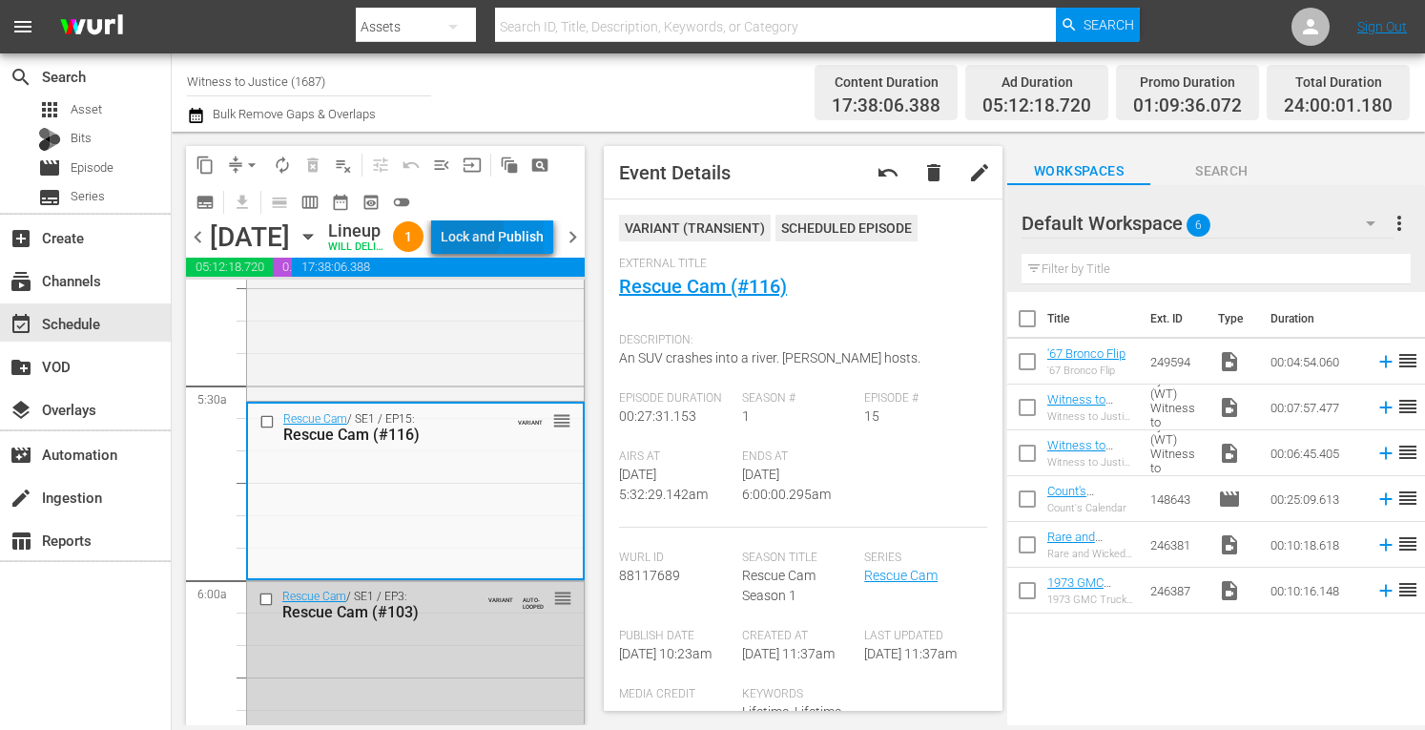
click at [506, 232] on div "Lock and Publish" at bounding box center [492, 236] width 103 height 34
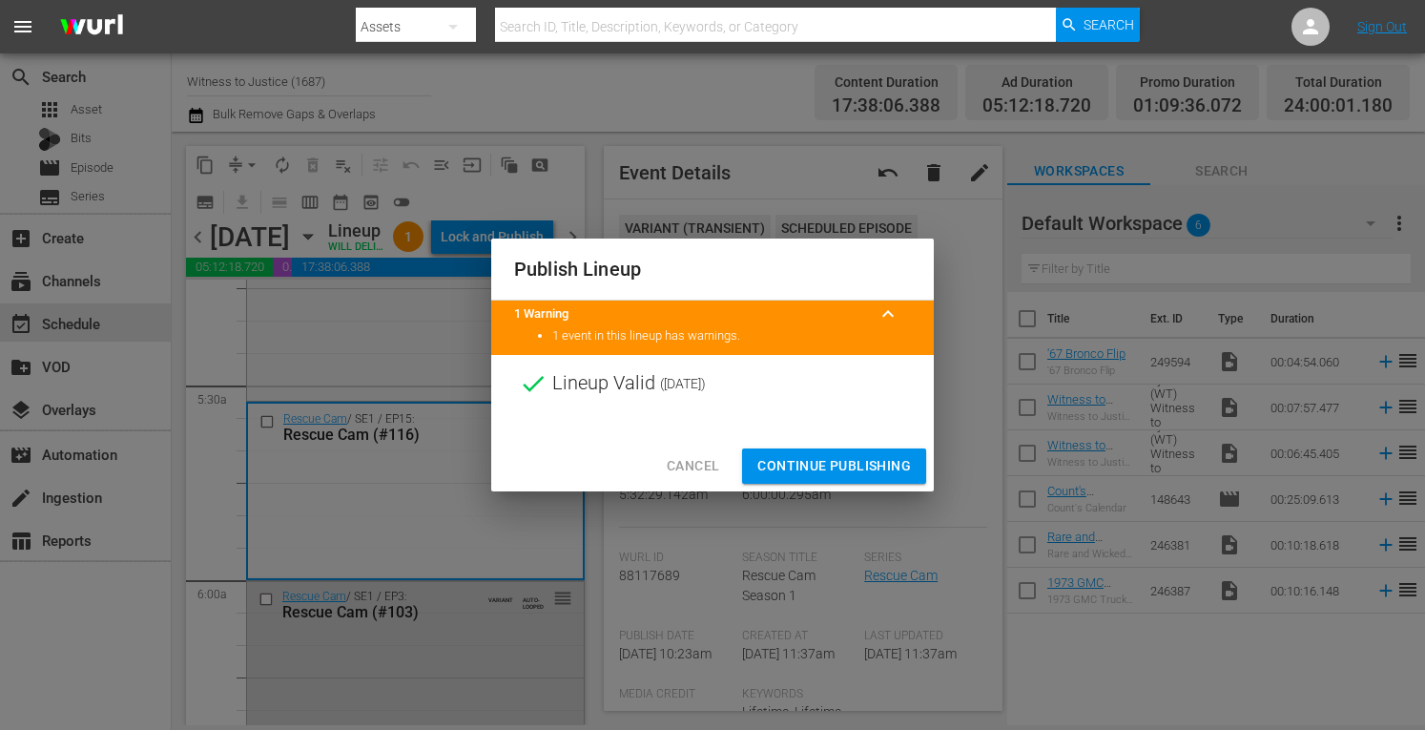
click at [786, 464] on span "Continue Publishing" at bounding box center [834, 466] width 154 height 24
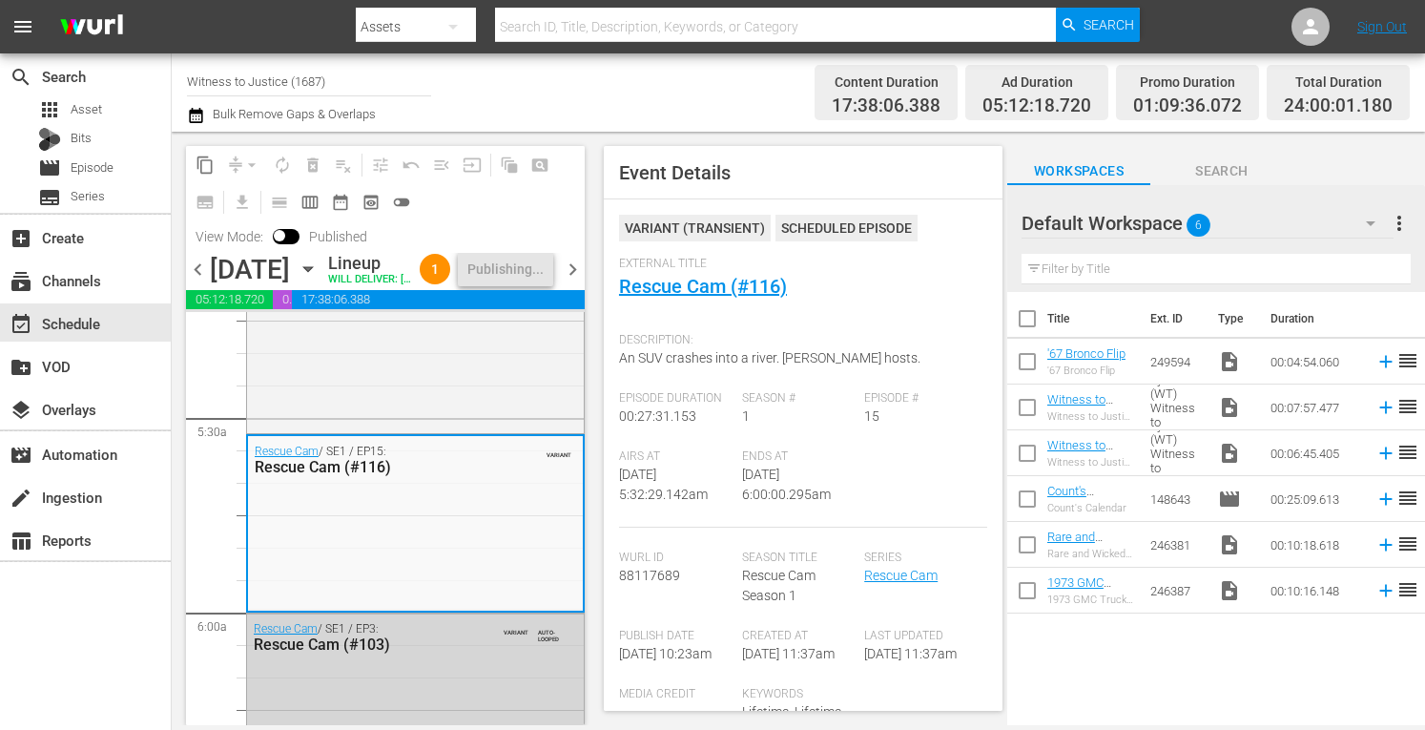
click at [568, 281] on span "chevron_right" at bounding box center [573, 270] width 24 height 24
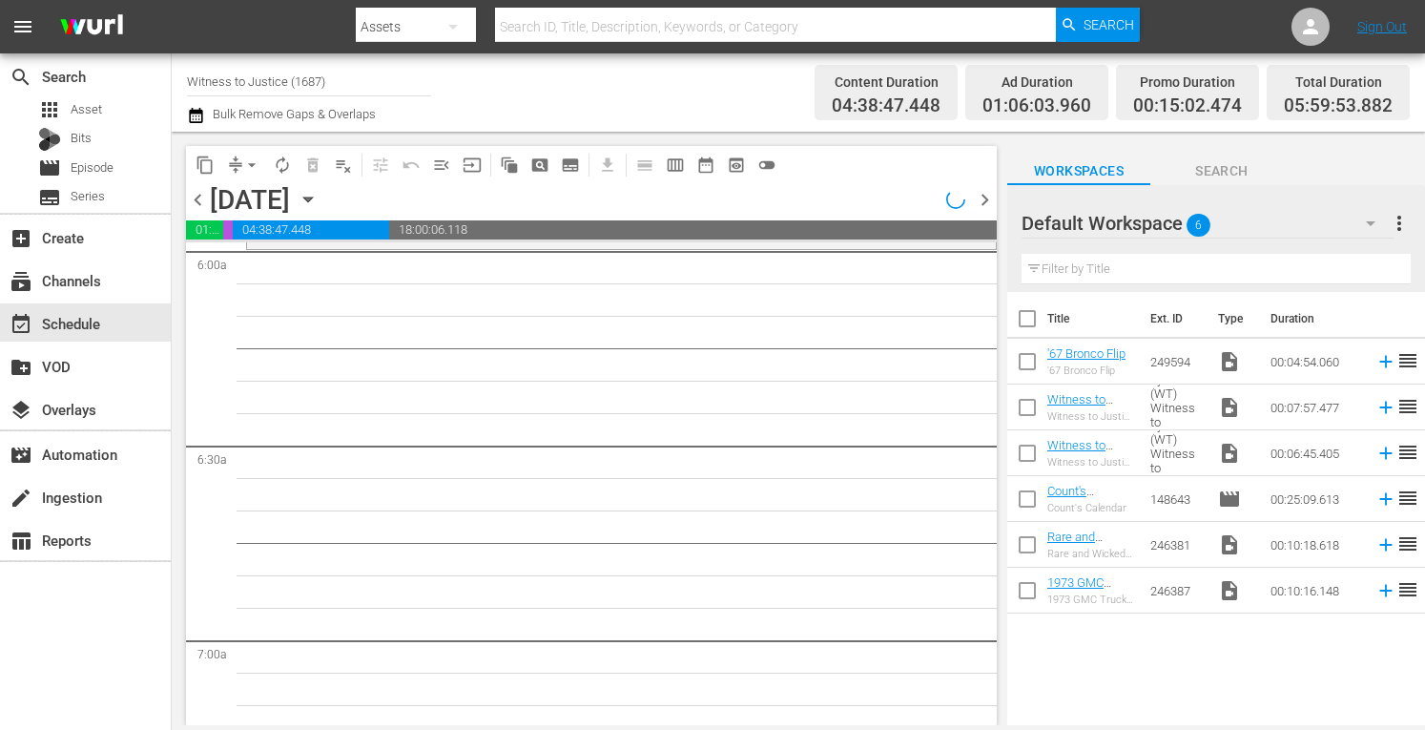
scroll to position [2196, 0]
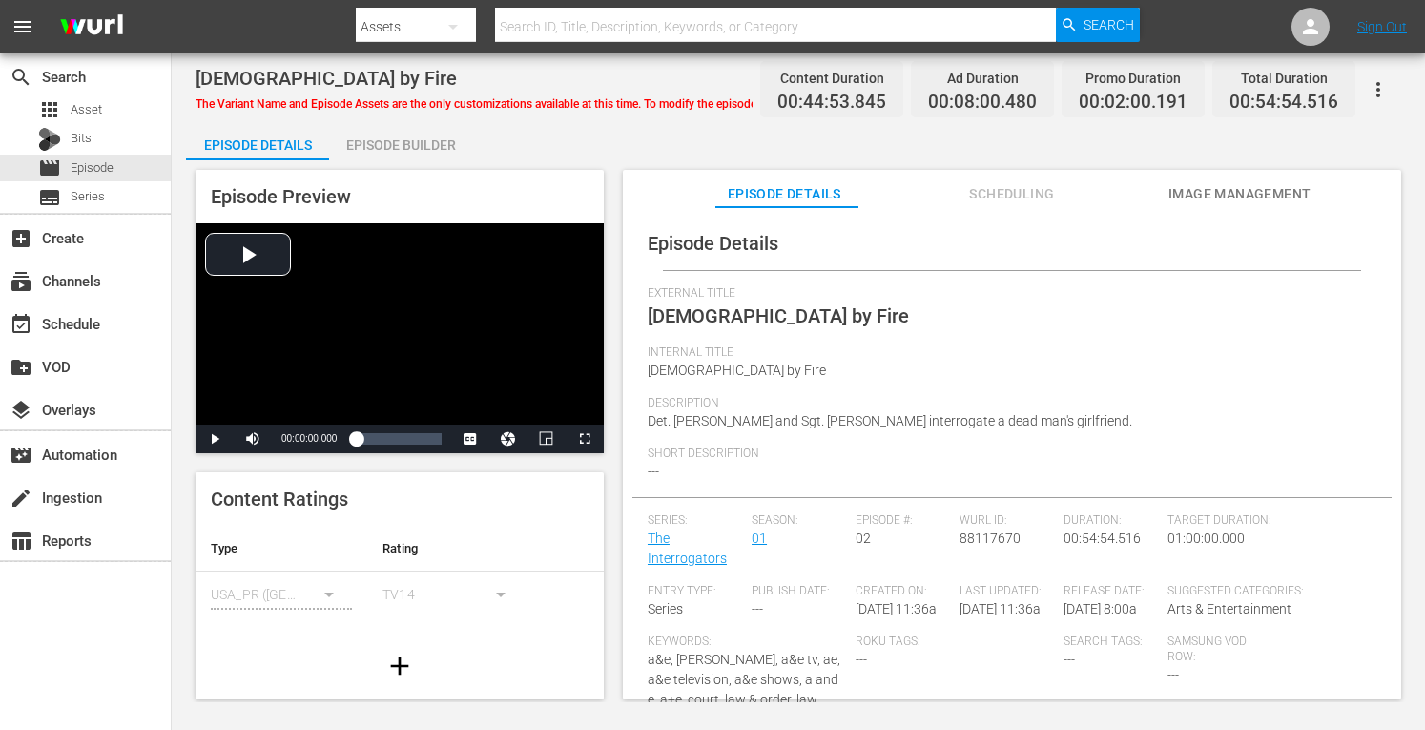
click at [429, 142] on div "Episode Builder" at bounding box center [400, 145] width 143 height 46
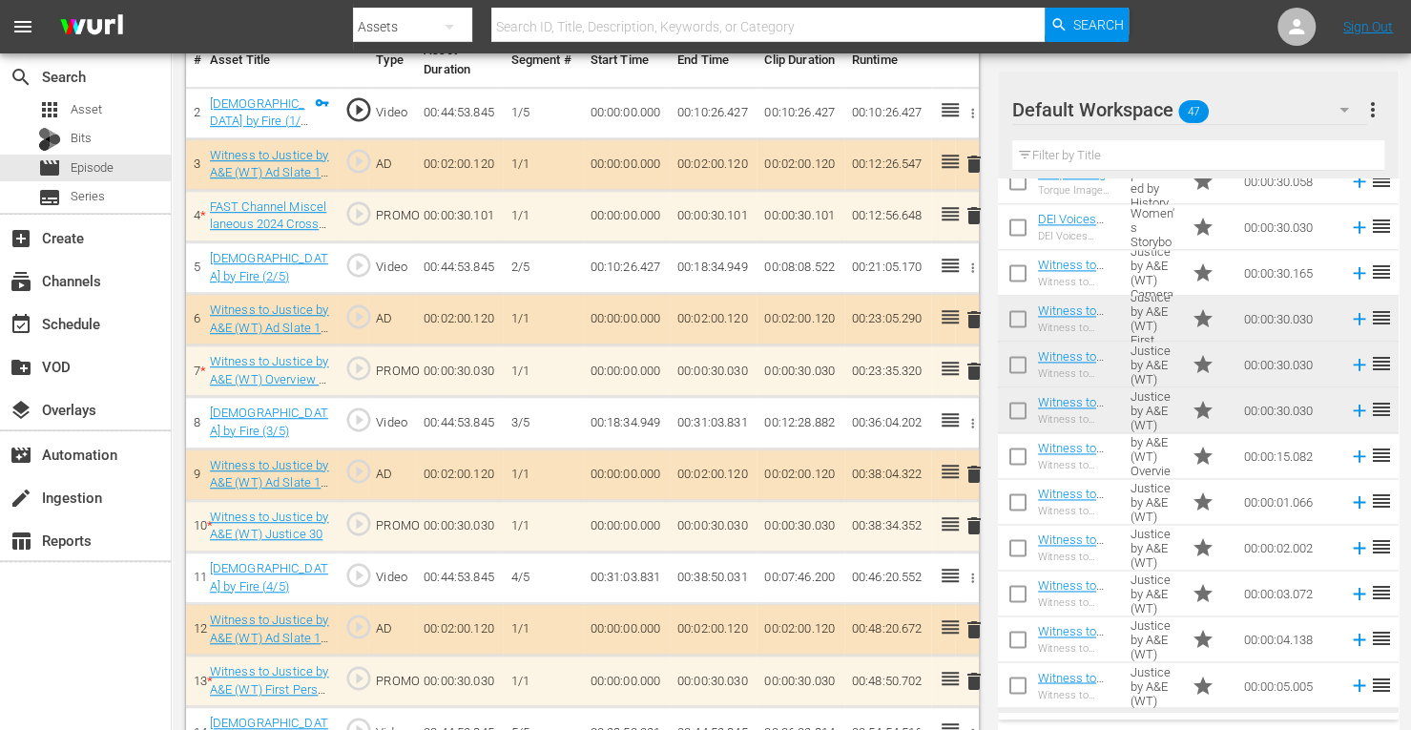
scroll to position [1629, 0]
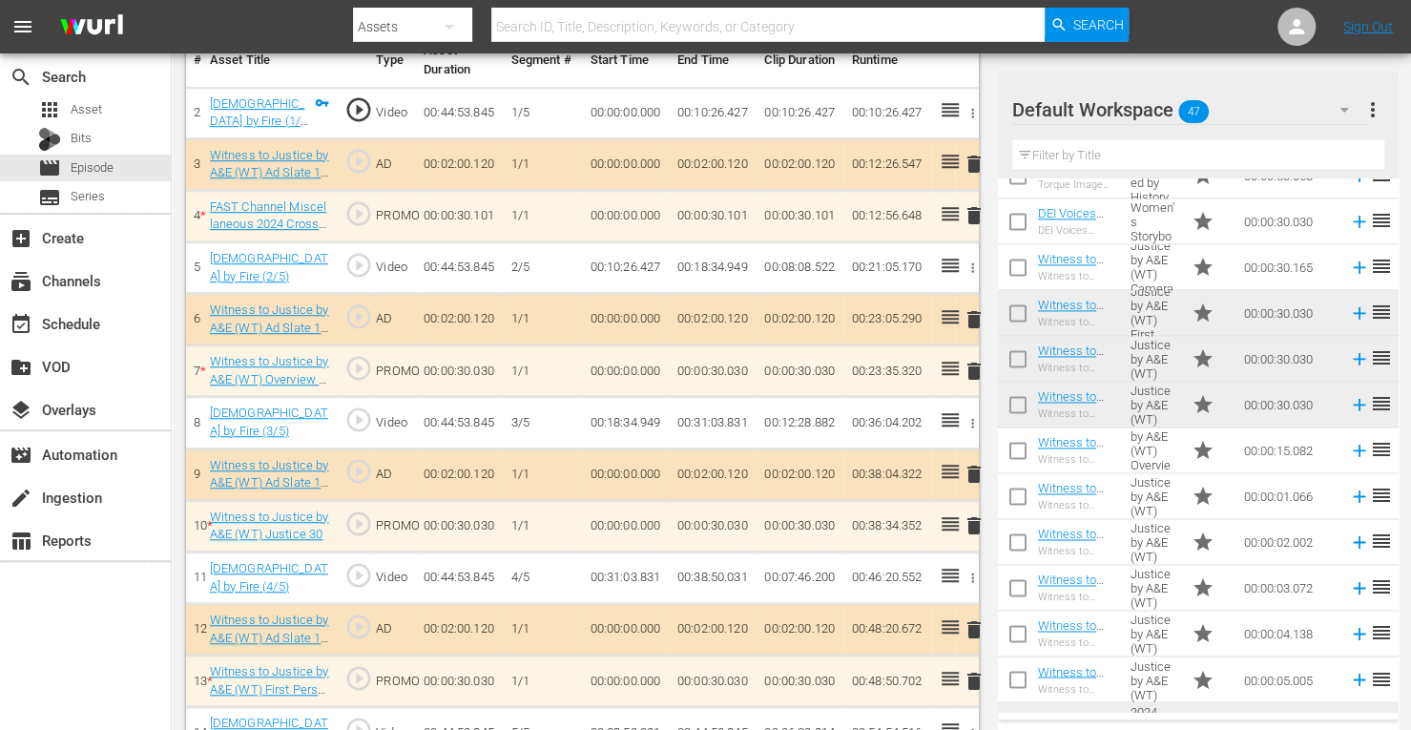
click at [1306, 293] on td "00:00:30.030" at bounding box center [1288, 313] width 105 height 46
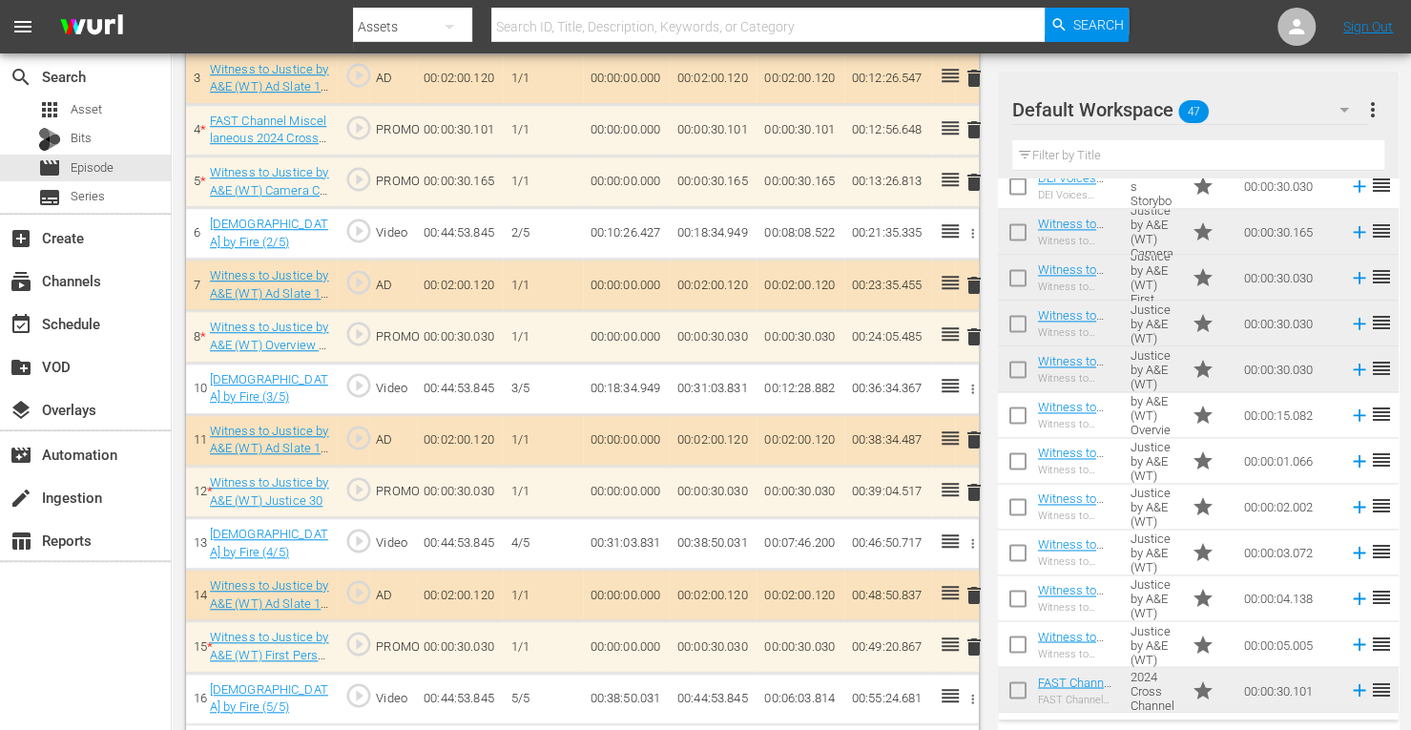
scroll to position [674, 0]
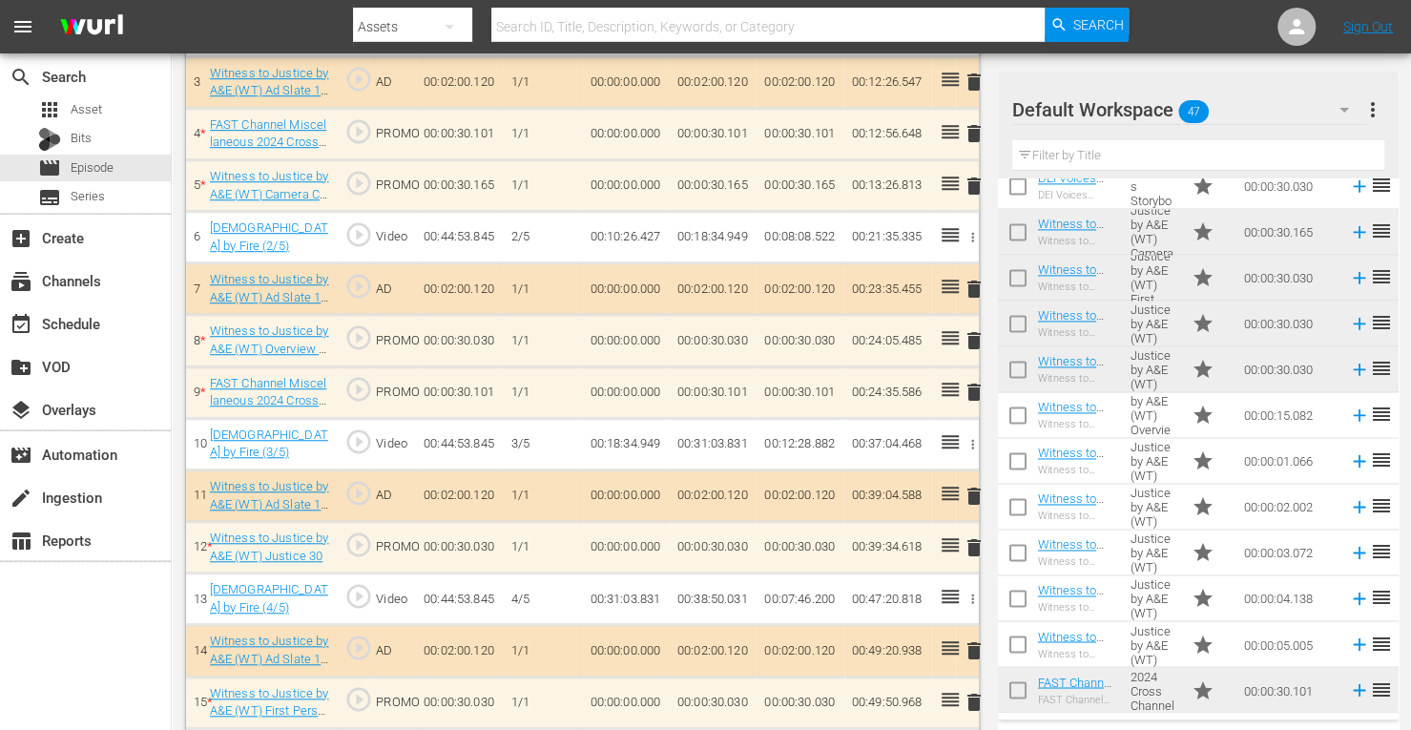
click at [1021, 242] on div "Video Player is loading. Play Video Play Mute Current Time 00:00:00.000 / Durat…" at bounding box center [791, 133] width 1210 height 1294
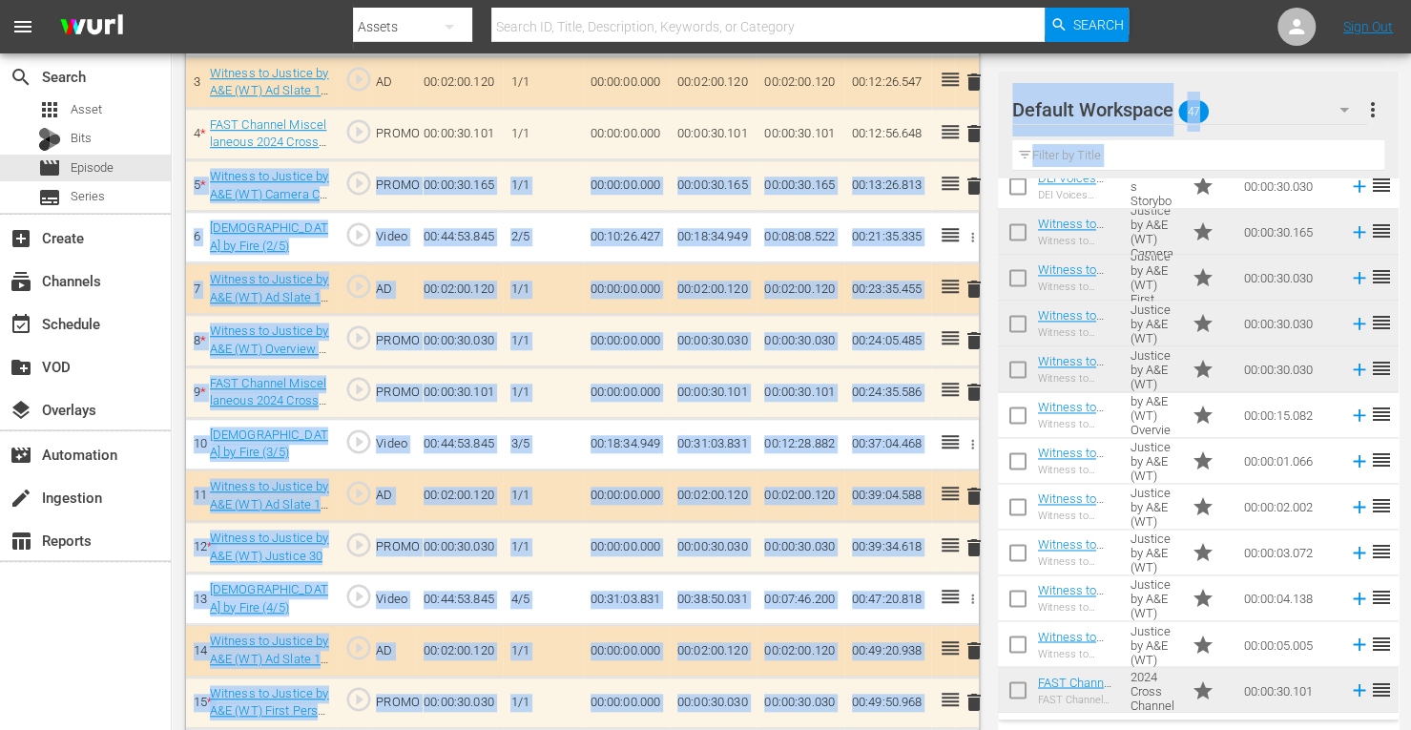
click at [1248, 85] on div "Default Workspace 47" at bounding box center [1189, 109] width 355 height 53
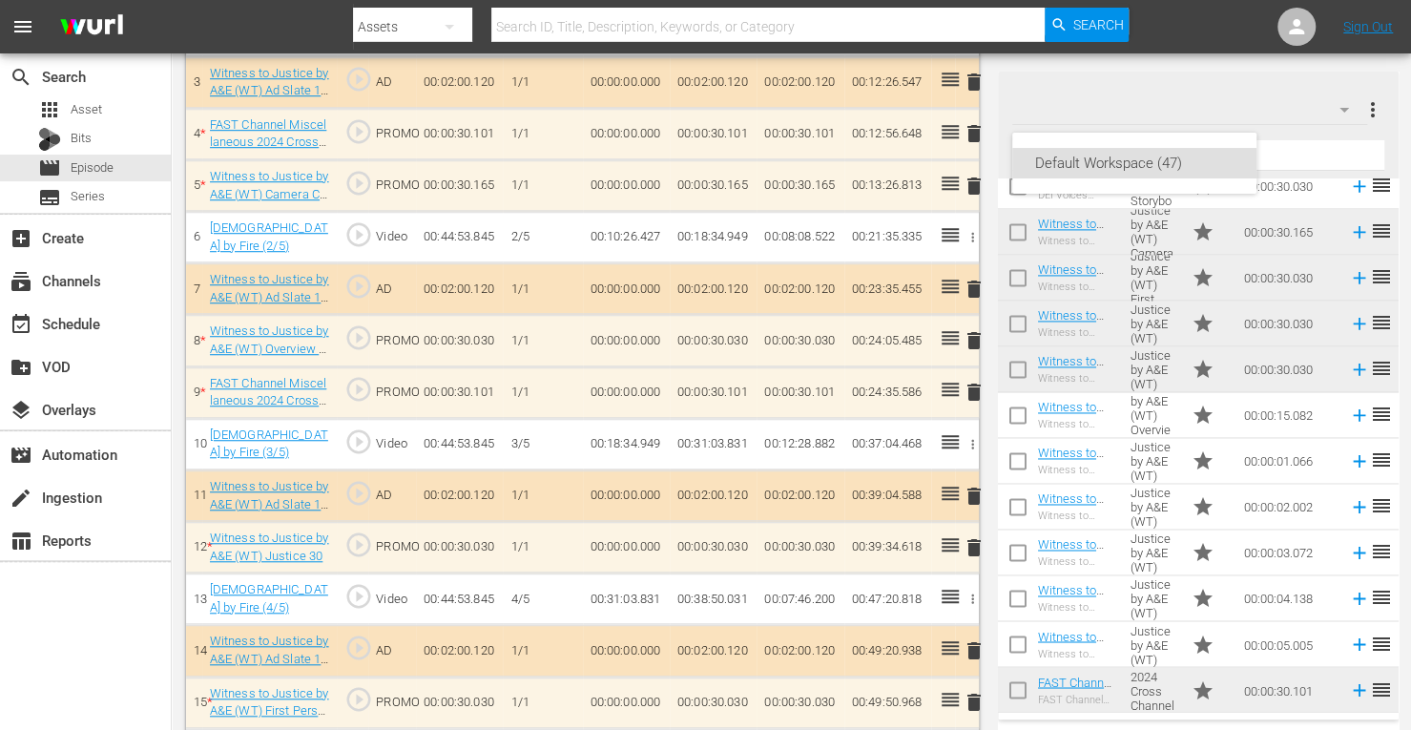
drag, startPoint x: 1263, startPoint y: 643, endPoint x: 721, endPoint y: 530, distance: 553.3
click at [721, 530] on div "Default Workspace (47)" at bounding box center [705, 365] width 1411 height 730
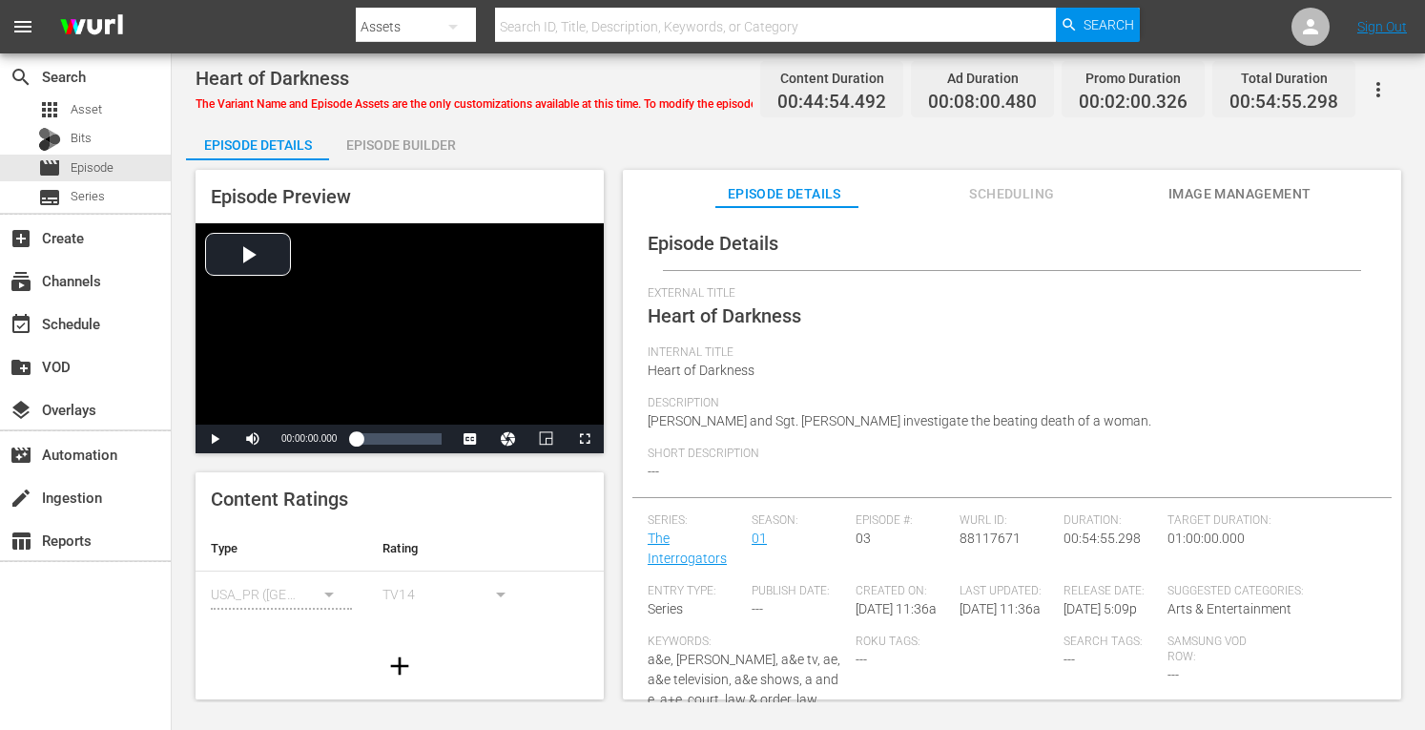
click at [422, 137] on div "Episode Builder" at bounding box center [400, 145] width 143 height 46
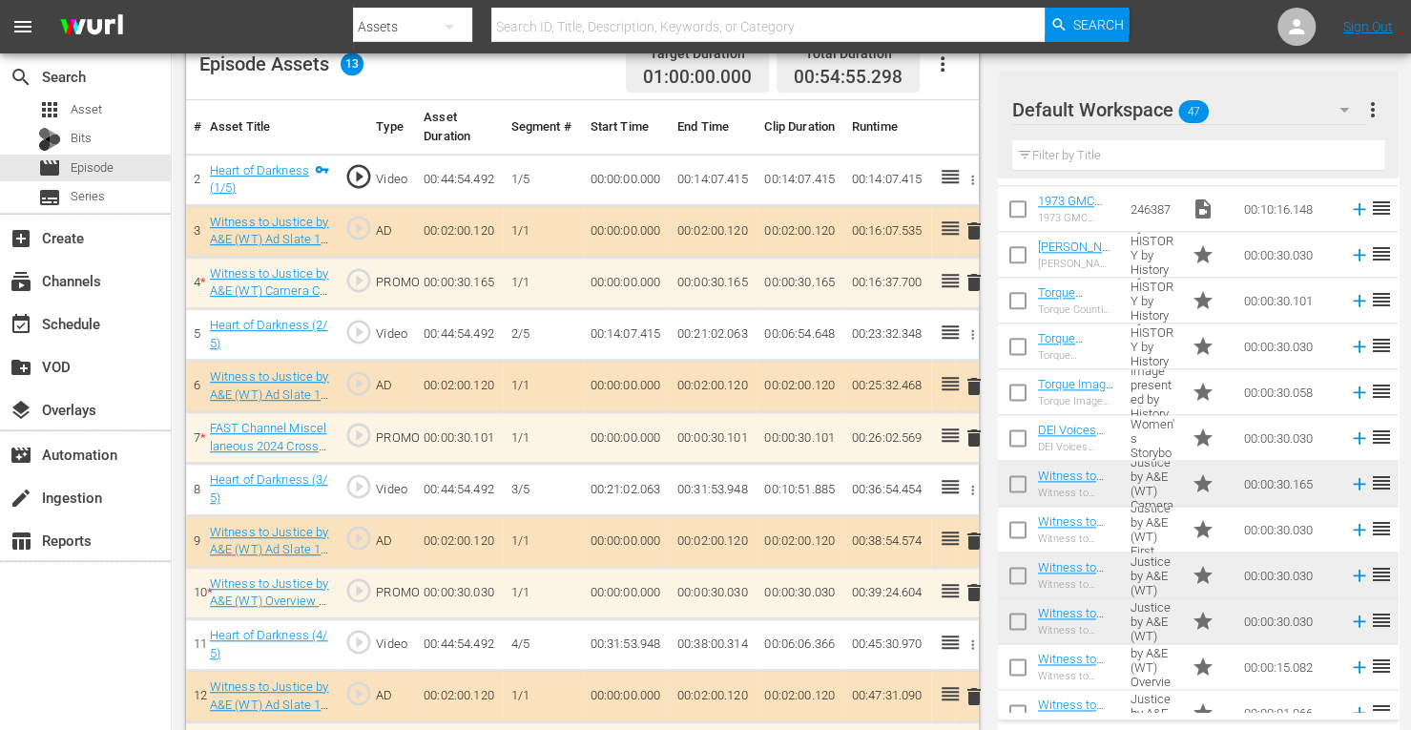
scroll to position [1664, 0]
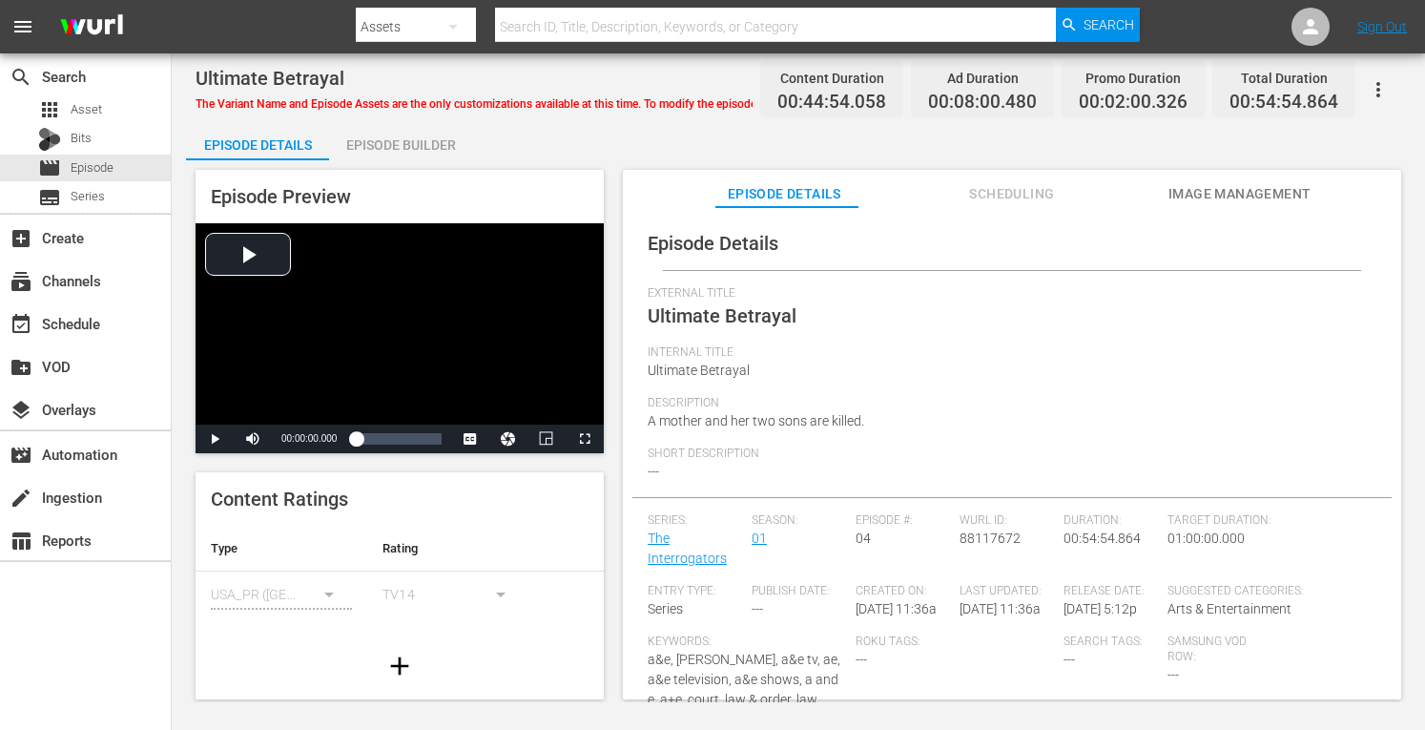
click at [406, 130] on div "Episode Builder" at bounding box center [400, 145] width 143 height 46
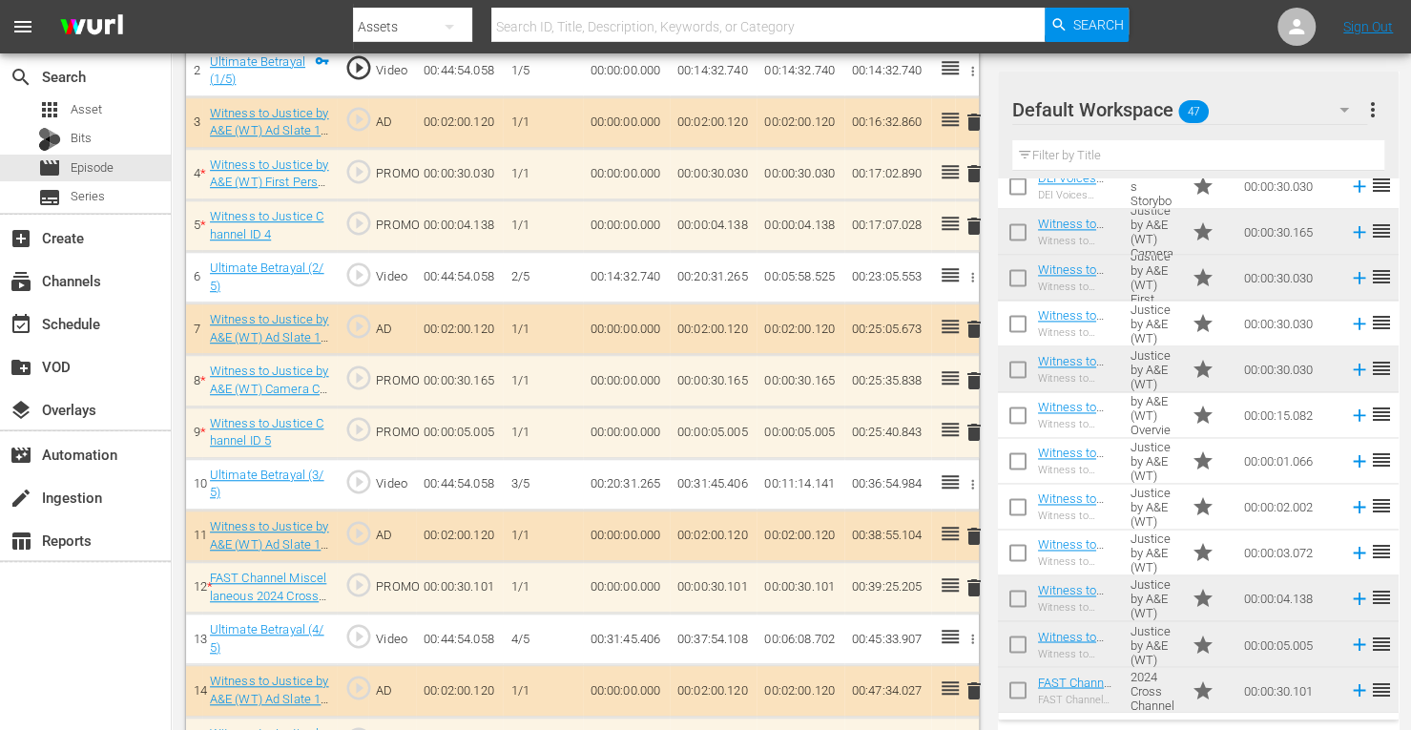
scroll to position [630, 0]
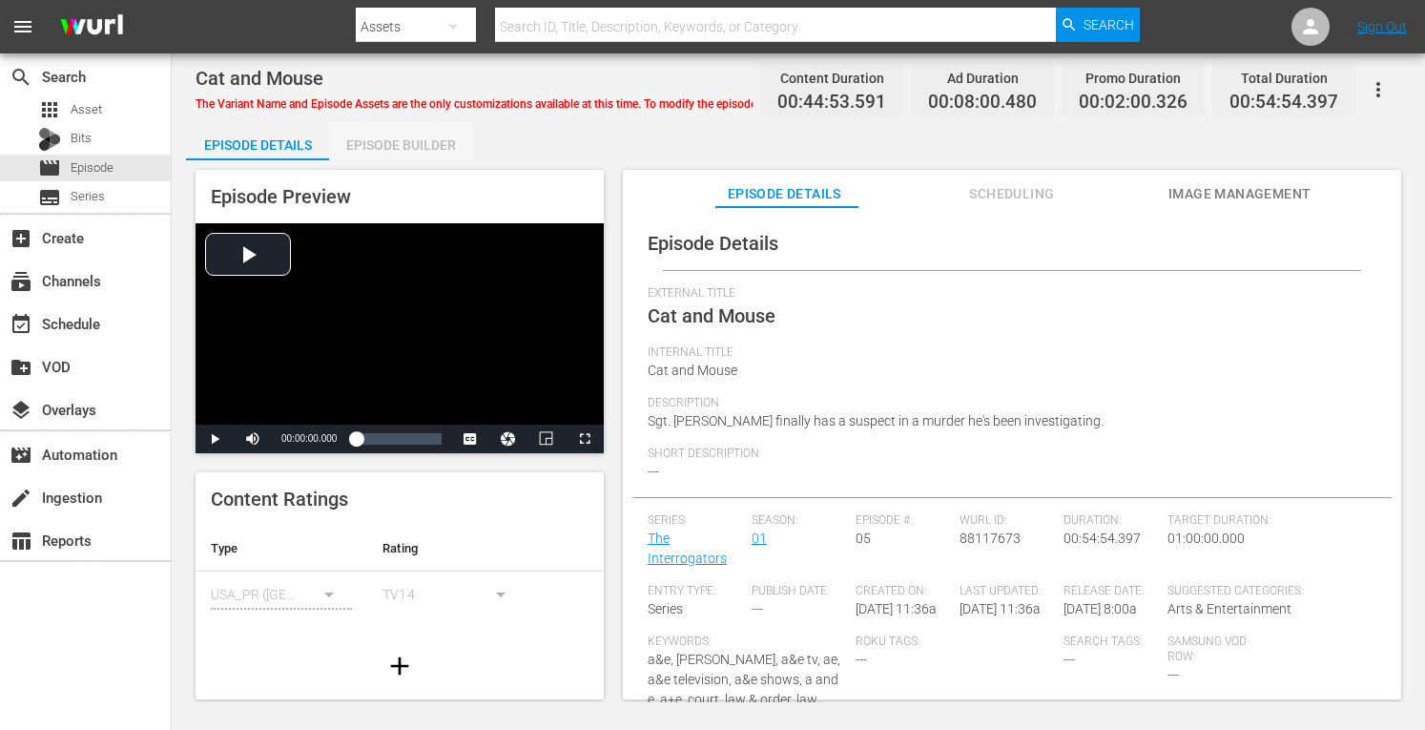
click at [438, 136] on div "Episode Builder" at bounding box center [400, 145] width 143 height 46
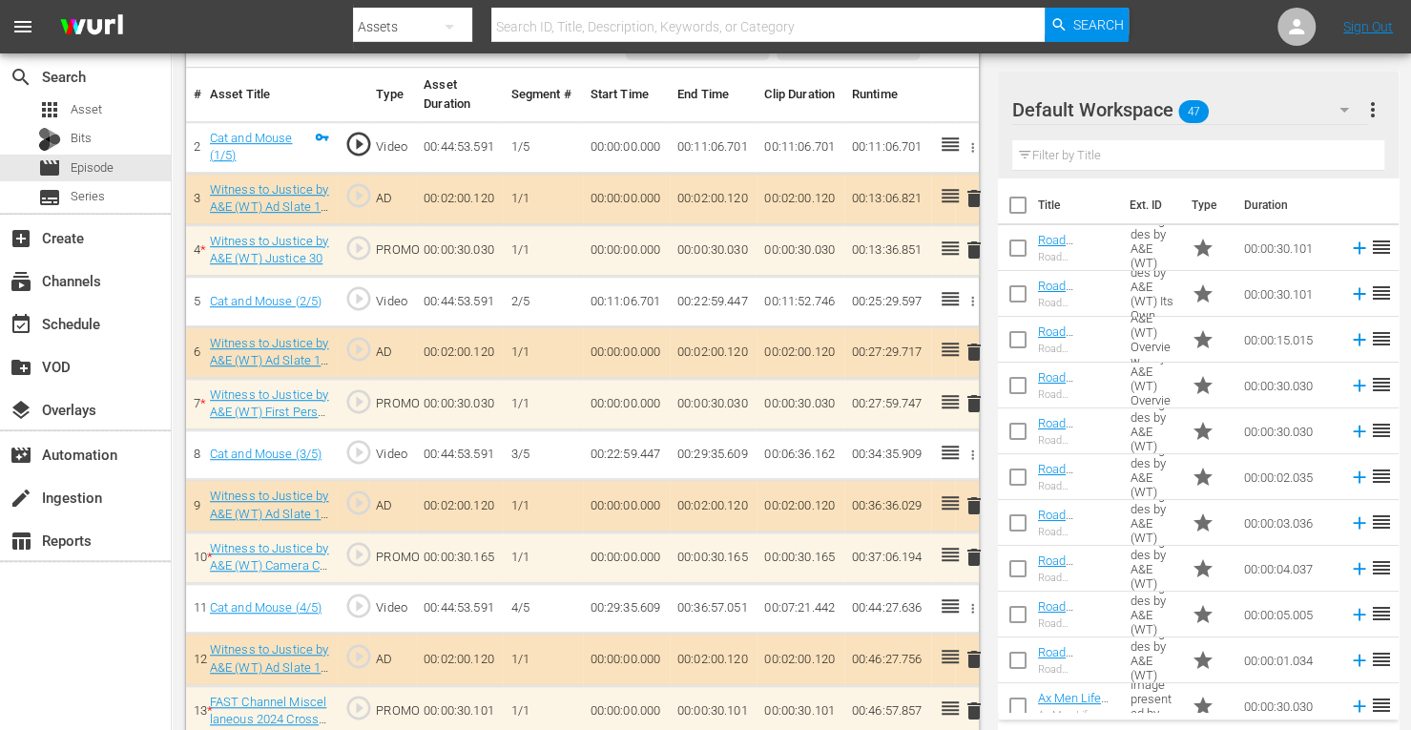
scroll to position [624, 0]
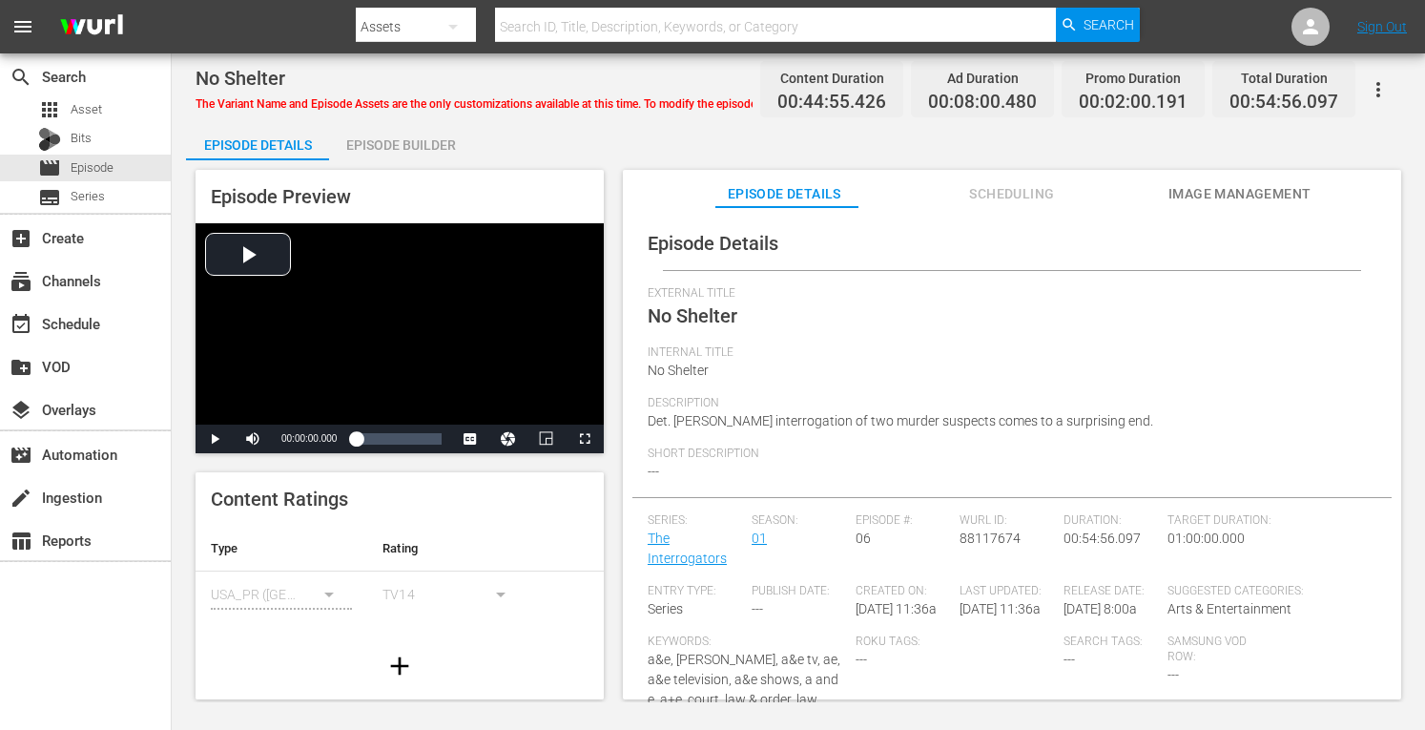
click at [447, 139] on div "Episode Builder" at bounding box center [400, 145] width 143 height 46
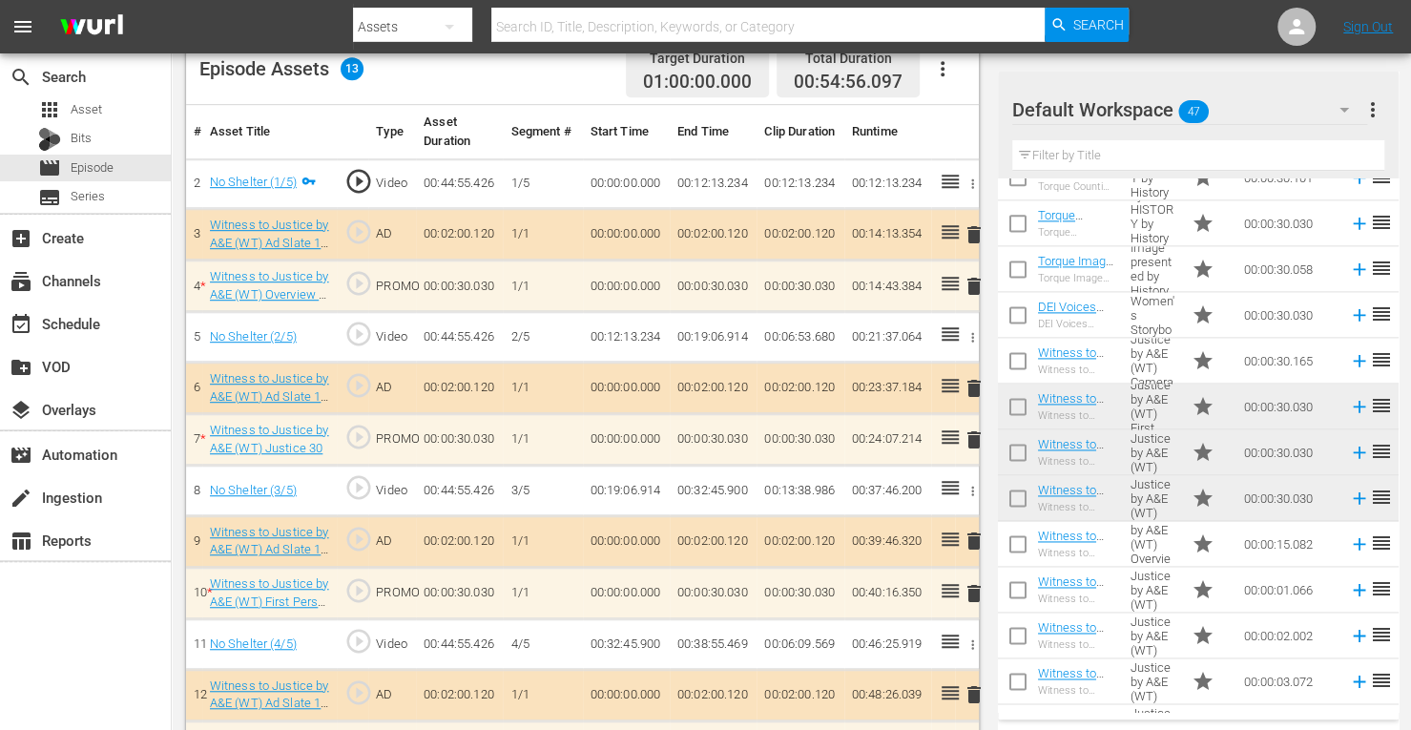
scroll to position [1543, 0]
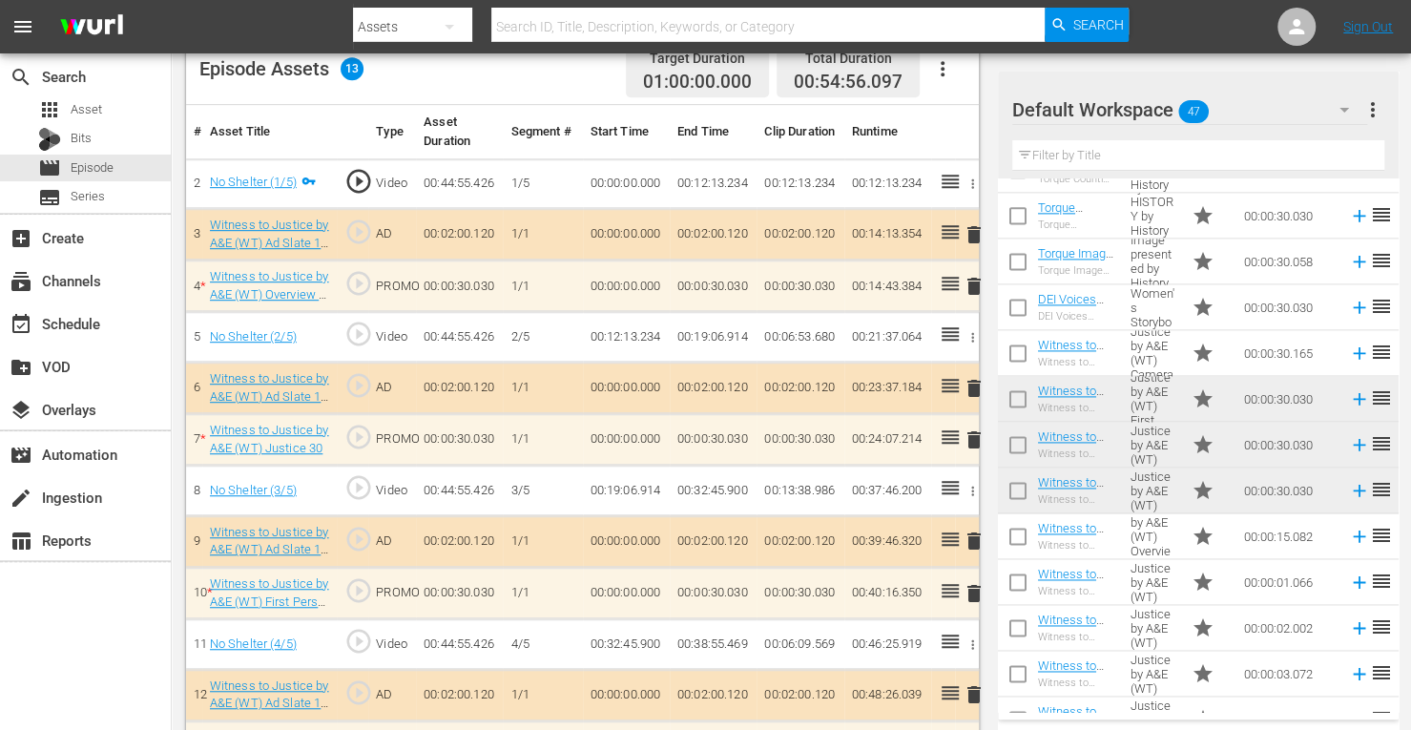
drag, startPoint x: 1238, startPoint y: 669, endPoint x: 720, endPoint y: 517, distance: 539.6
drag, startPoint x: 720, startPoint y: 517, endPoint x: 1232, endPoint y: 703, distance: 544.9
click at [1236, 703] on td "00:00:04.138" at bounding box center [1288, 719] width 105 height 46
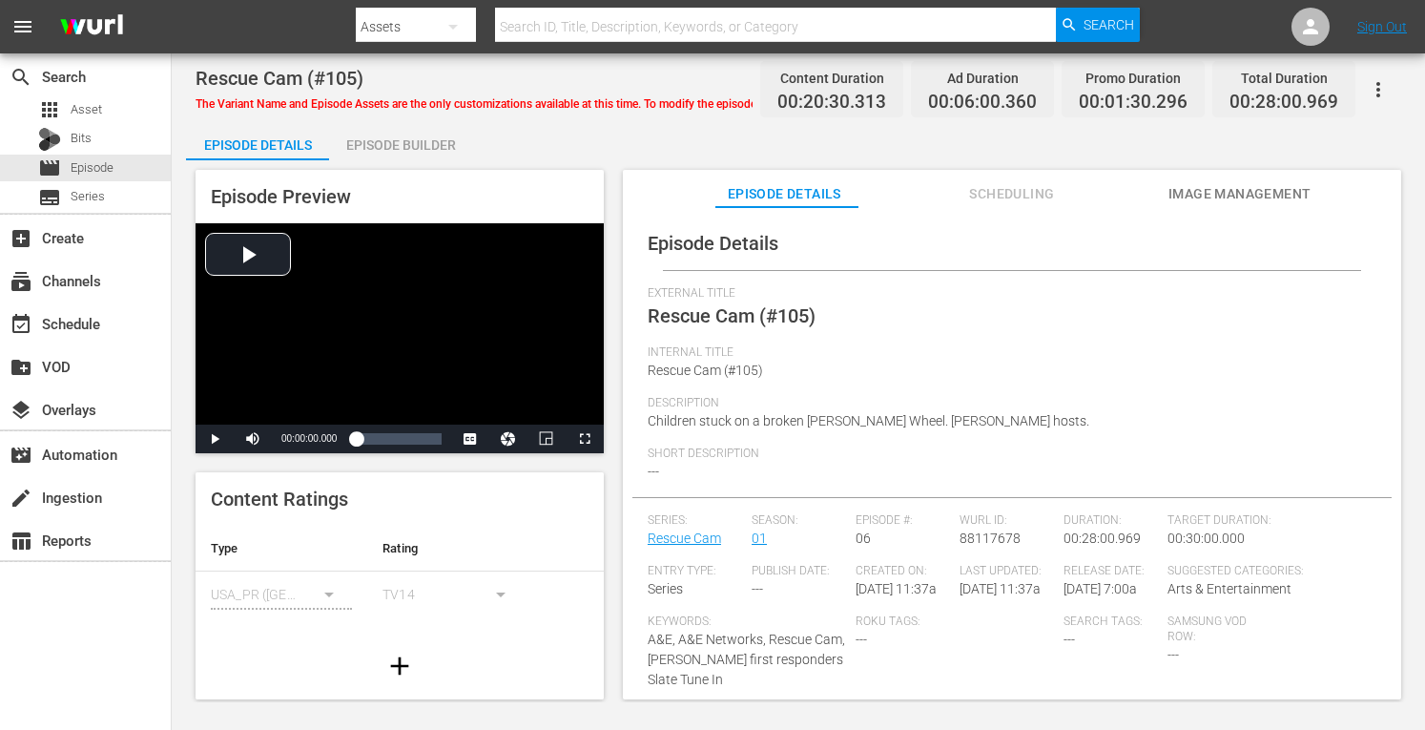
click at [422, 144] on div "Episode Builder" at bounding box center [400, 145] width 143 height 46
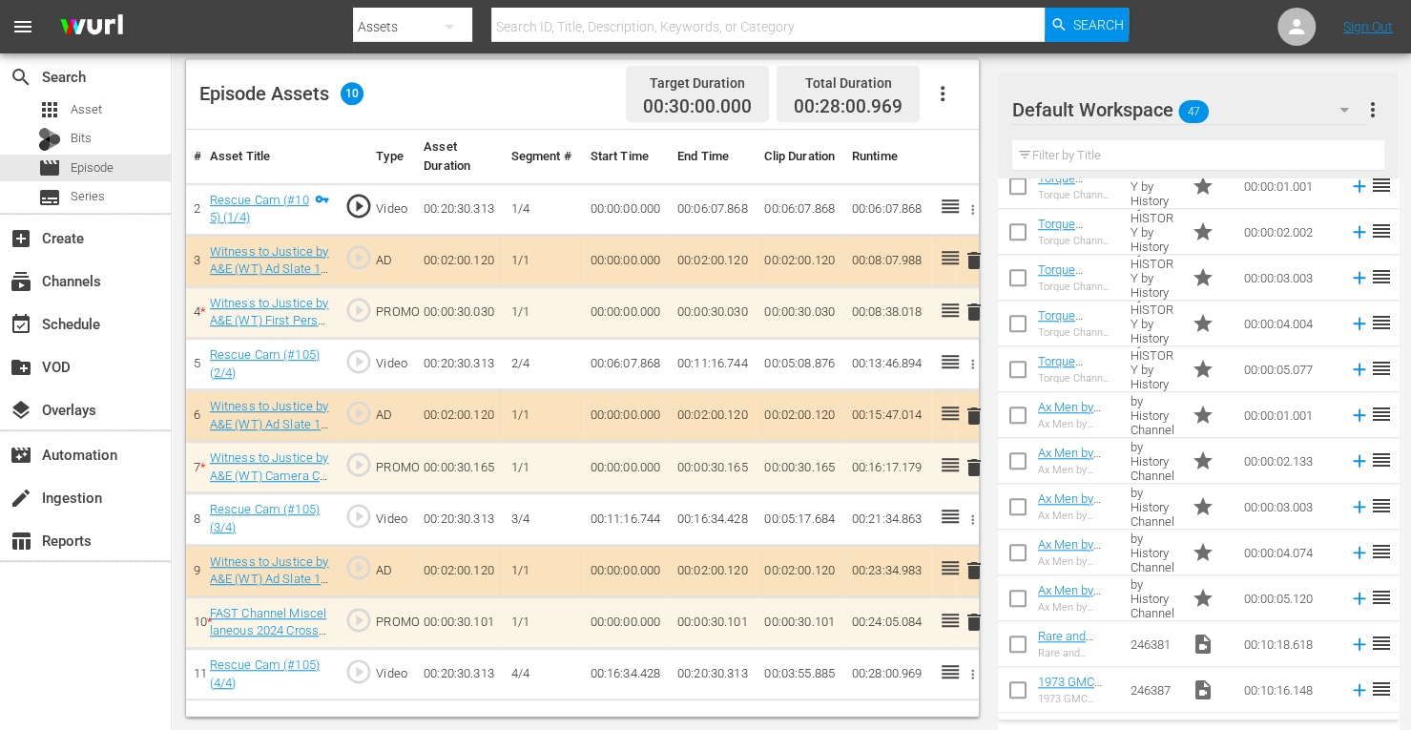
scroll to position [1664, 0]
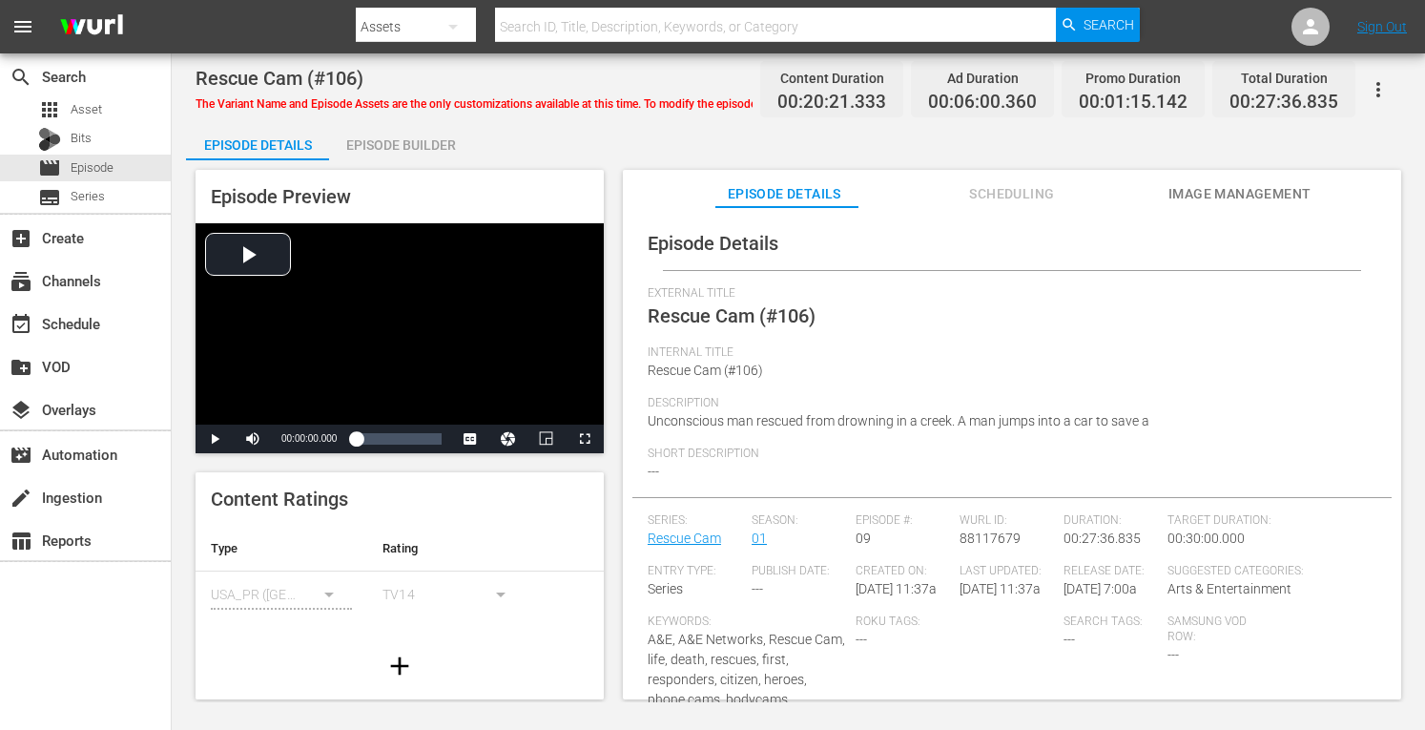
click at [416, 151] on div "Episode Builder" at bounding box center [400, 145] width 143 height 46
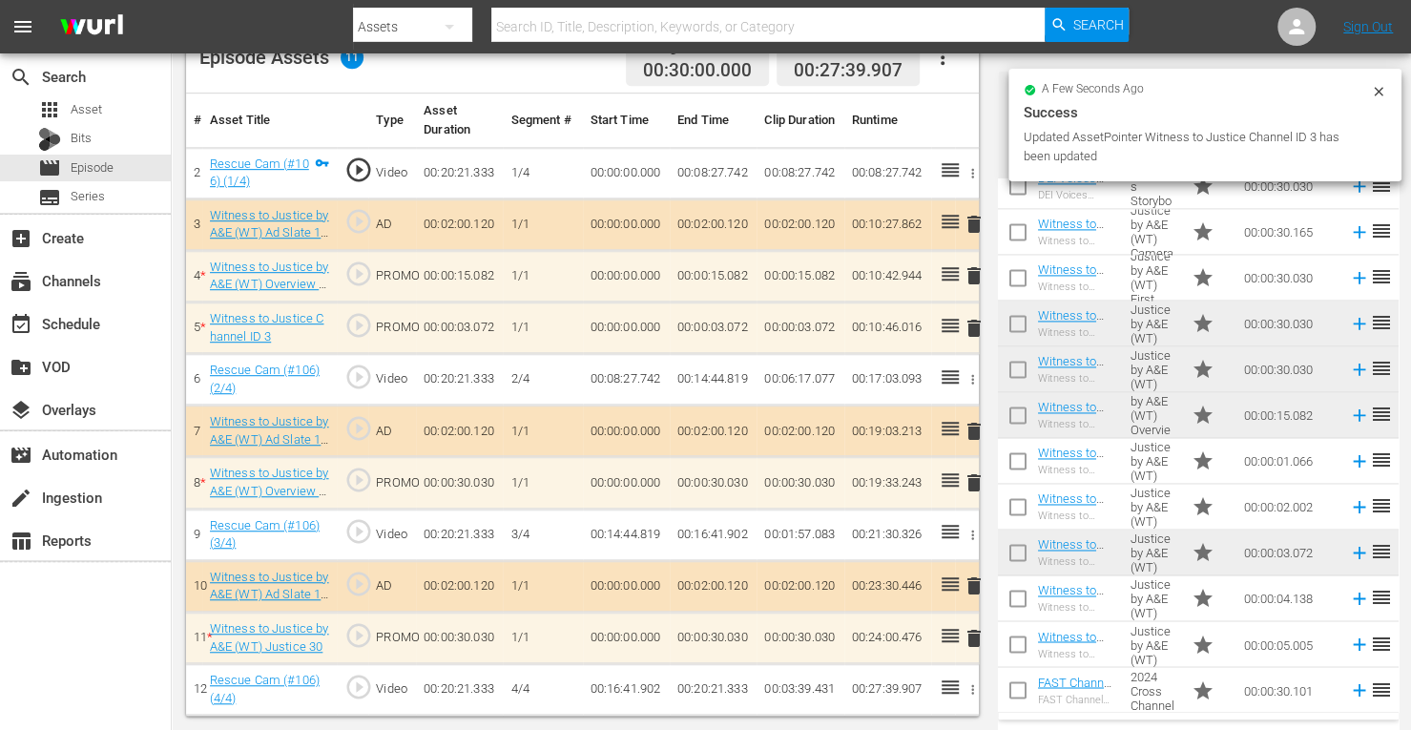
scroll to position [528, 0]
